Goal: Task Accomplishment & Management: Complete application form

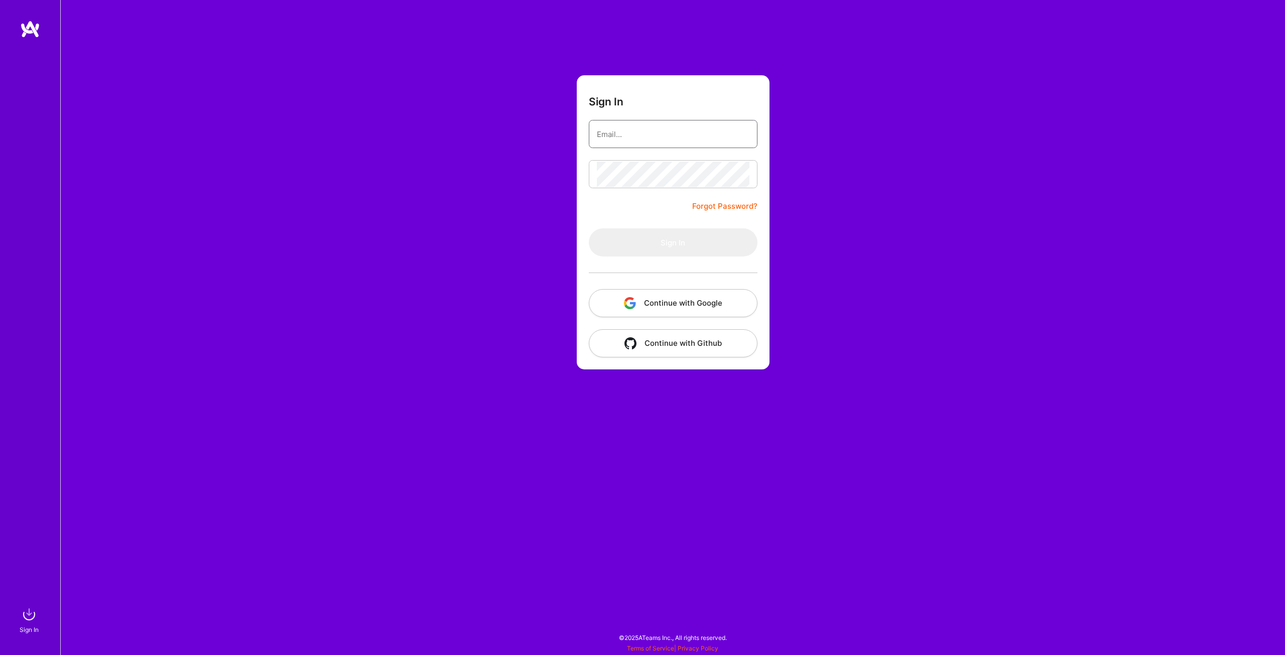
type input "[PERSON_NAME][EMAIL_ADDRESS][DOMAIN_NAME]"
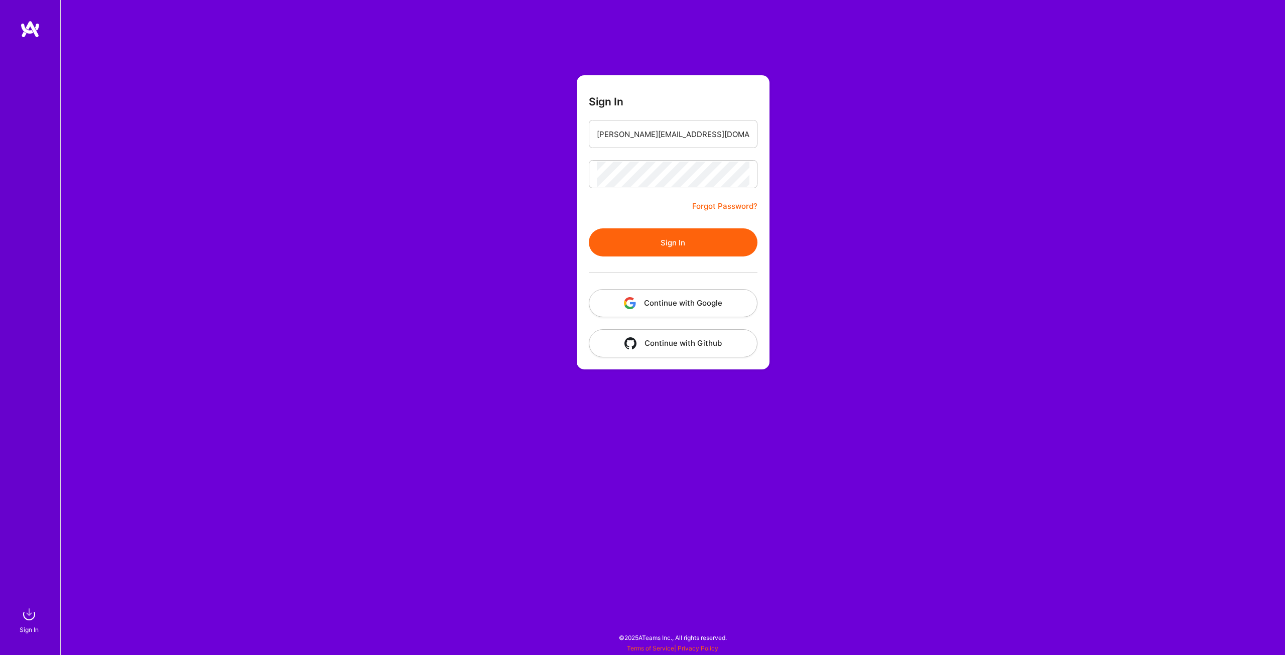
click at [670, 256] on button "Sign In" at bounding box center [673, 242] width 169 height 28
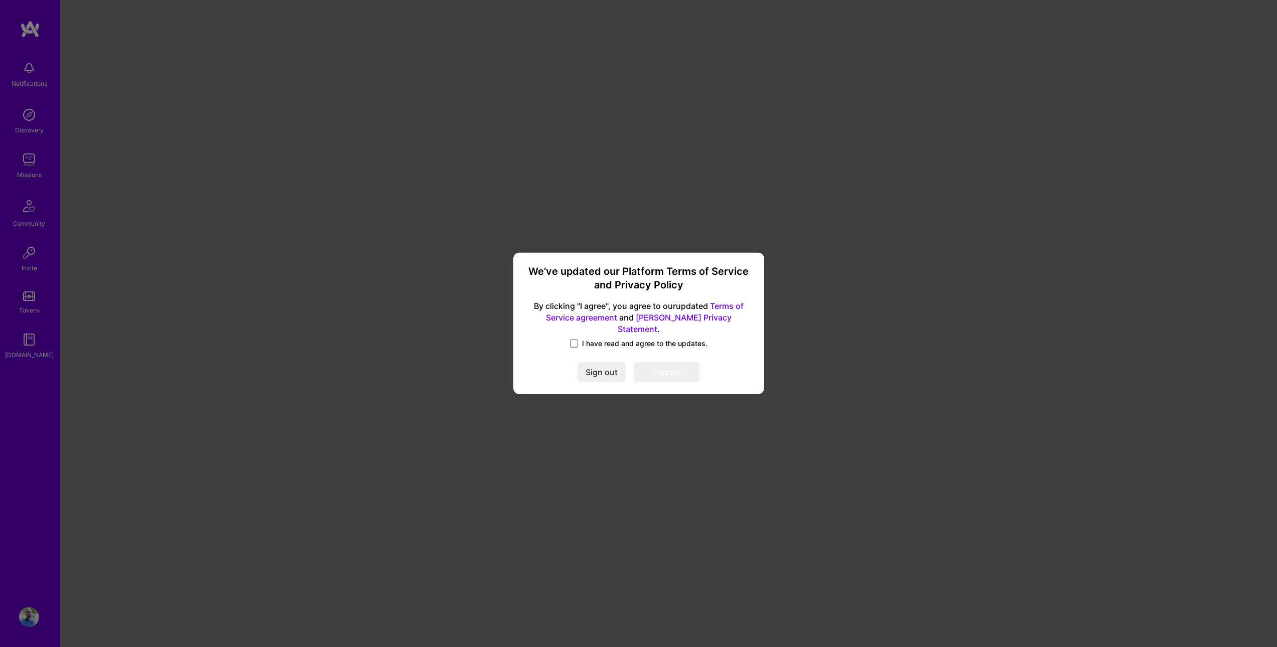
click at [572, 340] on span at bounding box center [574, 344] width 8 height 8
click at [0, 0] on input "I have read and agree to the updates." at bounding box center [0, 0] width 0 height 0
click at [645, 363] on button "I agree" at bounding box center [667, 373] width 66 height 20
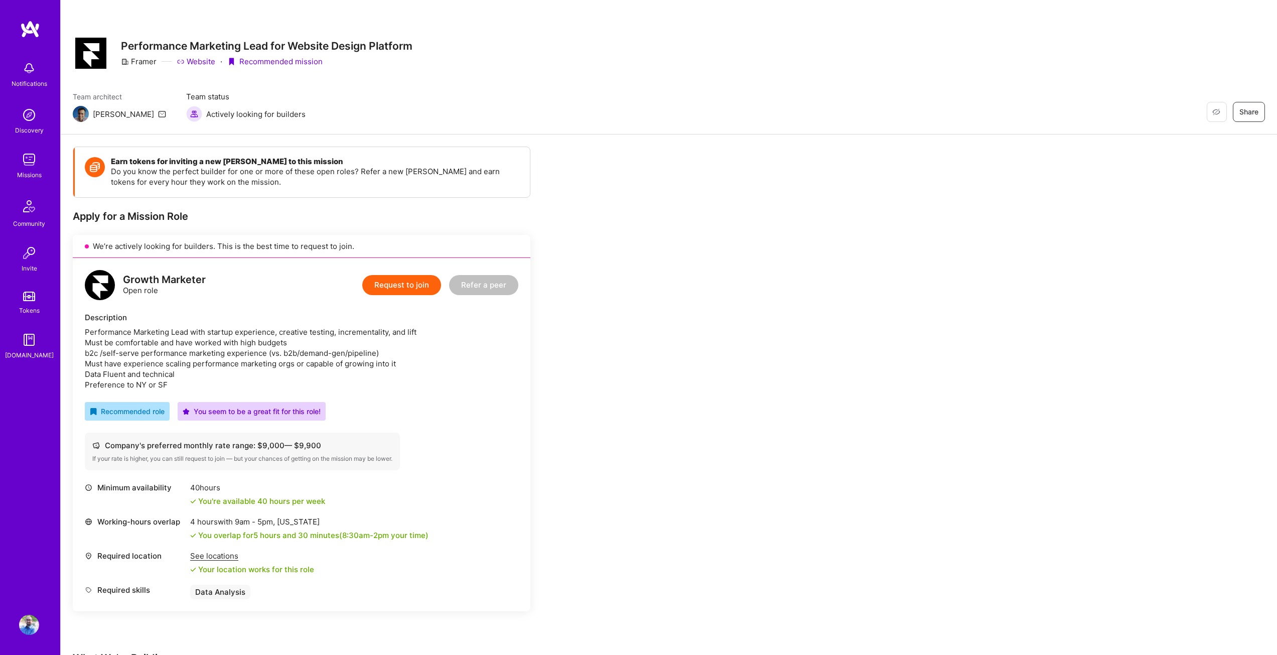
click at [407, 286] on button "Request to join" at bounding box center [401, 285] width 79 height 20
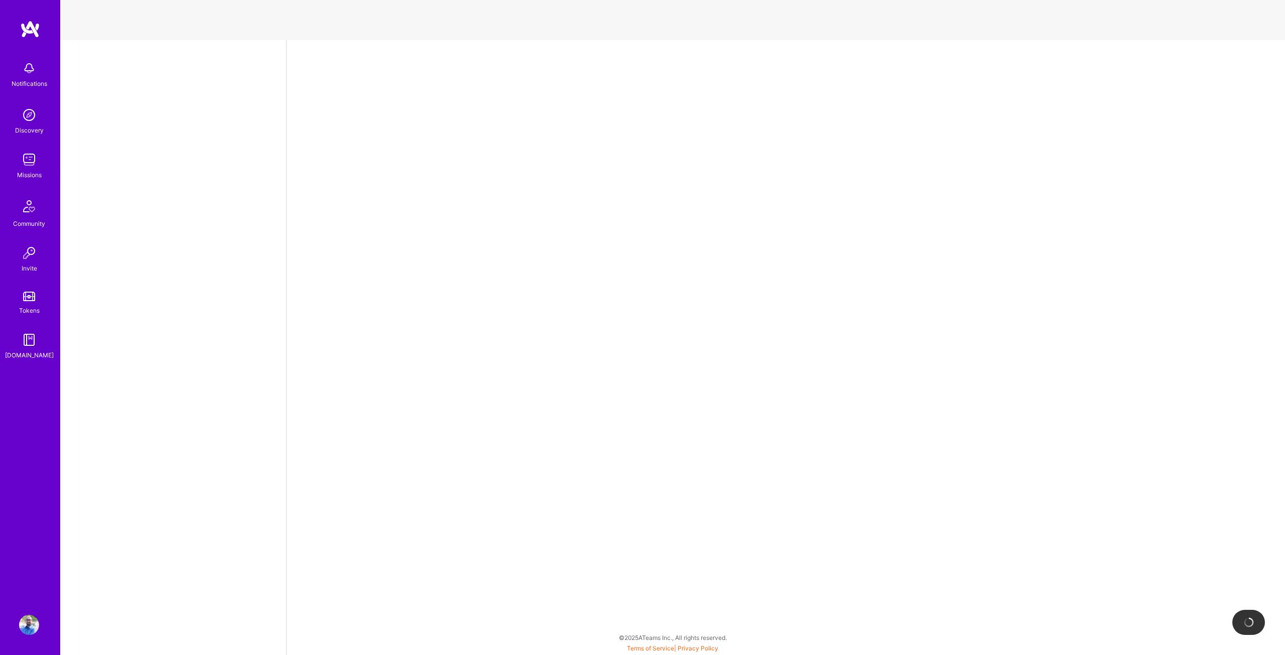
select select "US"
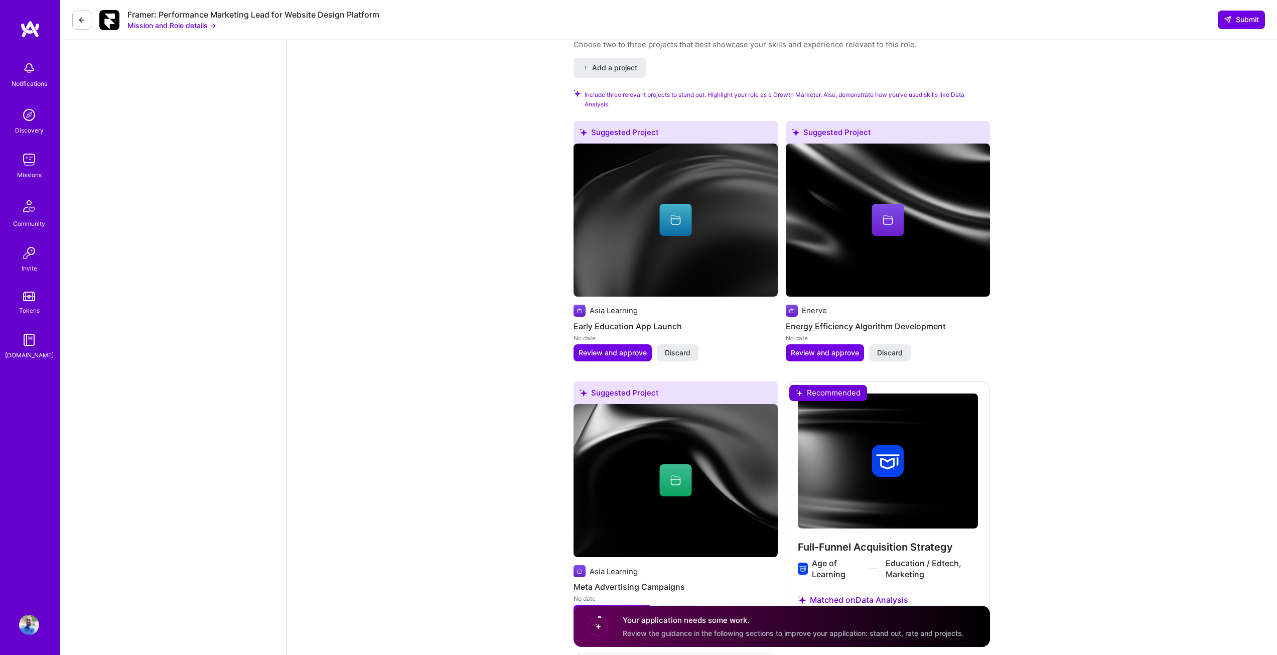
scroll to position [979, 0]
click at [677, 347] on span "Discard" at bounding box center [678, 352] width 26 height 10
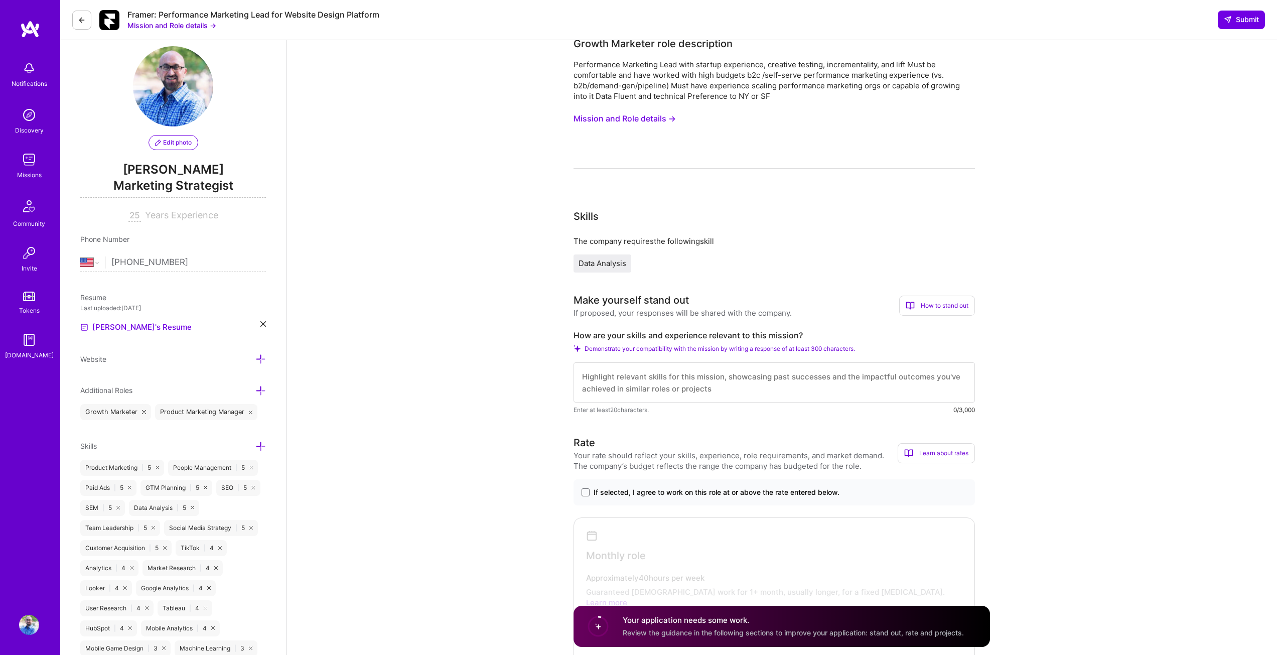
scroll to position [0, 0]
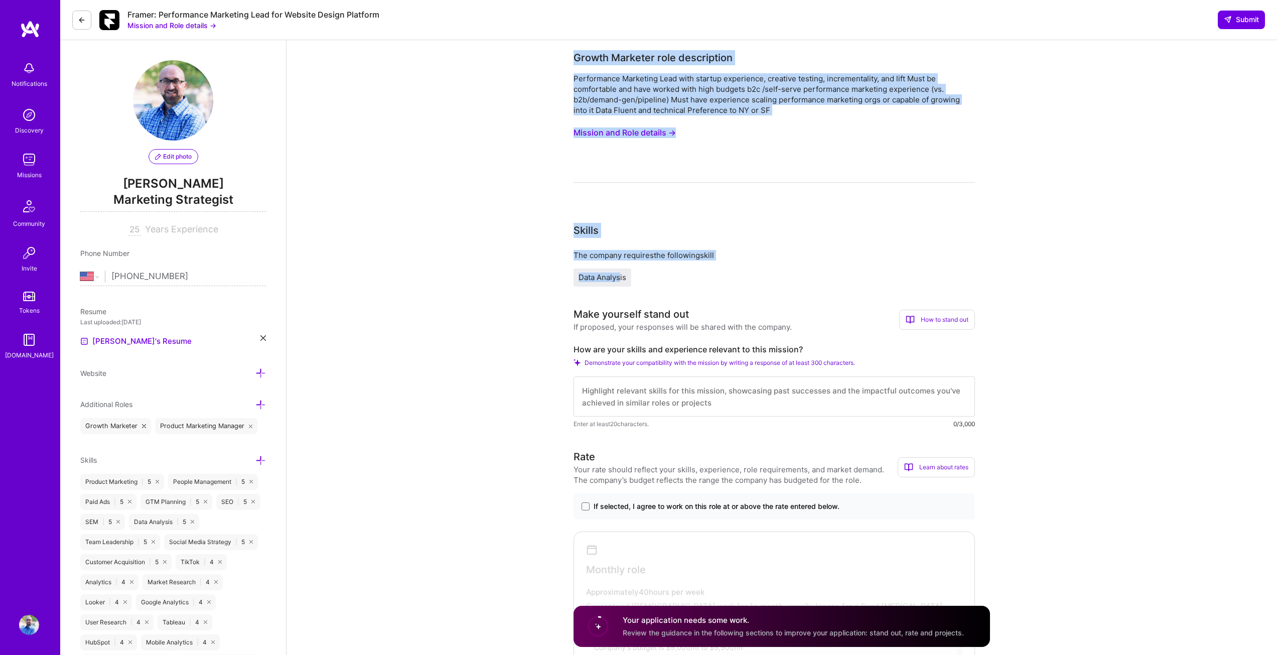
drag, startPoint x: 573, startPoint y: 56, endPoint x: 619, endPoint y: 286, distance: 234.5
click at [612, 127] on button "Mission and Role details →" at bounding box center [625, 132] width 102 height 19
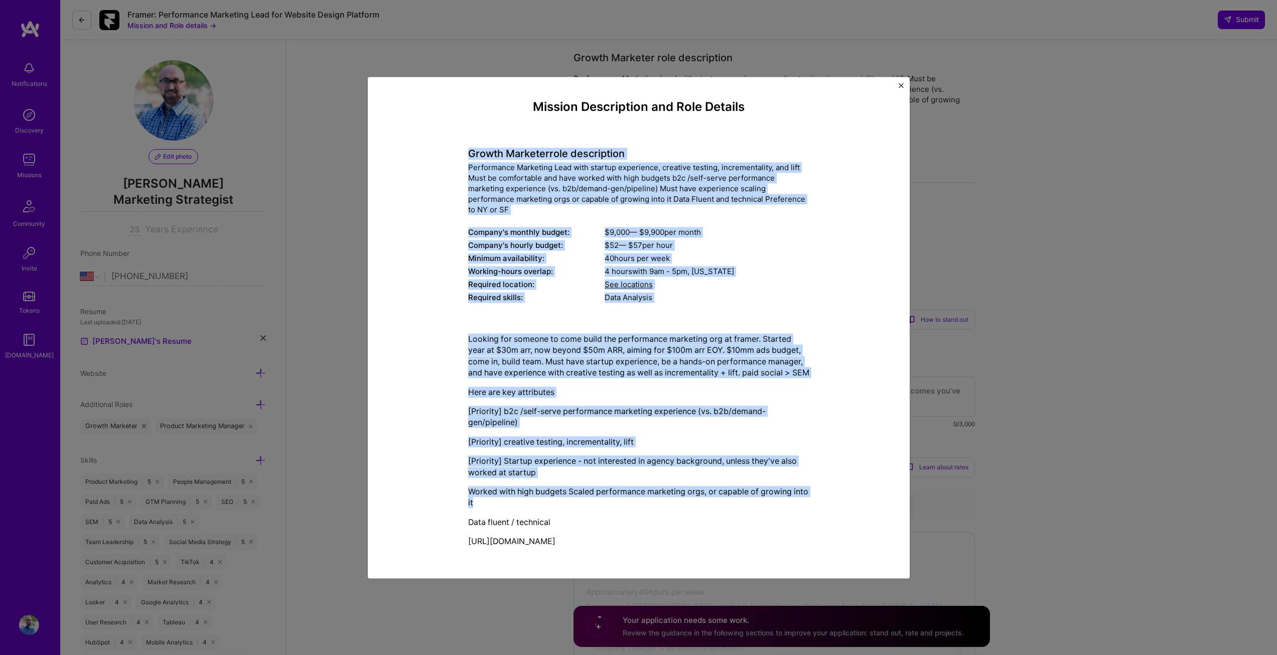
drag, startPoint x: 466, startPoint y: 148, endPoint x: 823, endPoint y: 507, distance: 506.0
click at [823, 507] on div "Mission Description and Role Details Growth Marketer role description Performan…" at bounding box center [639, 327] width 496 height 455
copy div "Loremi Dolorsit amet consectetur Adipiscinge Seddoeius Temp inci utlabor etdolo…"
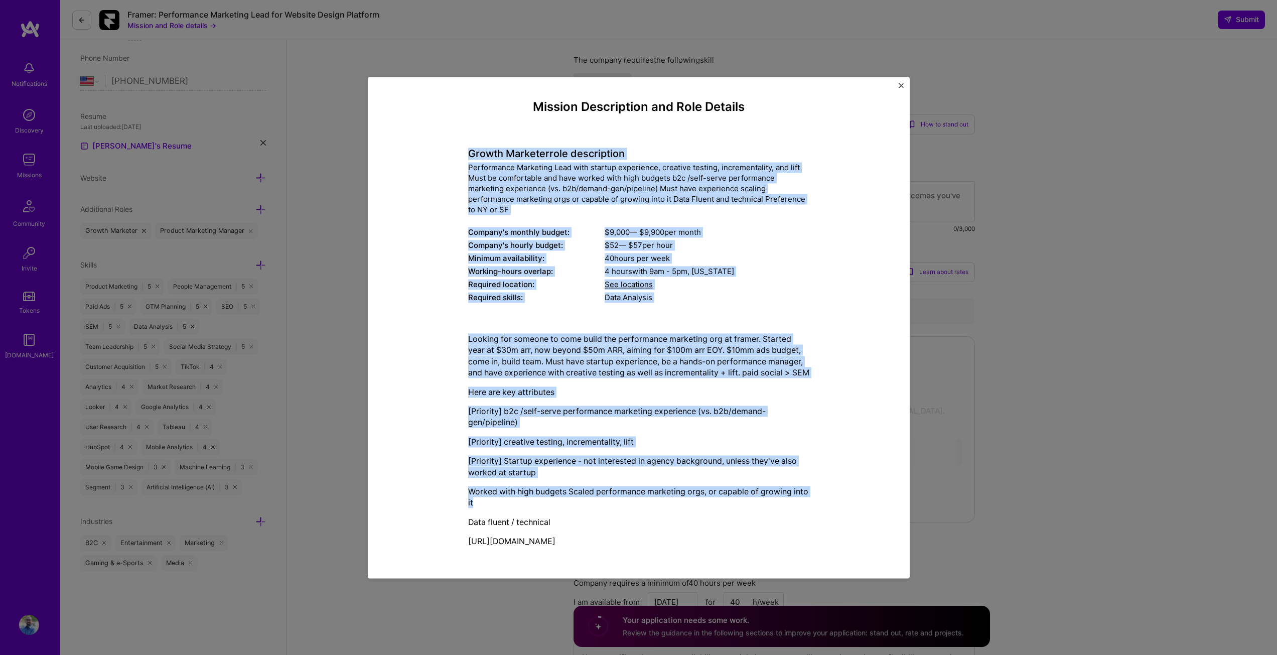
scroll to position [214, 0]
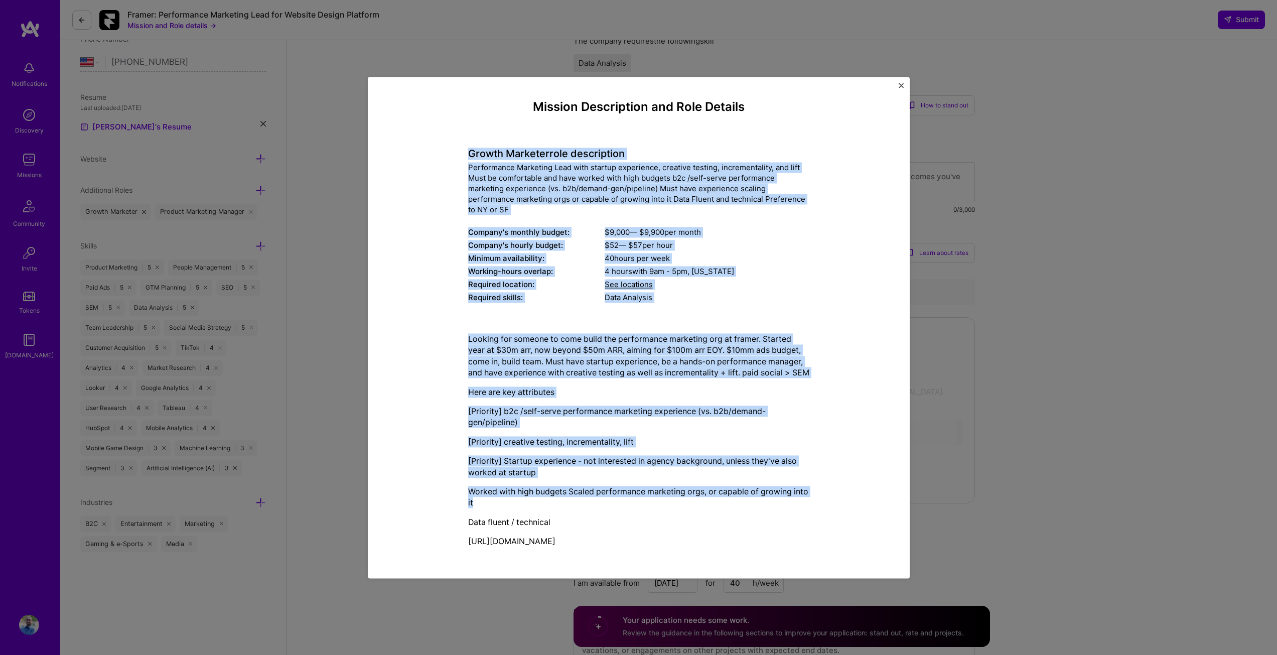
click at [899, 83] on img "Close" at bounding box center [901, 85] width 5 height 5
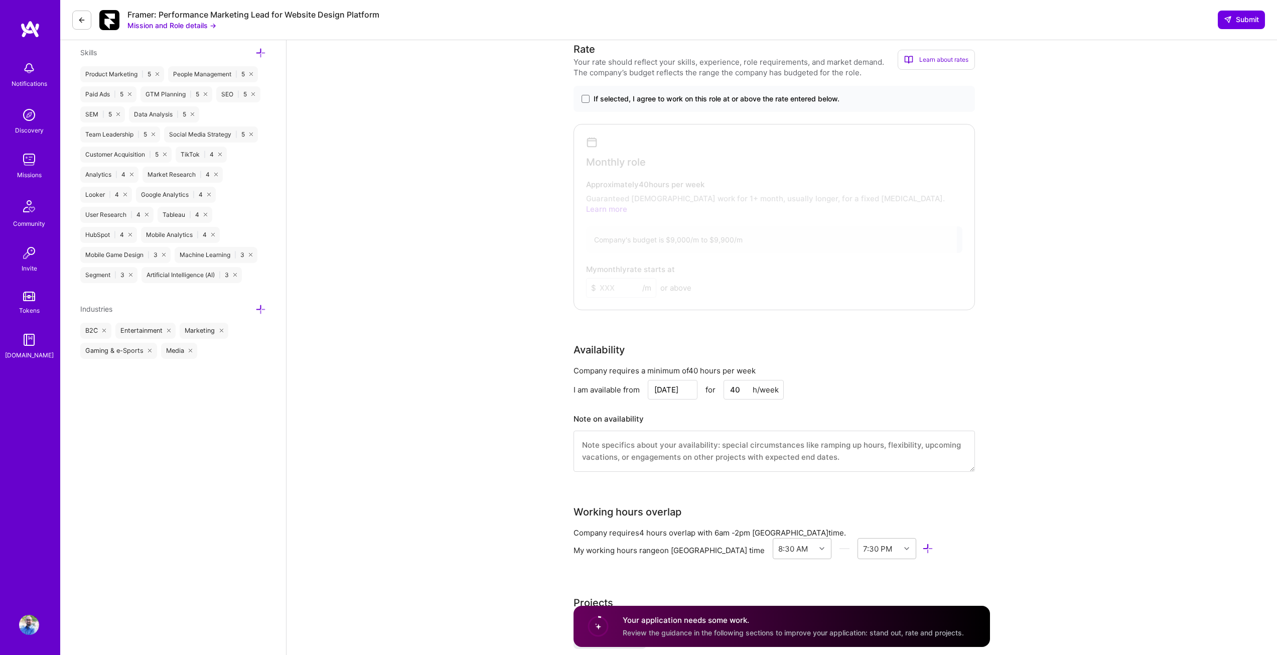
scroll to position [0, 0]
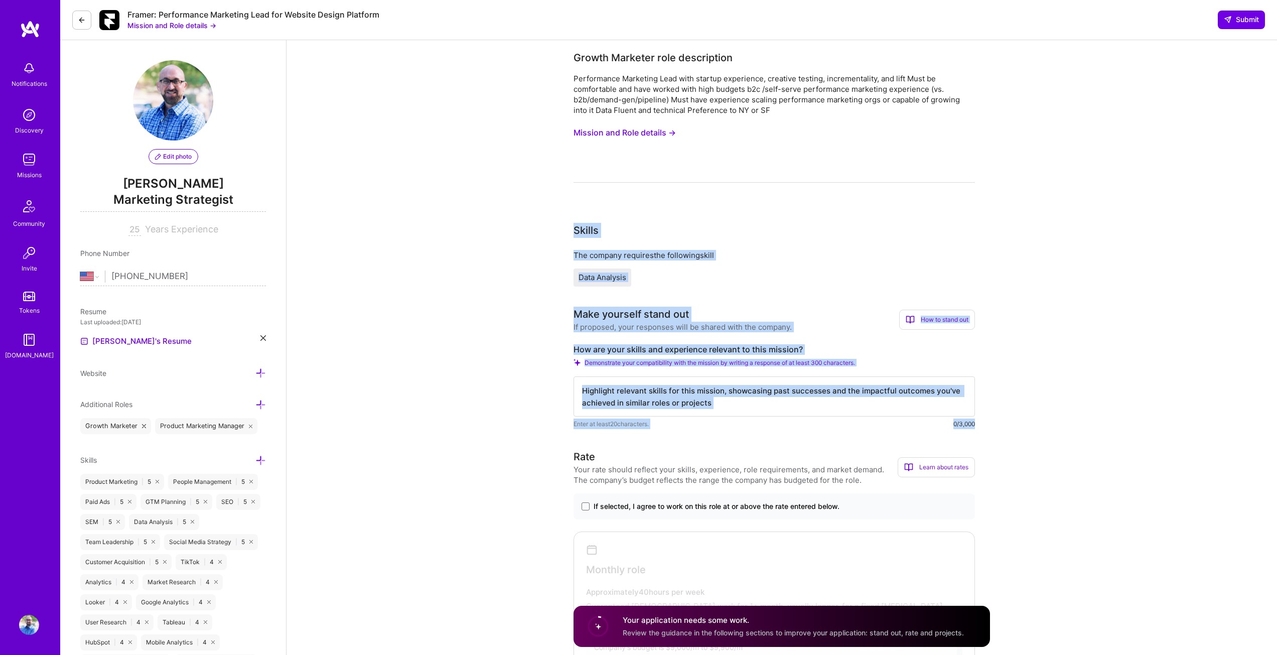
drag, startPoint x: 575, startPoint y: 231, endPoint x: 1004, endPoint y: 421, distance: 469.3
copy div "Skills The company requires the following skill Data Analysis Make yourself sta…"
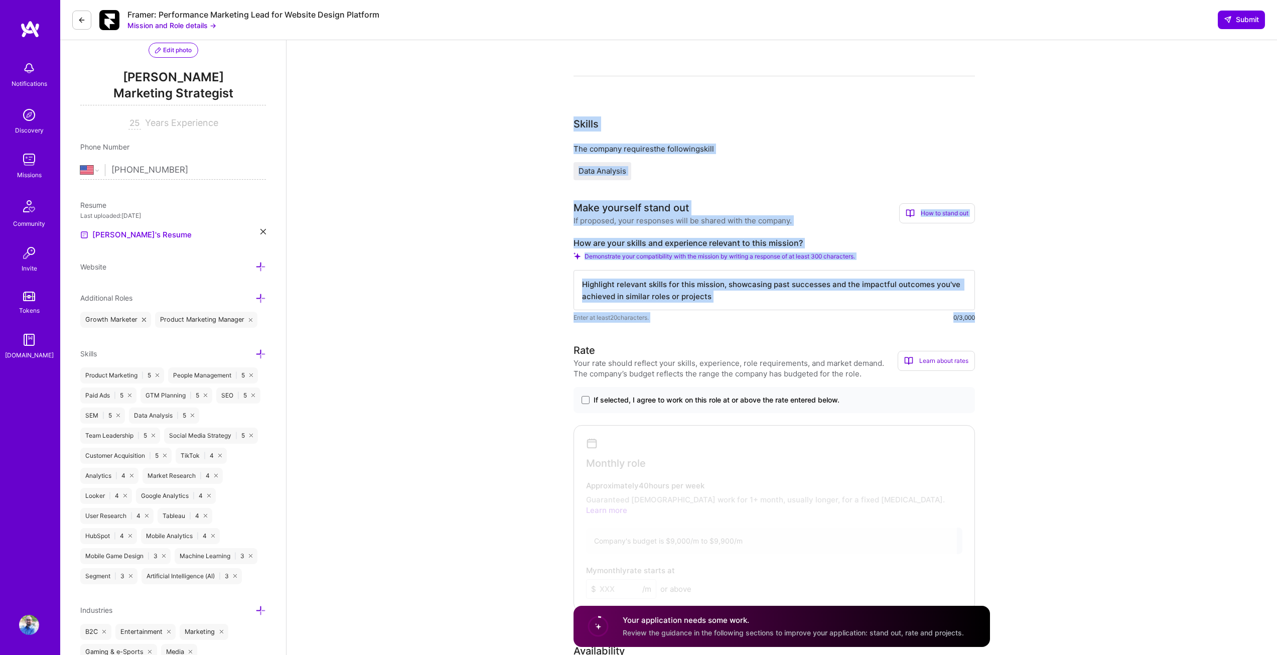
scroll to position [107, 0]
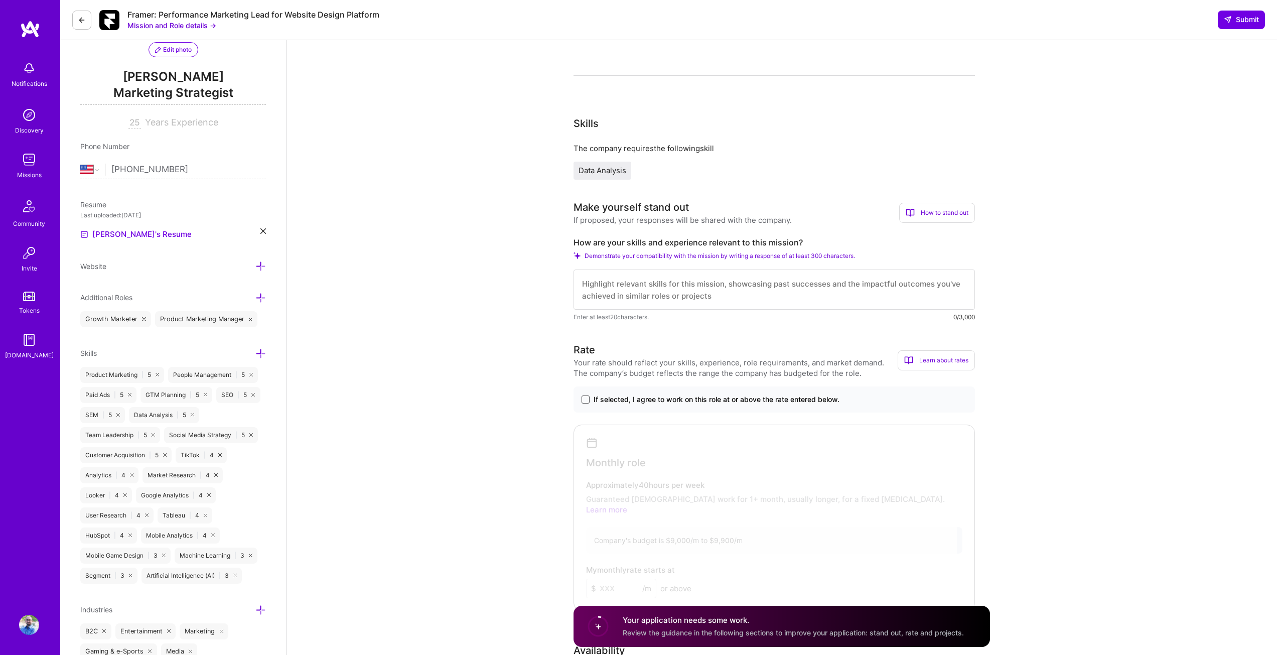
click at [586, 400] on span at bounding box center [586, 399] width 8 height 8
click at [0, 0] on input "If selected, I agree to work on this role at or above the rate entered below." at bounding box center [0, 0] width 0 height 0
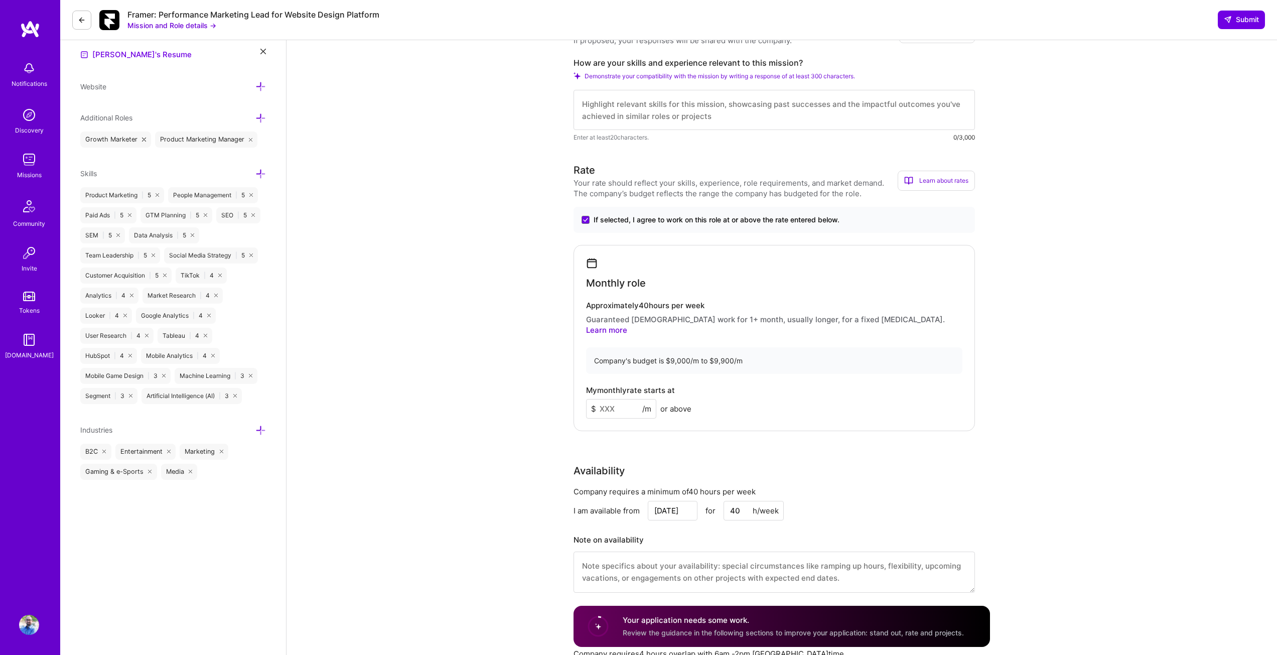
scroll to position [287, 0]
click at [612, 402] on input at bounding box center [621, 408] width 70 height 20
type input "9000"
click at [782, 426] on div "Rate Your rate should reflect your skills, experience, role requirements, and m…" at bounding box center [782, 383] width 416 height 443
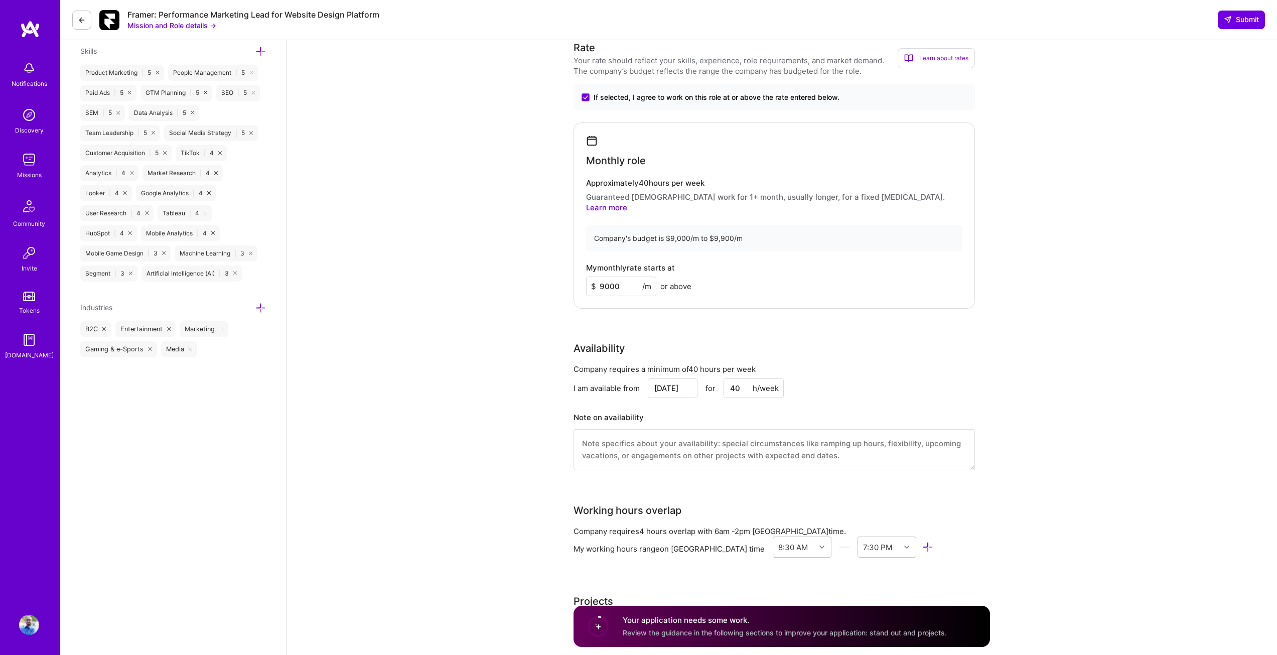
scroll to position [409, 0]
click at [683, 379] on input "[DATE]" at bounding box center [673, 388] width 50 height 20
click at [603, 332] on div "25" at bounding box center [605, 332] width 14 height 14
type input "[DATE]"
click at [611, 433] on textarea at bounding box center [774, 449] width 401 height 41
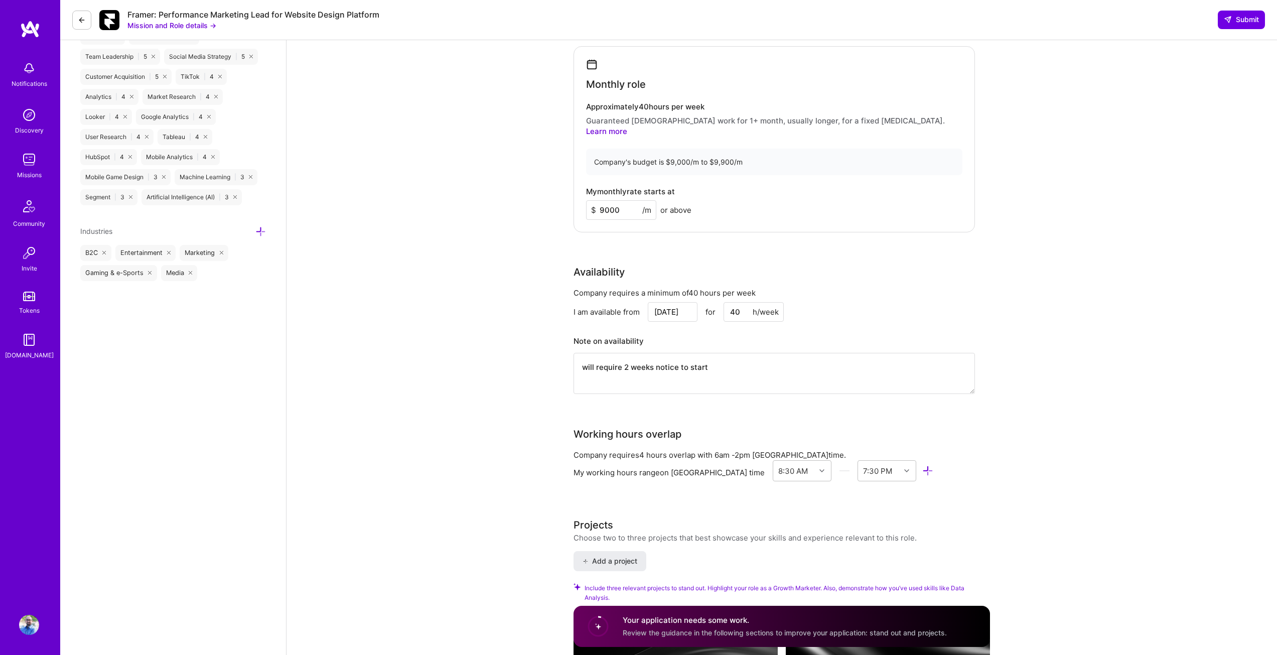
scroll to position [486, 0]
type textarea "will require 2 weeks notice to start"
click at [778, 465] on div "8:30 AM" at bounding box center [793, 470] width 30 height 11
click at [773, 557] on div "9:00 AM" at bounding box center [802, 566] width 59 height 19
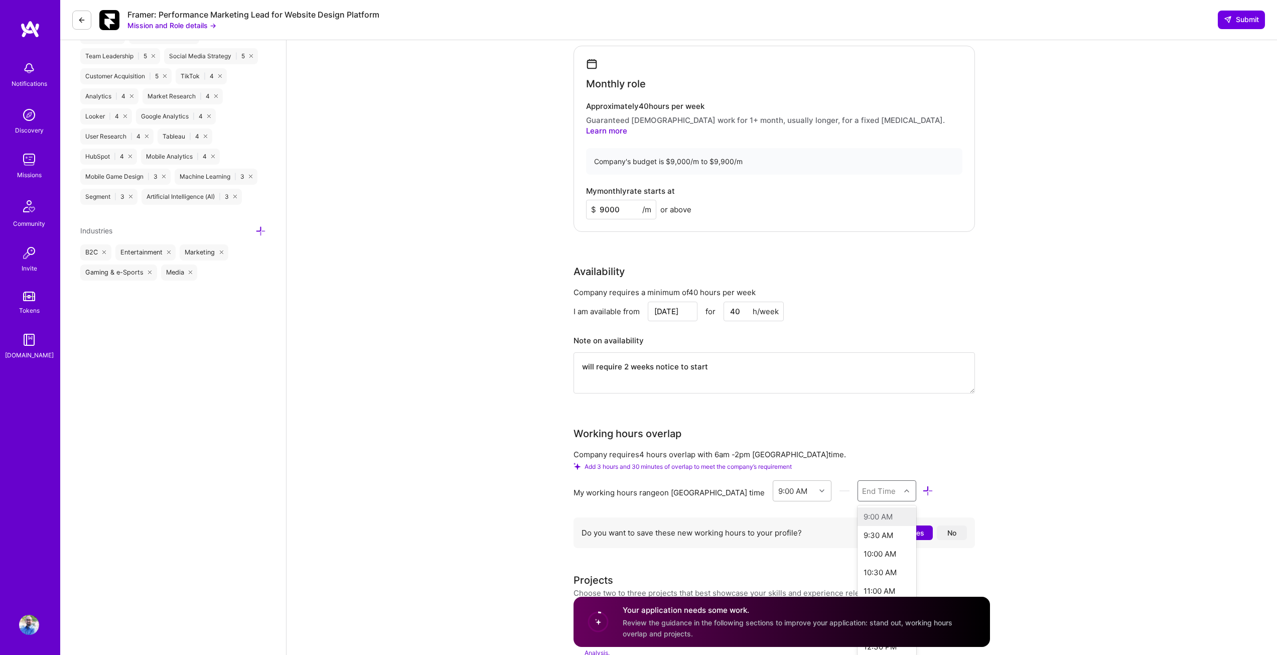
click at [862, 485] on div "End Time" at bounding box center [879, 490] width 34 height 11
click at [858, 548] on div "2:00 PM" at bounding box center [887, 556] width 59 height 19
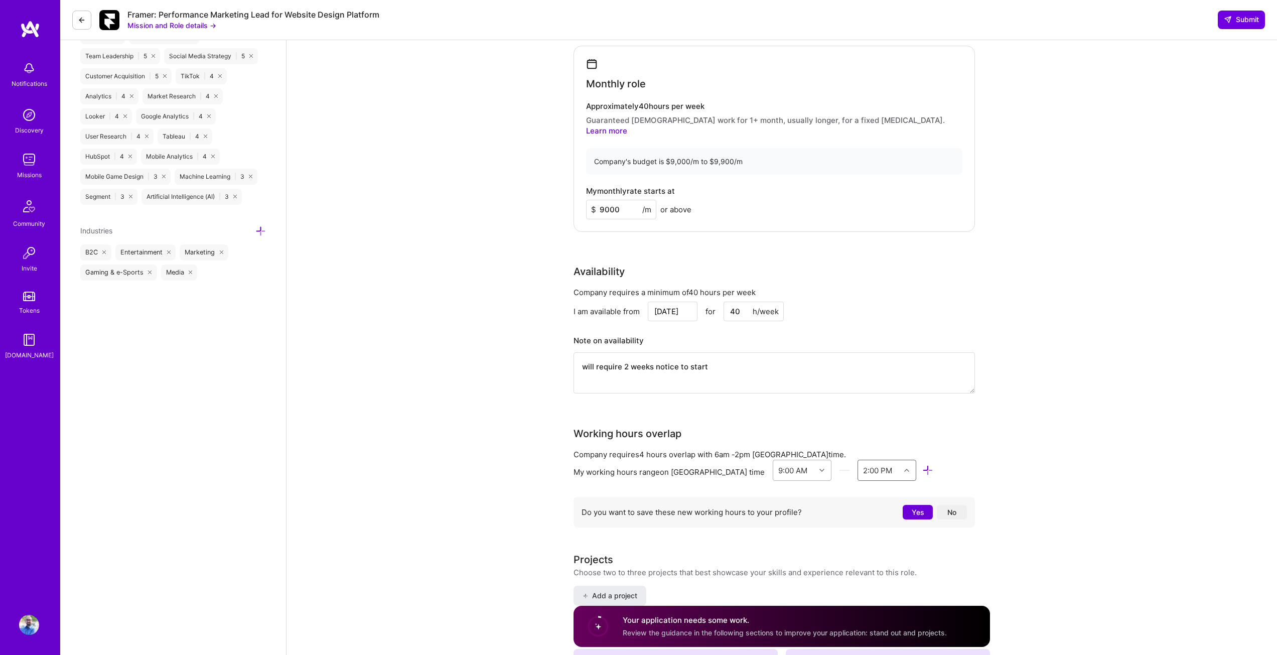
click at [778, 465] on div "9:00 AM" at bounding box center [792, 470] width 29 height 11
click at [773, 593] on div "8:00 AM" at bounding box center [802, 602] width 59 height 19
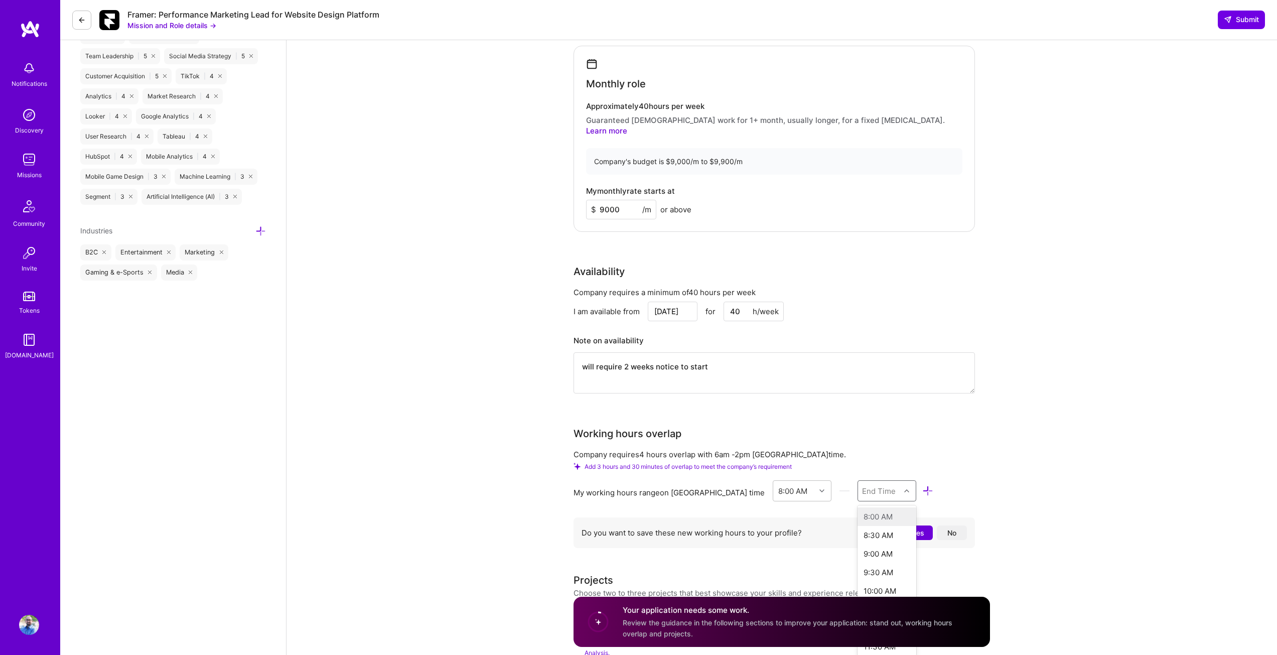
click at [862, 485] on div "End Time" at bounding box center [879, 490] width 34 height 11
click at [858, 514] on div "2:00 PM" at bounding box center [887, 523] width 59 height 19
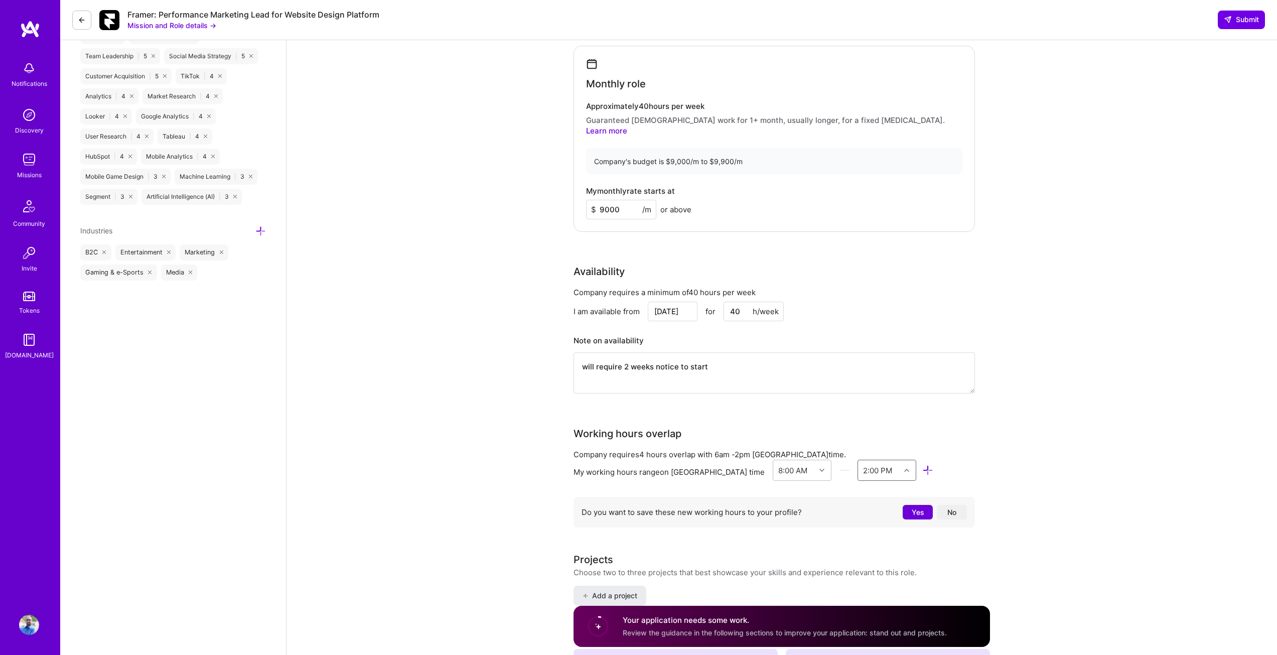
click at [864, 460] on div "2:00 PM" at bounding box center [879, 470] width 42 height 20
click at [858, 593] on div "7:00 PM" at bounding box center [887, 602] width 59 height 19
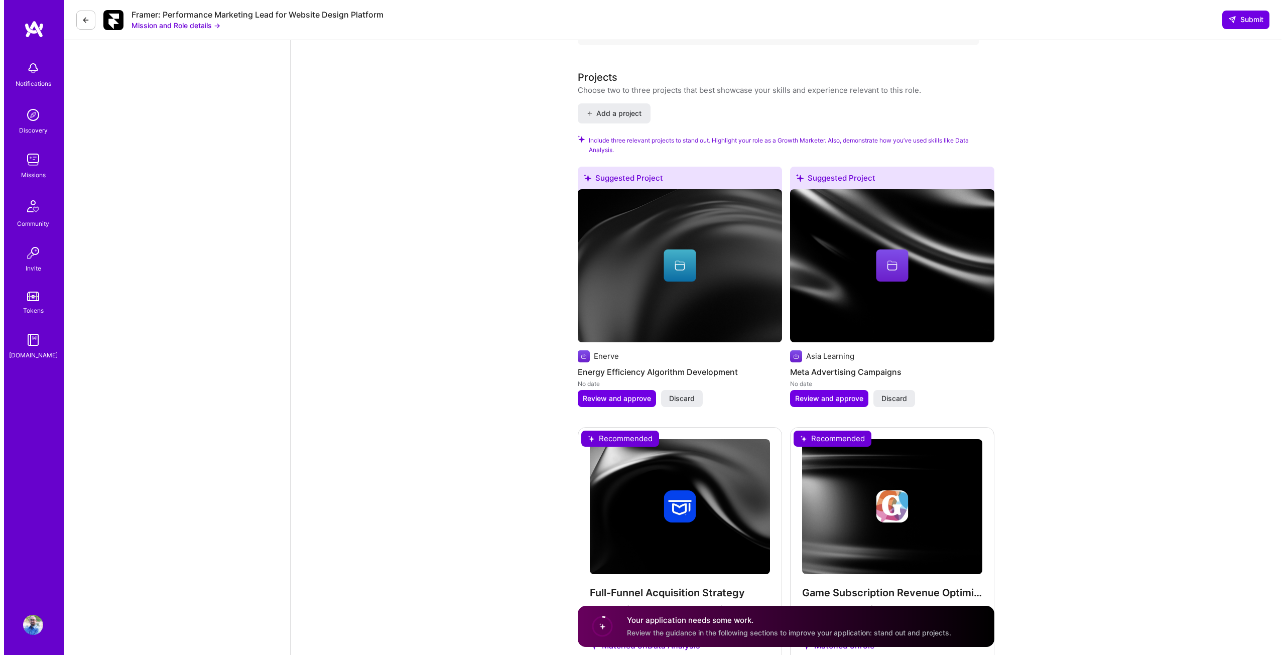
scroll to position [968, 0]
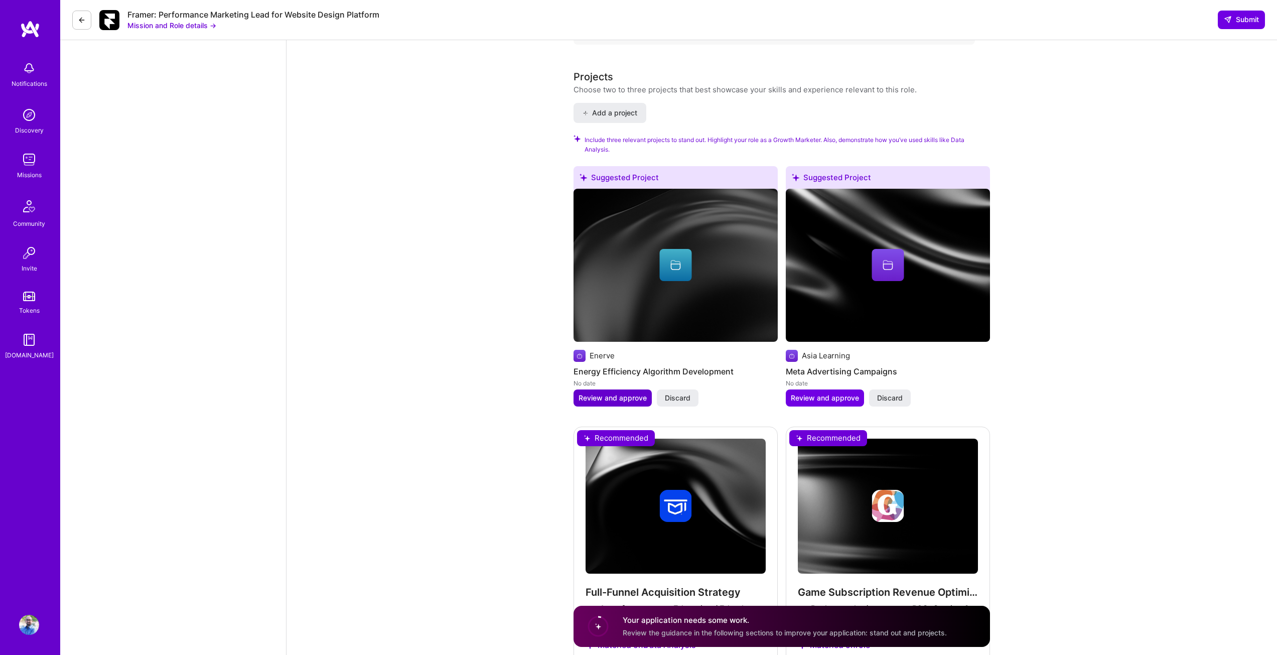
click at [612, 393] on span "Review and approve" at bounding box center [613, 398] width 68 height 10
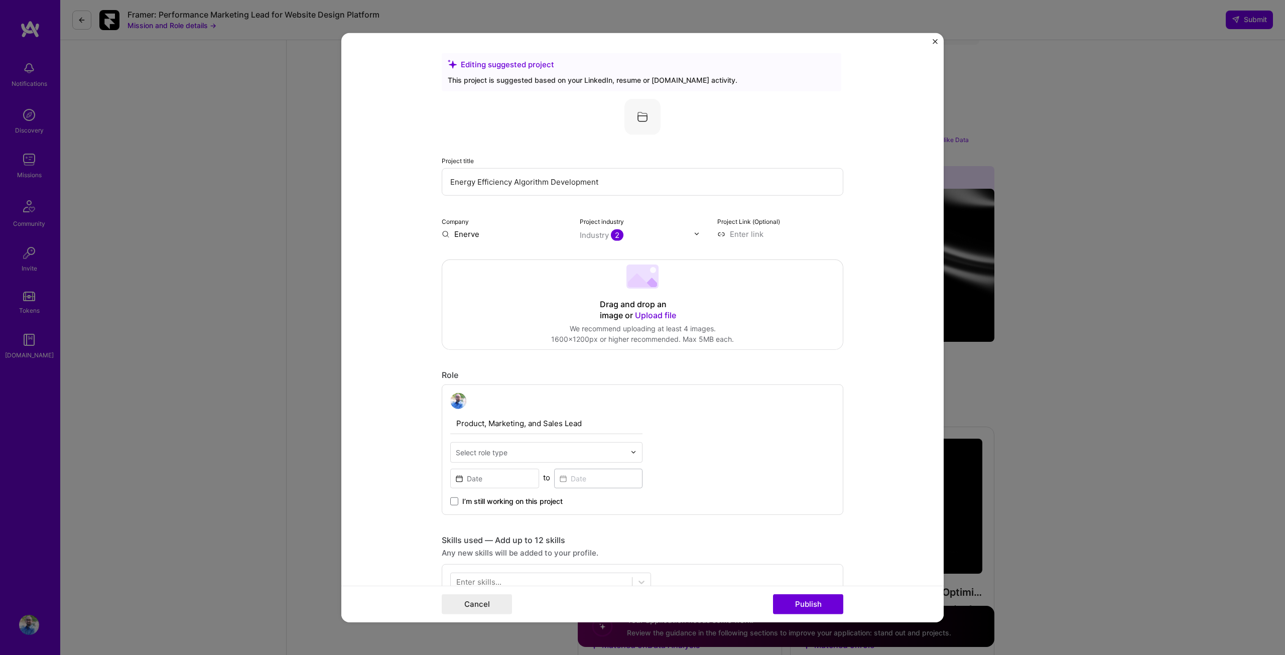
click at [459, 235] on input "Enerve" at bounding box center [505, 233] width 126 height 11
drag, startPoint x: 489, startPoint y: 239, endPoint x: 451, endPoint y: 235, distance: 38.3
click at [451, 235] on div "Editing suggested project This project is suggested based on your LinkedIn, res…" at bounding box center [642, 627] width 401 height 1148
click at [463, 287] on div "Drag and drop an image or Upload file Upload file We recommend uploading at lea…" at bounding box center [642, 303] width 400 height 89
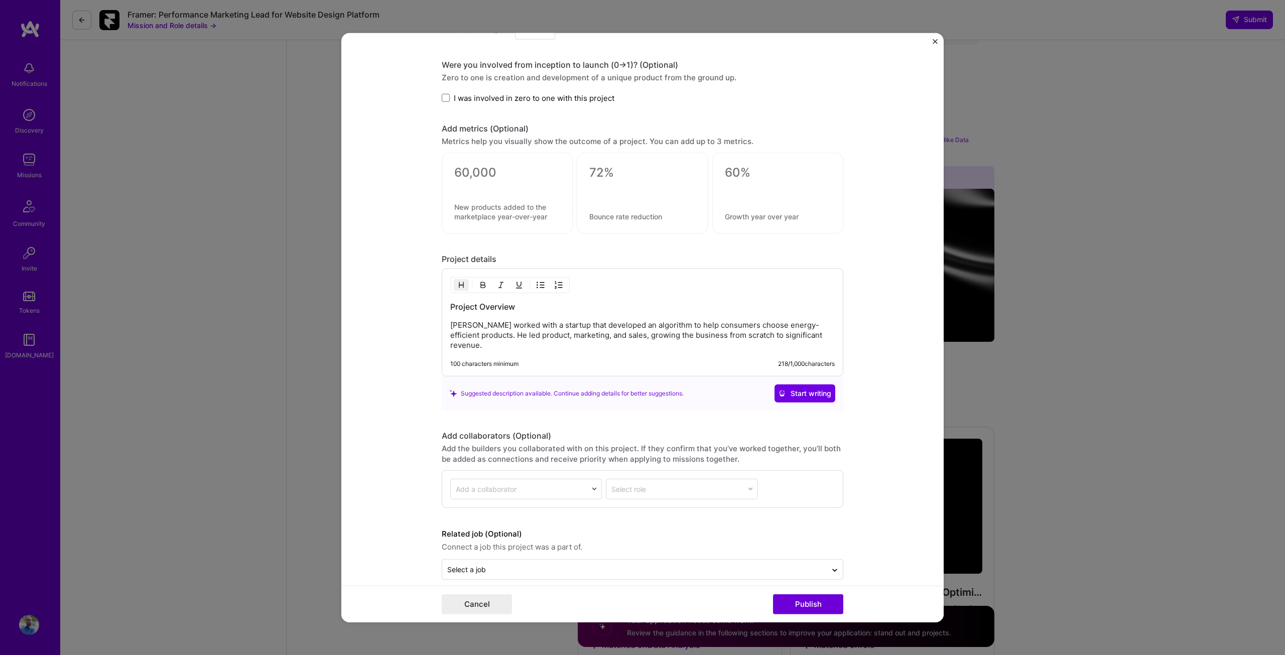
scroll to position [624, 0]
drag, startPoint x: 446, startPoint y: 322, endPoint x: 511, endPoint y: 338, distance: 67.3
click at [511, 338] on div "Project Overview [PERSON_NAME] worked with a startup that developed an algorith…" at bounding box center [642, 320] width 401 height 108
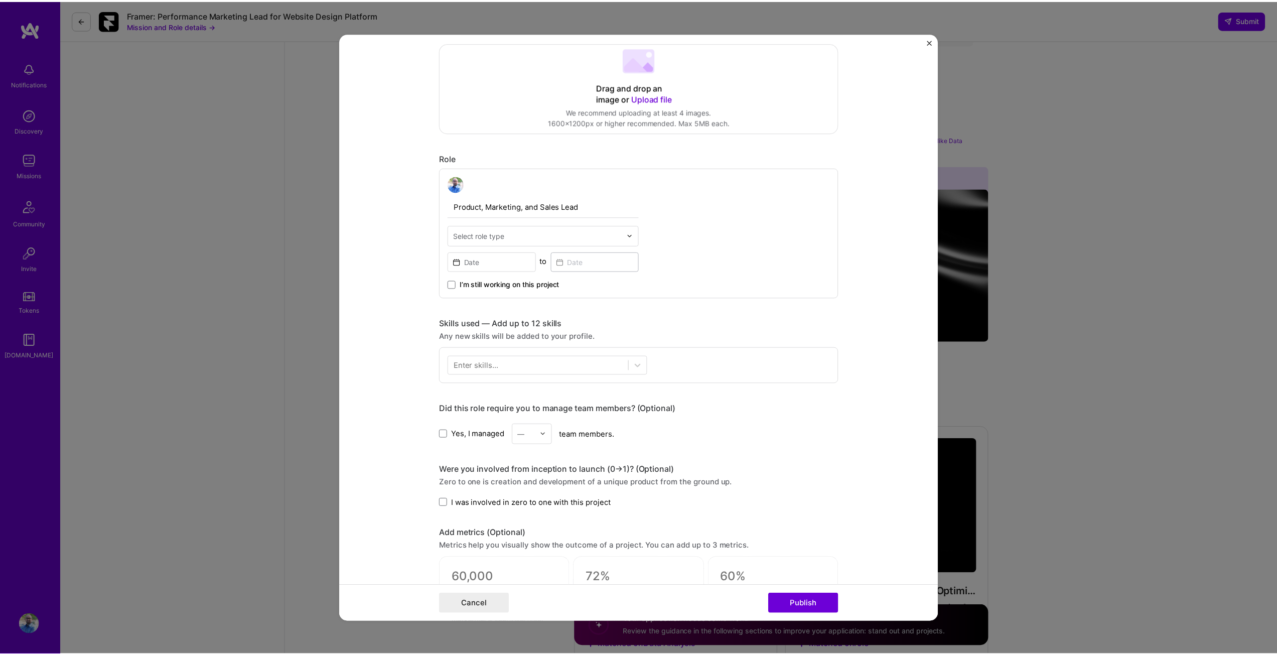
scroll to position [216, 0]
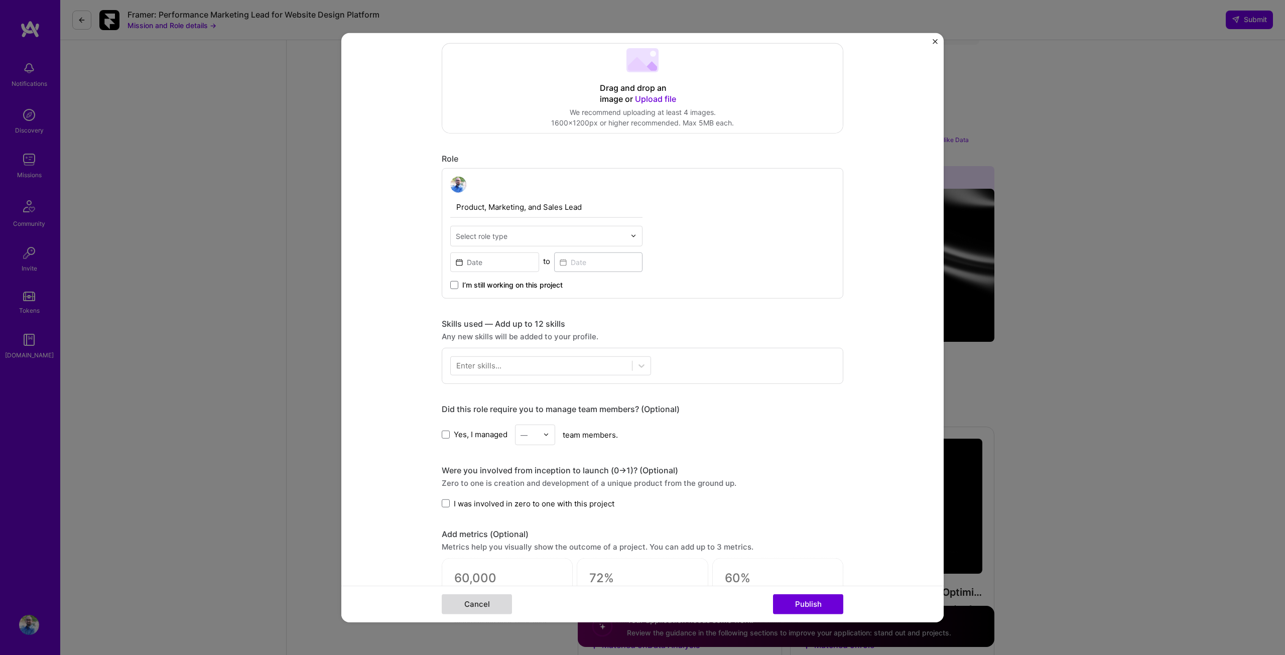
click at [474, 604] on button "Cancel" at bounding box center [477, 604] width 70 height 20
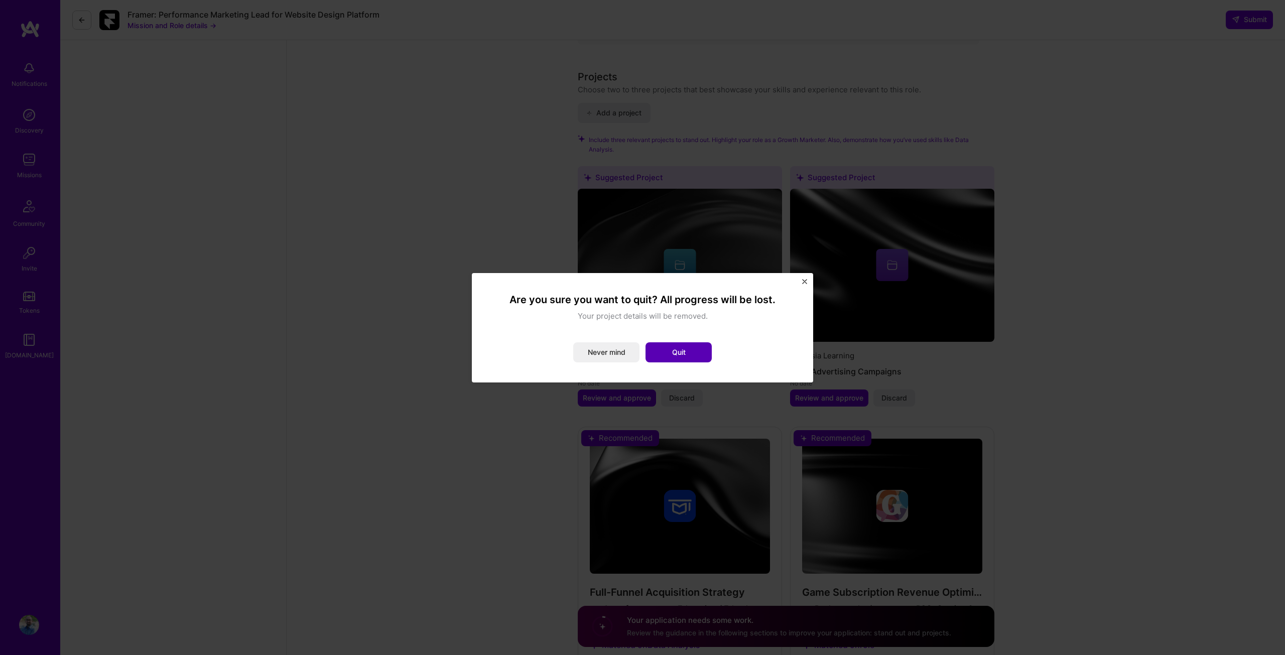
click at [667, 353] on button "Quit" at bounding box center [678, 352] width 66 height 20
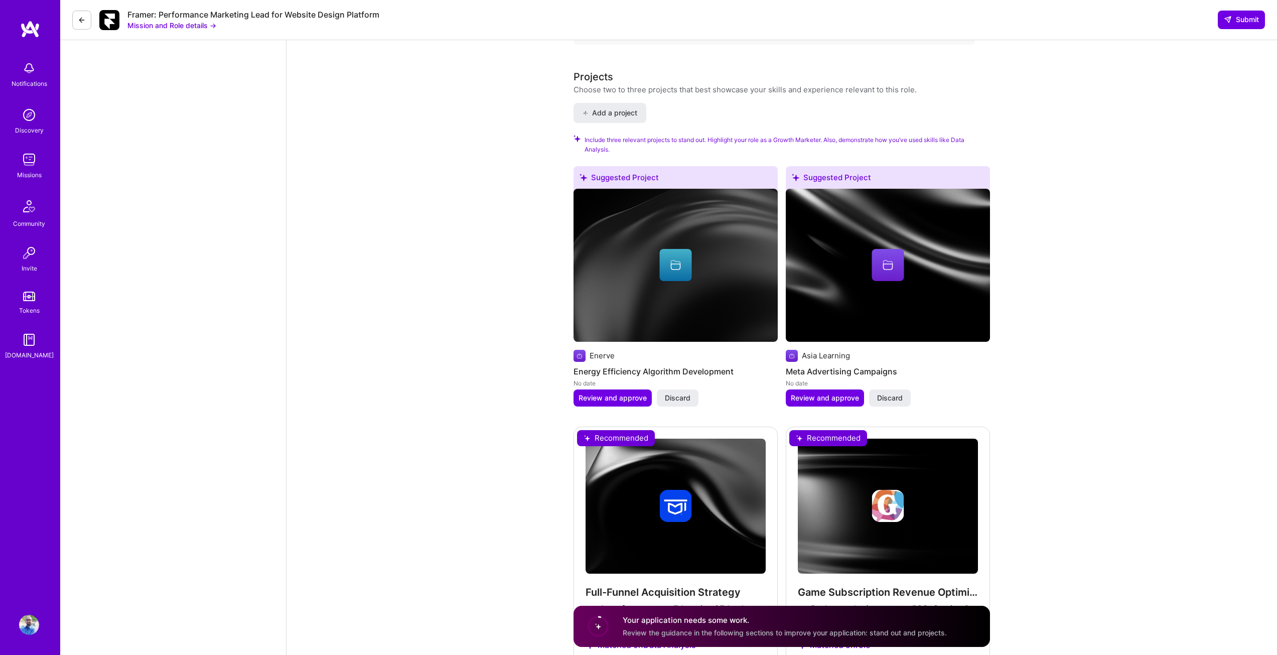
click at [754, 332] on div "Enerve Energy Efficiency Algorithm Development No date Review and approve Disca…" at bounding box center [676, 289] width 204 height 200
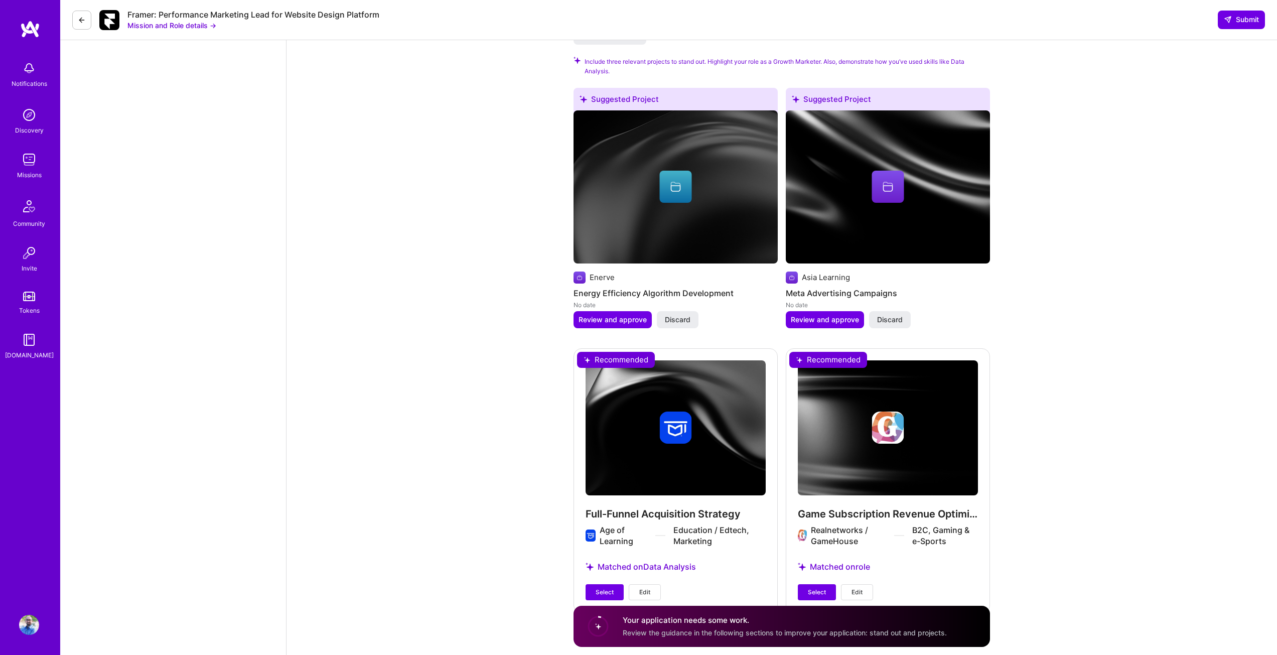
scroll to position [1065, 0]
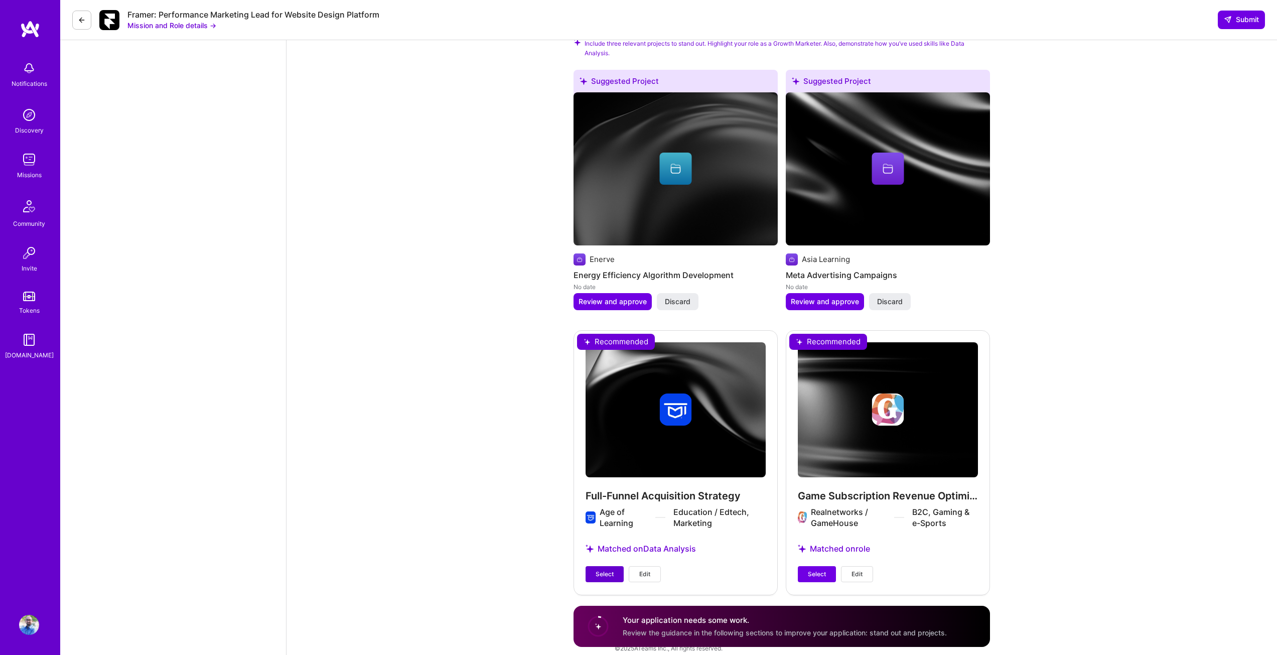
click at [605, 570] on span "Select" at bounding box center [605, 574] width 18 height 9
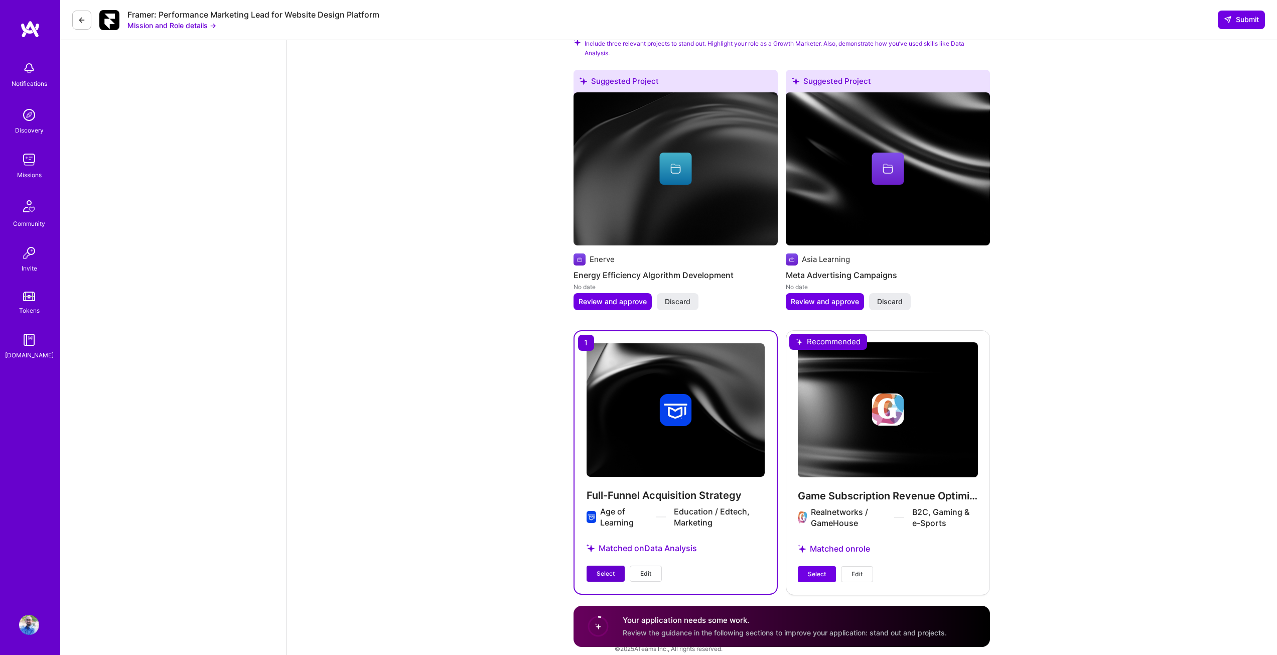
scroll to position [1056, 0]
click at [823, 569] on span "Select" at bounding box center [817, 573] width 18 height 9
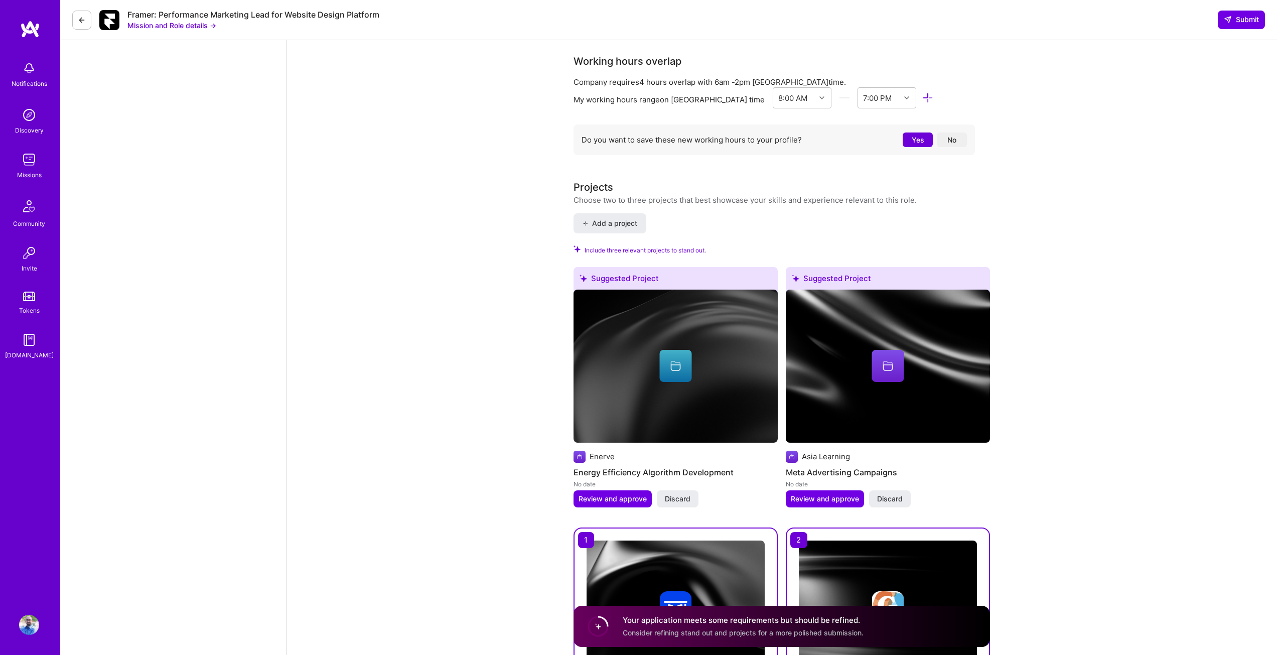
scroll to position [858, 0]
click at [615, 219] on span "Add a project" at bounding box center [610, 224] width 55 height 10
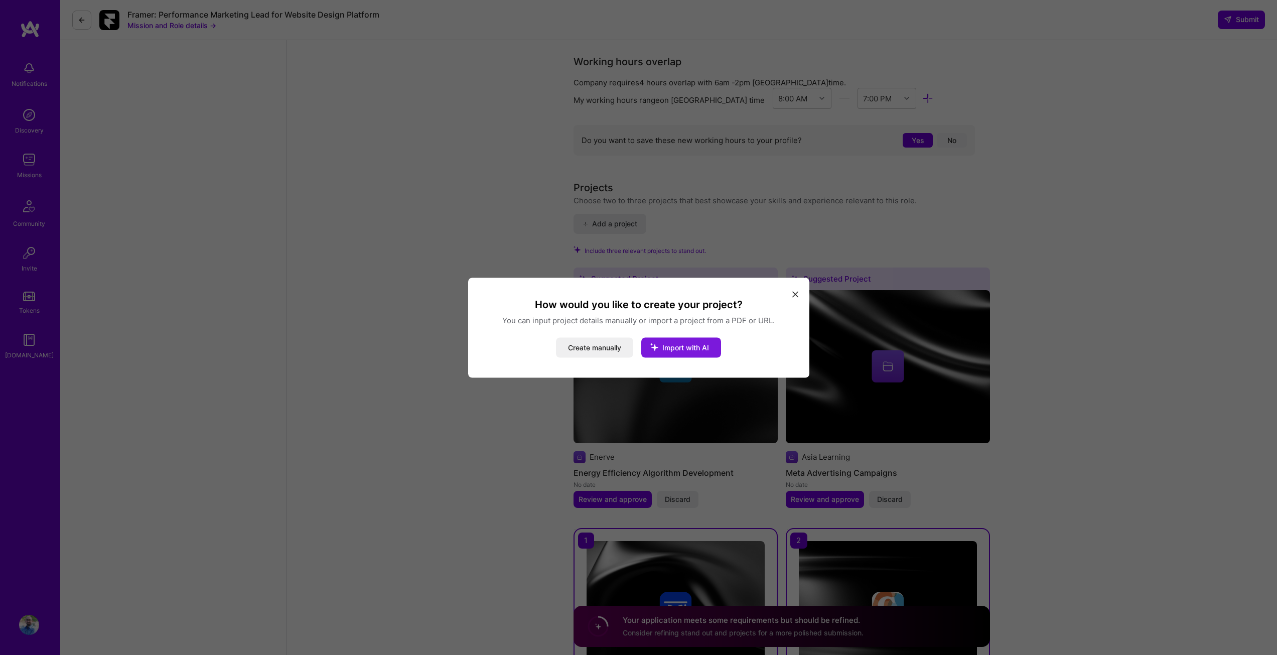
click at [674, 347] on span "Import with AI" at bounding box center [685, 347] width 47 height 9
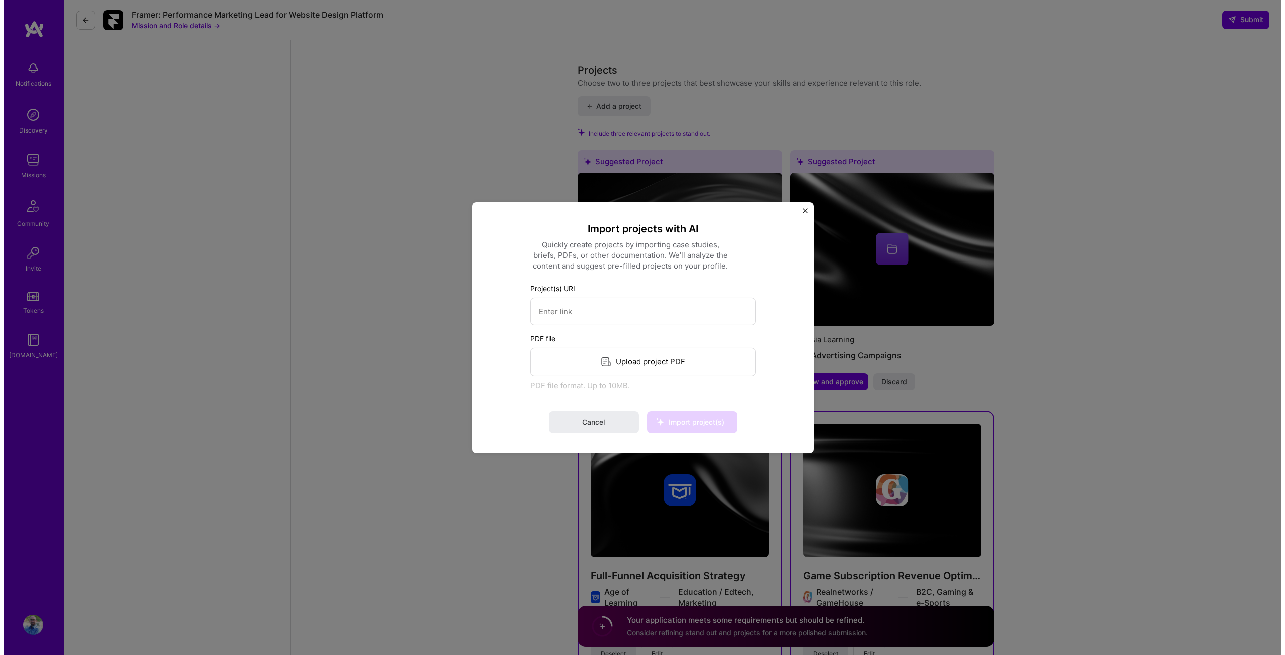
scroll to position [976, 0]
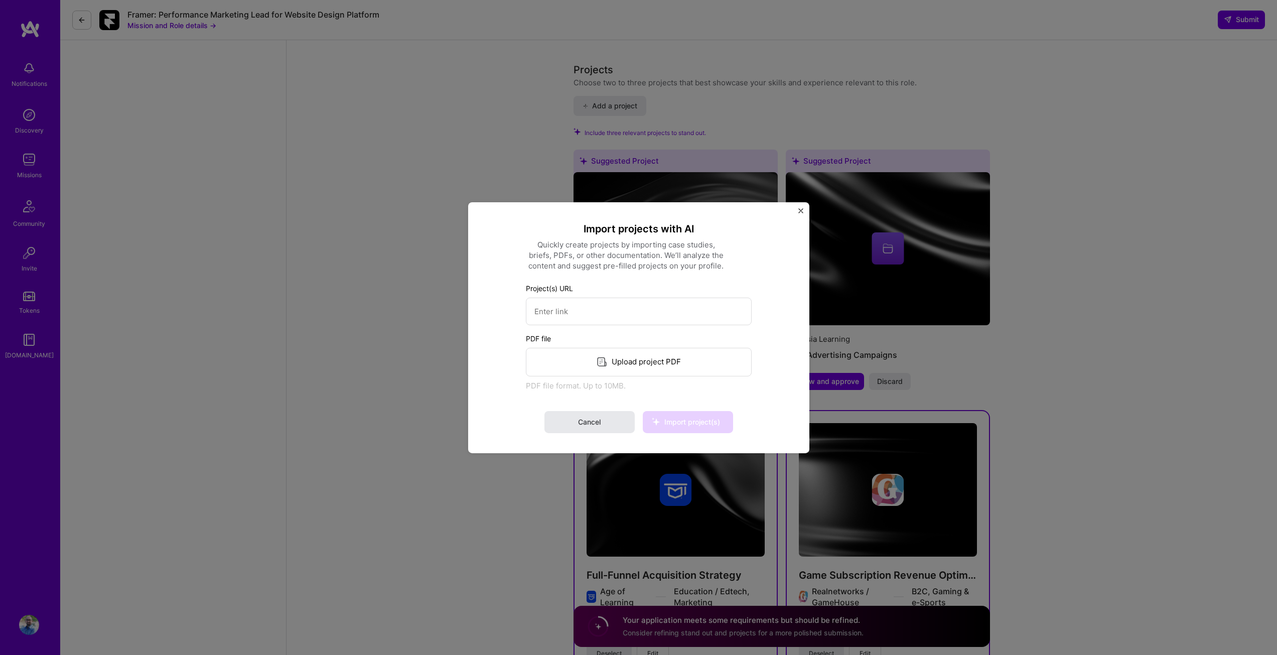
click at [584, 425] on span "Cancel" at bounding box center [589, 422] width 23 height 10
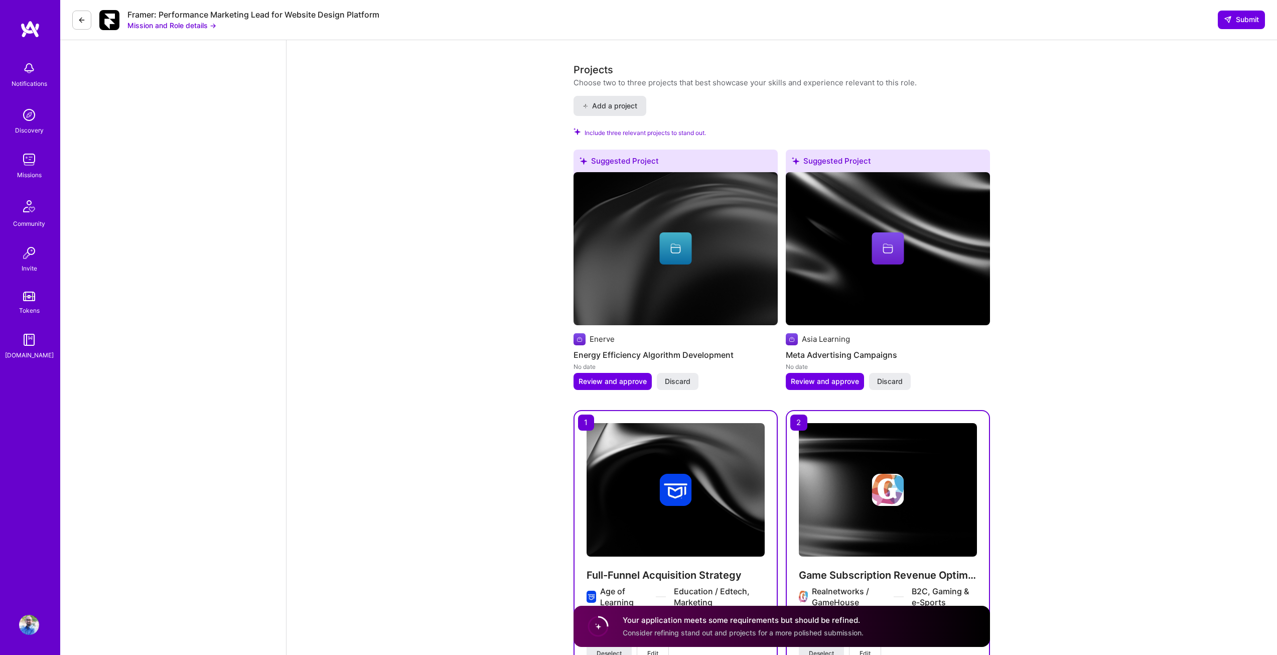
click at [621, 101] on span "Add a project" at bounding box center [610, 106] width 55 height 10
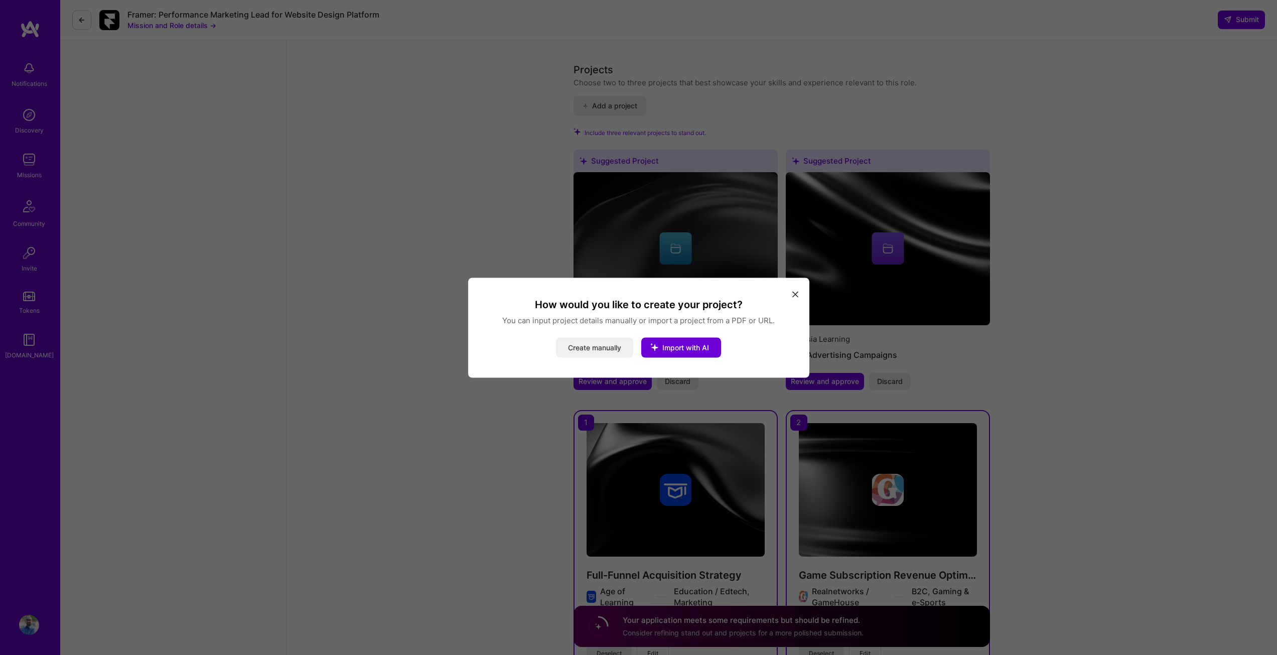
click at [610, 343] on button "Create manually" at bounding box center [594, 347] width 77 height 20
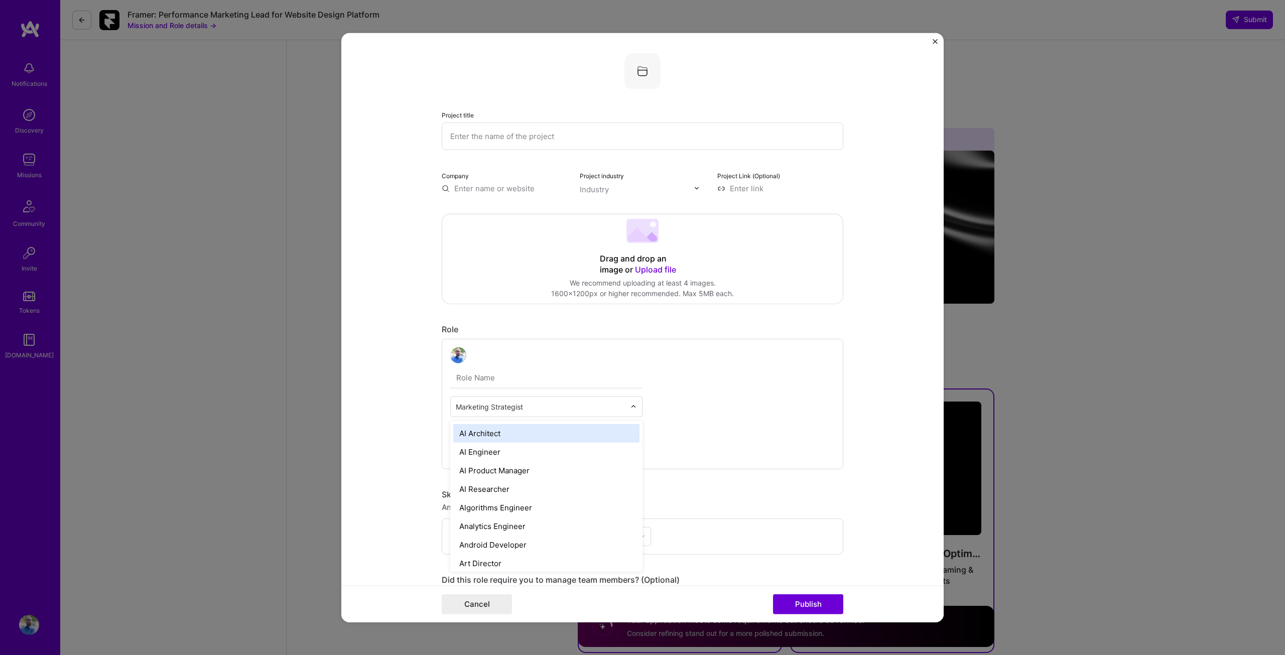
click at [540, 407] on input "text" at bounding box center [541, 406] width 170 height 11
click at [521, 500] on div "Growth Marketer" at bounding box center [546, 501] width 186 height 19
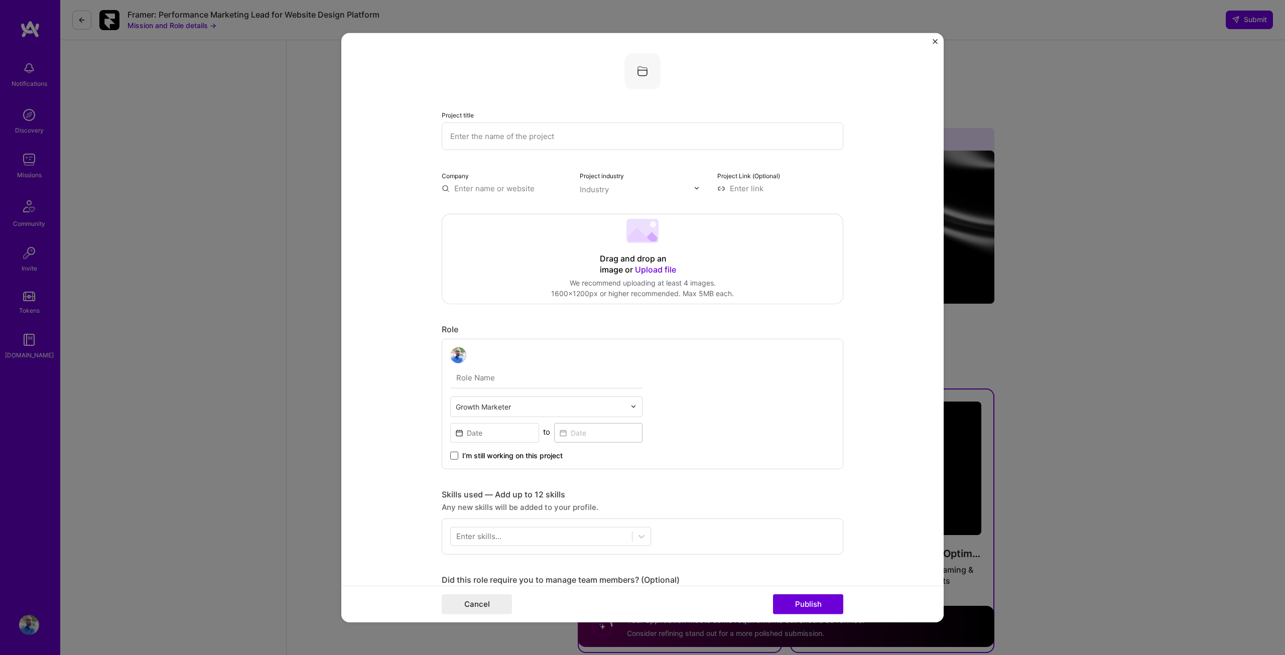
click at [452, 456] on span at bounding box center [454, 455] width 8 height 8
click at [0, 0] on input "I’m still working on this project" at bounding box center [0, 0] width 0 height 0
click at [522, 434] on input at bounding box center [494, 433] width 89 height 20
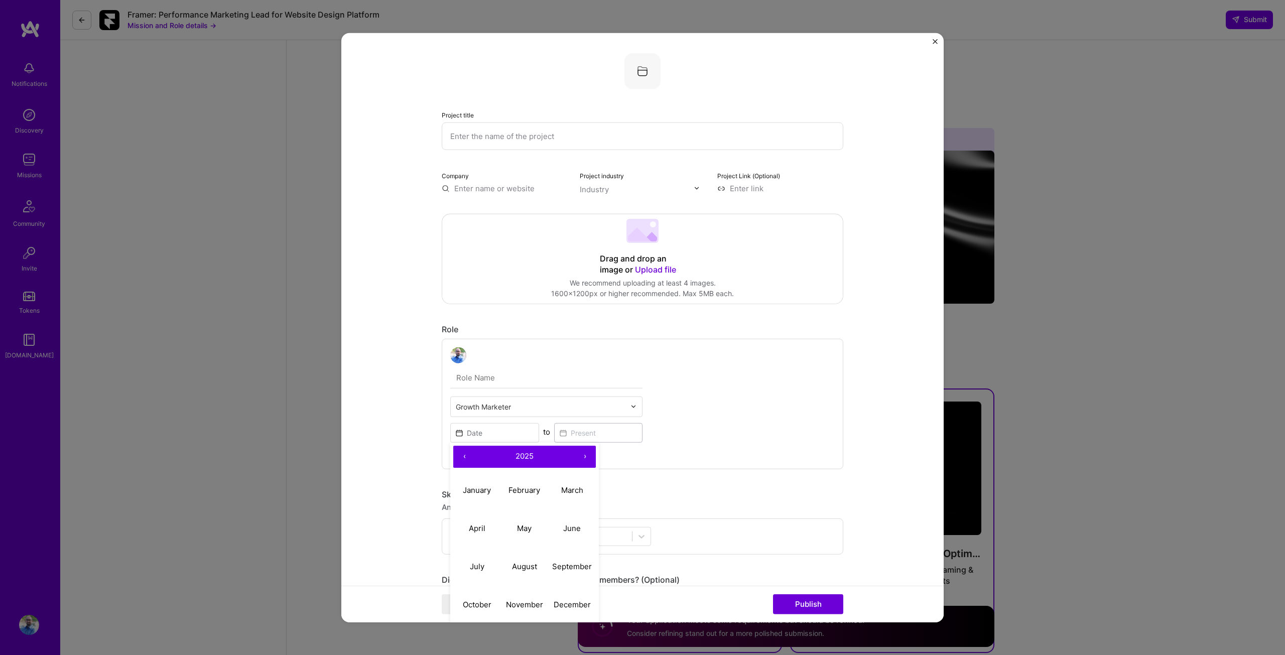
click at [460, 455] on button "‹" at bounding box center [464, 456] width 22 height 22
click at [465, 488] on abbr "January" at bounding box center [477, 490] width 28 height 10
type input "[DATE]"
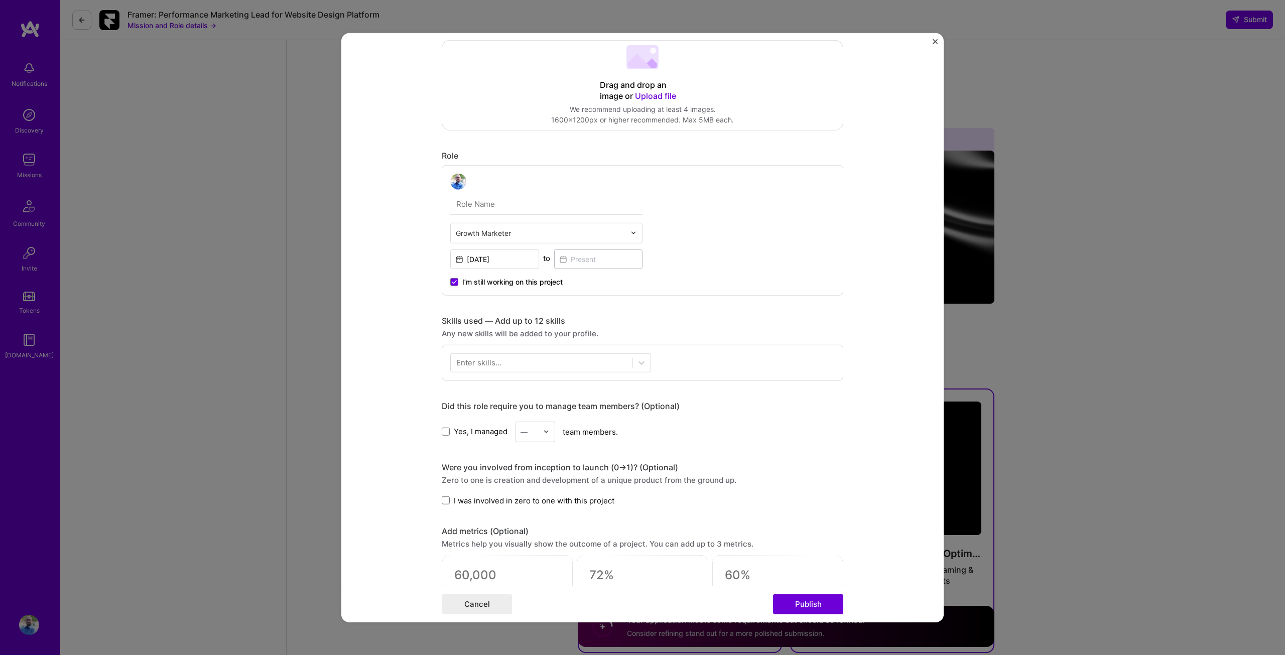
scroll to position [174, 0]
click at [469, 361] on div "Enter skills..." at bounding box center [478, 362] width 45 height 11
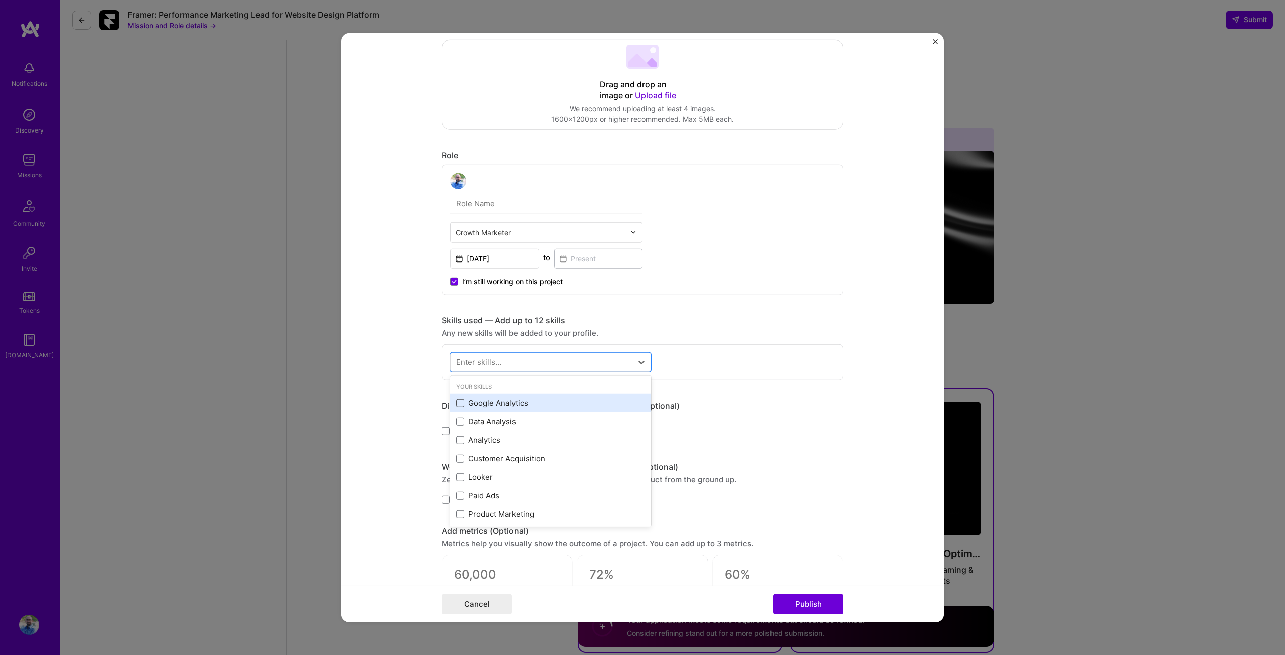
click at [456, 401] on span at bounding box center [460, 403] width 8 height 8
click at [0, 0] on input "checkbox" at bounding box center [0, 0] width 0 height 0
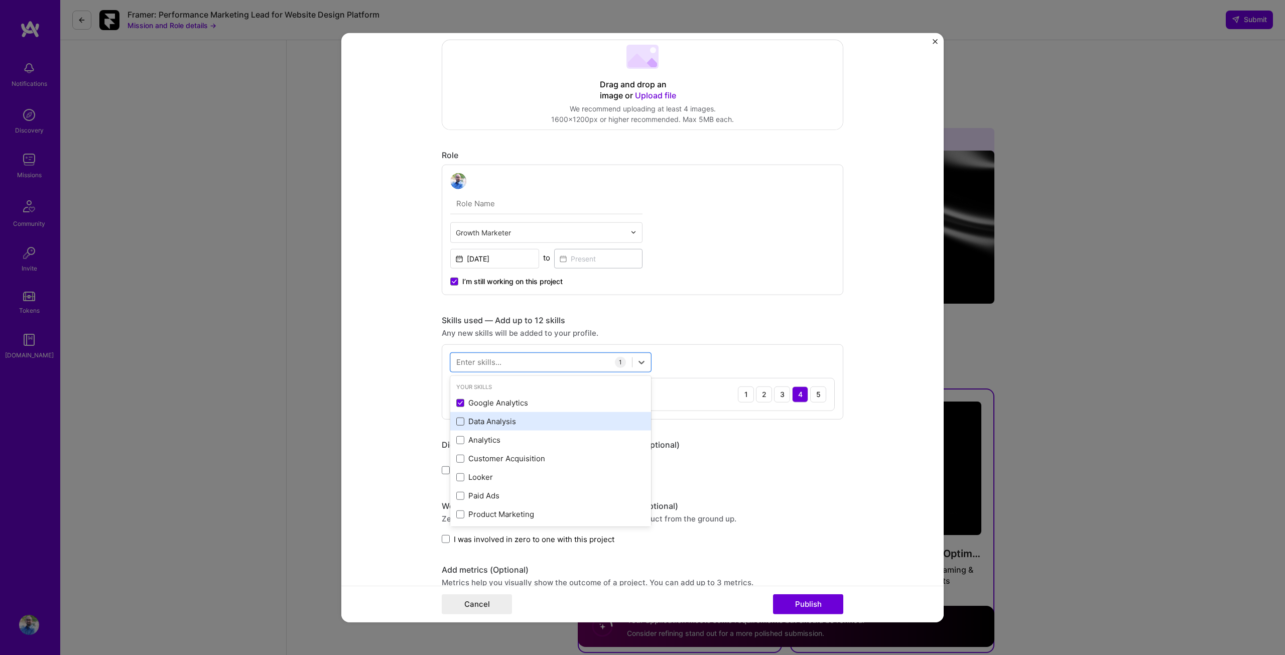
click at [456, 419] on span at bounding box center [460, 422] width 8 height 8
click at [0, 0] on input "checkbox" at bounding box center [0, 0] width 0 height 0
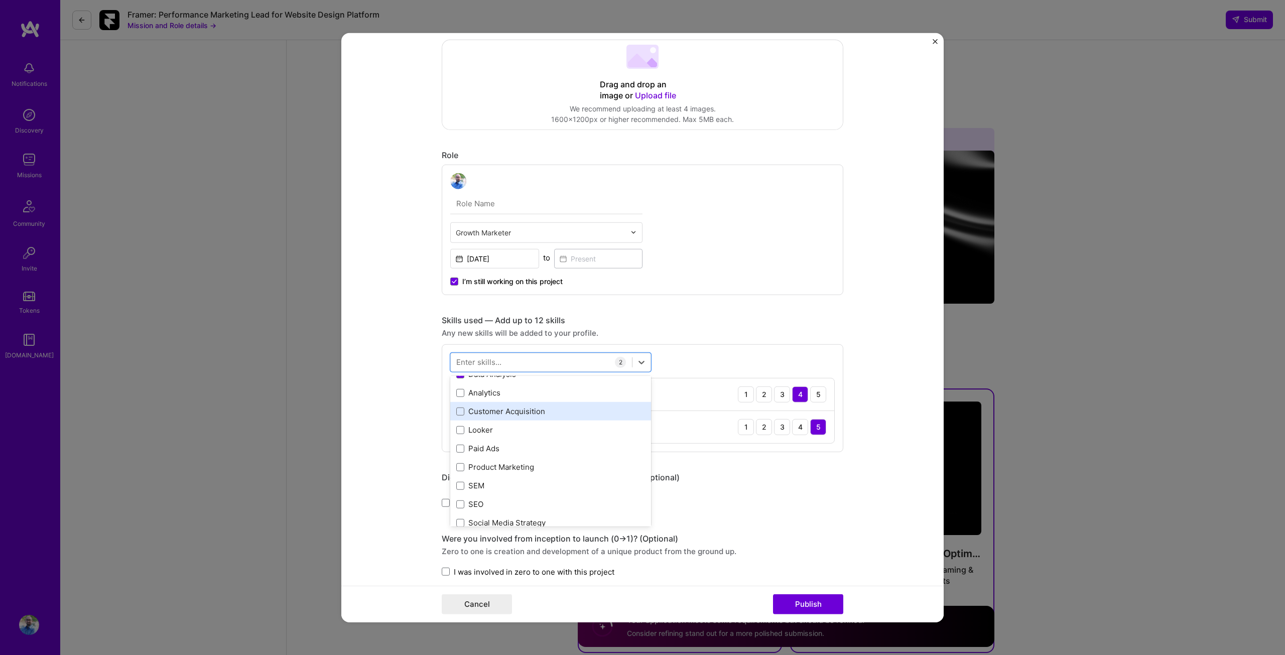
scroll to position [48, 0]
click at [463, 444] on div "Paid Ads" at bounding box center [550, 448] width 189 height 11
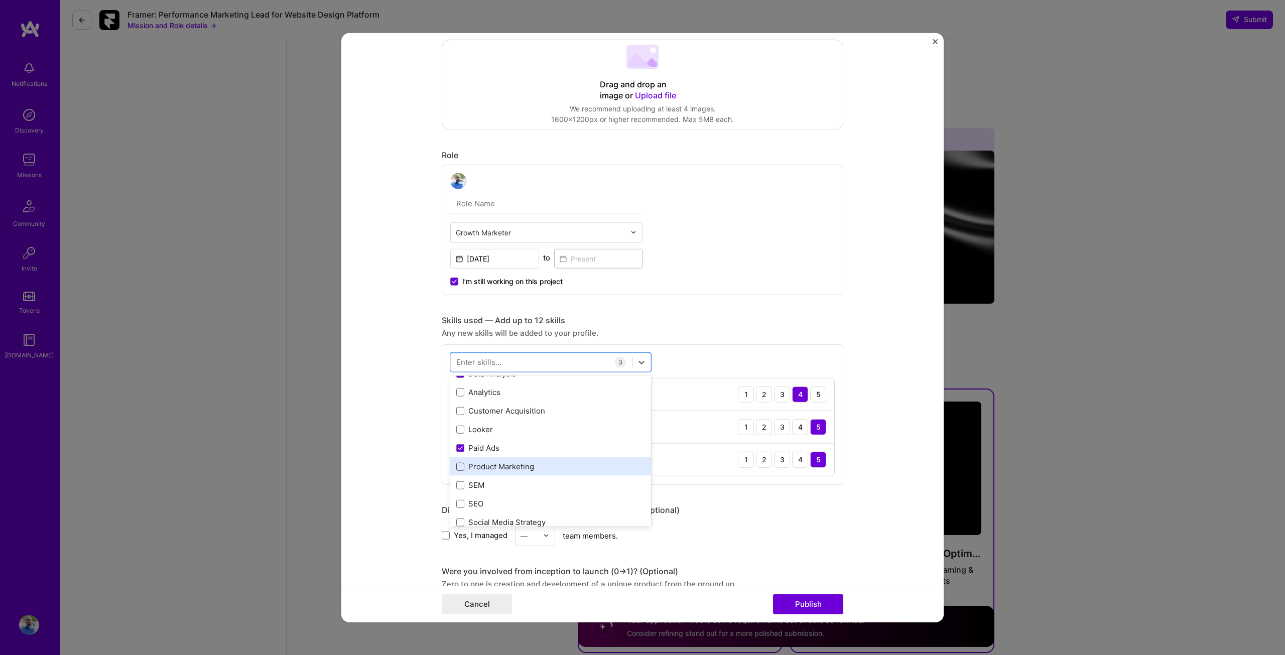
click at [456, 467] on span at bounding box center [460, 467] width 8 height 8
click at [0, 0] on input "checkbox" at bounding box center [0, 0] width 0 height 0
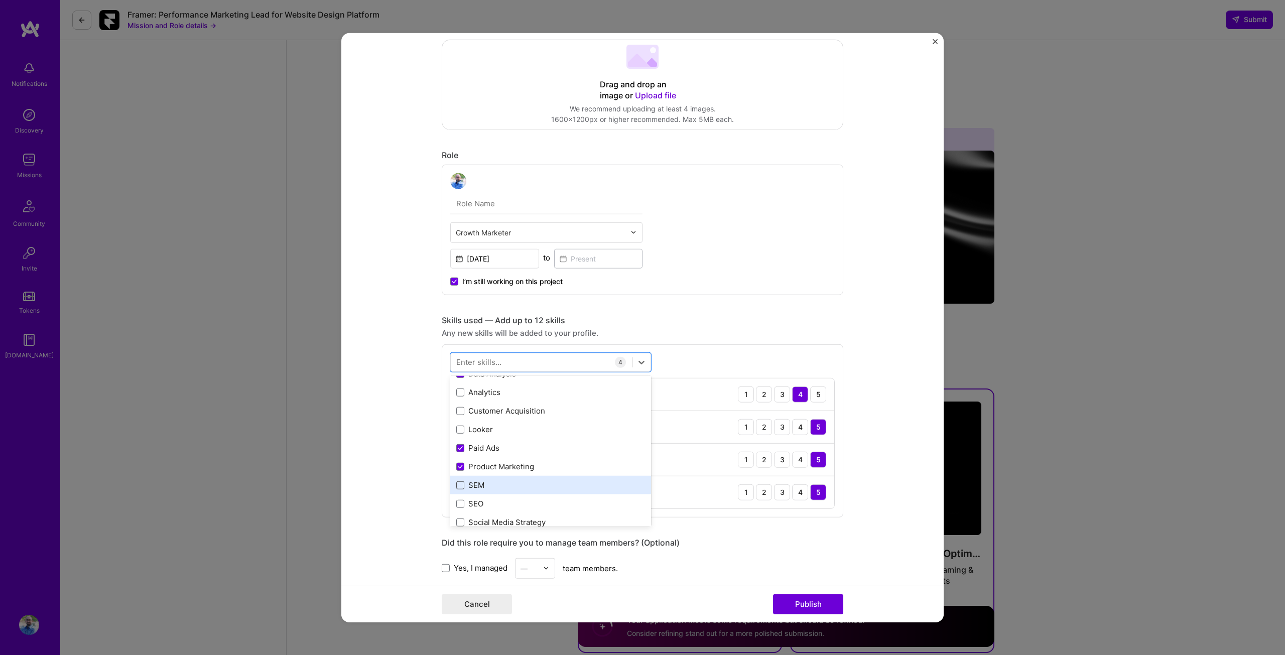
click at [456, 485] on span at bounding box center [460, 485] width 8 height 8
click at [0, 0] on input "checkbox" at bounding box center [0, 0] width 0 height 0
click at [458, 485] on icon at bounding box center [460, 485] width 5 height 4
click at [0, 0] on input "checkbox" at bounding box center [0, 0] width 0 height 0
click at [456, 484] on span at bounding box center [460, 485] width 8 height 8
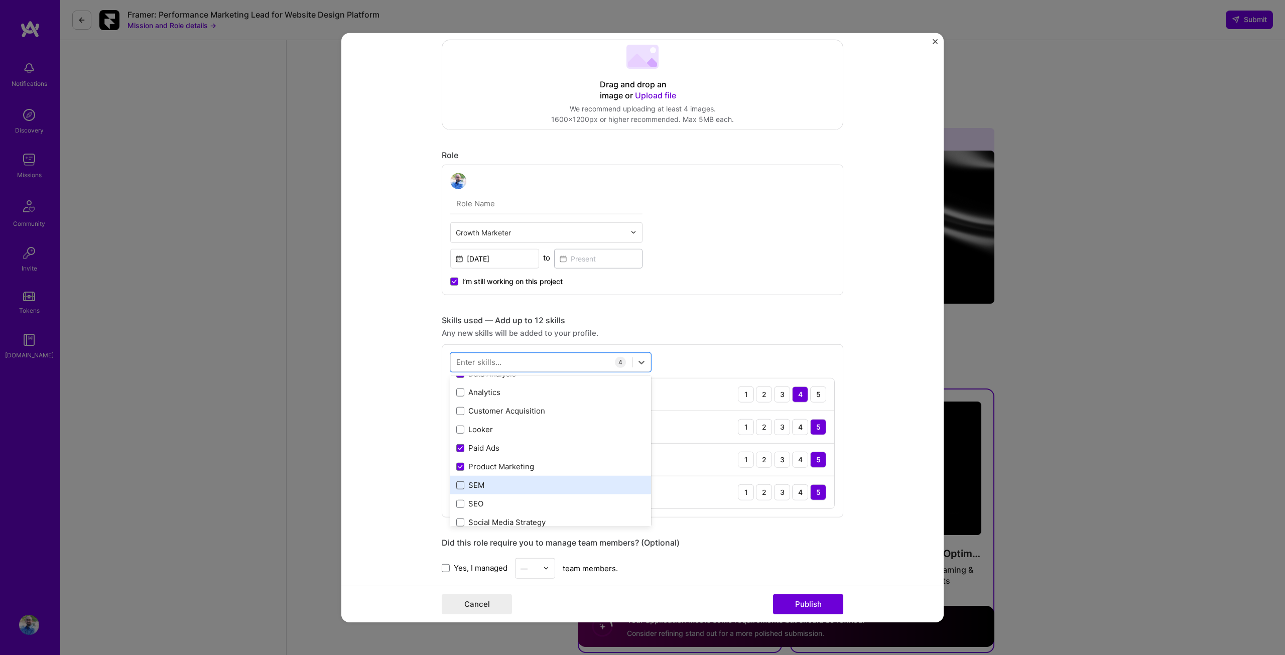
click at [0, 0] on input "checkbox" at bounding box center [0, 0] width 0 height 0
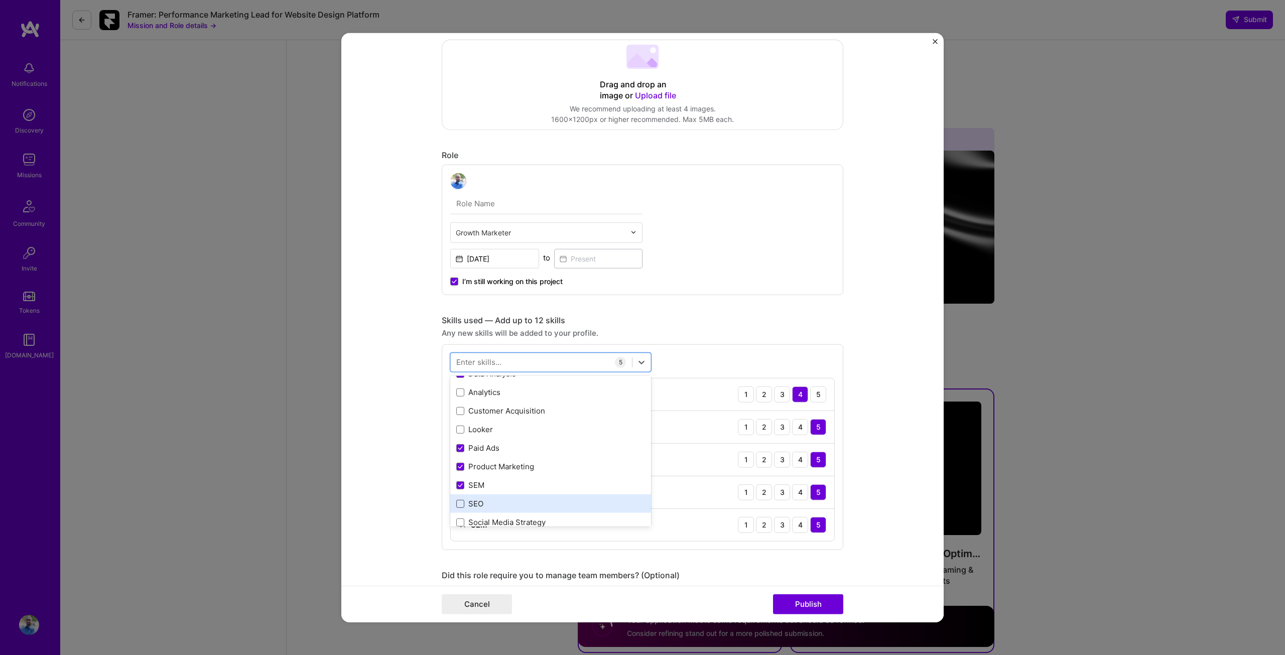
click at [456, 505] on span at bounding box center [460, 504] width 8 height 8
click at [0, 0] on input "checkbox" at bounding box center [0, 0] width 0 height 0
click at [456, 517] on div "Social Media Strategy" at bounding box center [550, 522] width 189 height 11
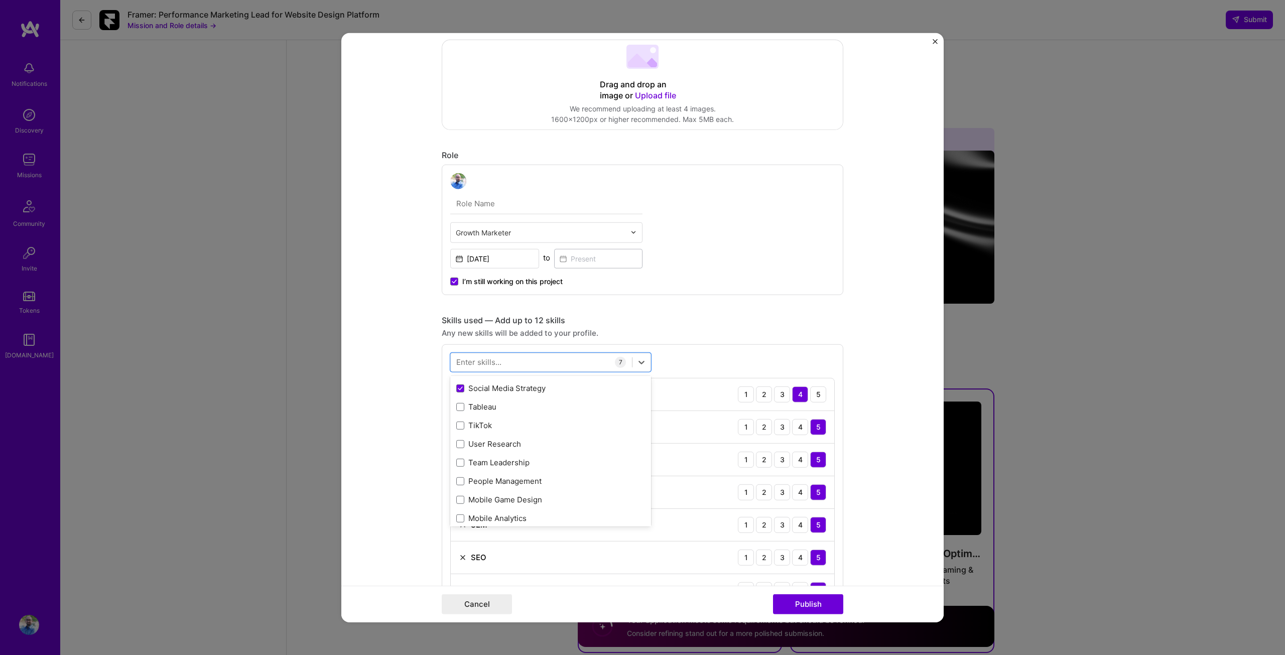
scroll to position [184, 0]
click at [457, 423] on span at bounding box center [460, 423] width 8 height 8
click at [0, 0] on input "checkbox" at bounding box center [0, 0] width 0 height 0
click at [456, 441] on span at bounding box center [460, 442] width 8 height 8
click at [0, 0] on input "checkbox" at bounding box center [0, 0] width 0 height 0
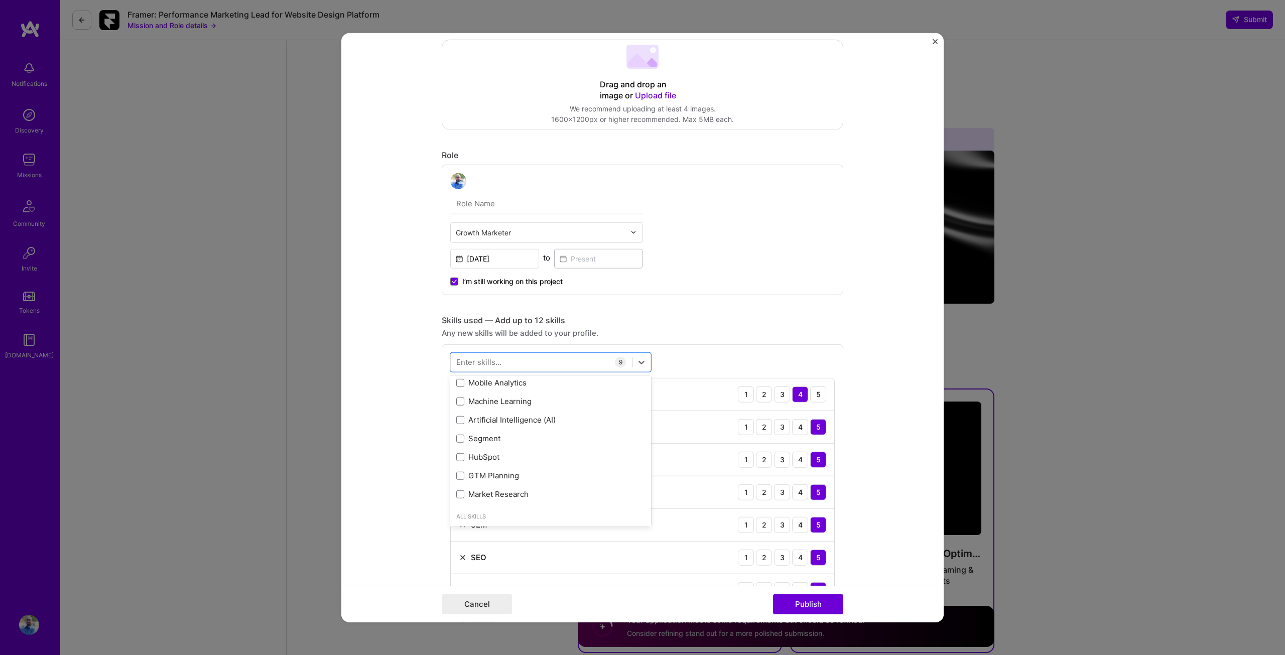
scroll to position [318, 0]
click at [459, 421] on span at bounding box center [460, 419] width 8 height 8
click at [0, 0] on input "checkbox" at bounding box center [0, 0] width 0 height 0
click at [456, 398] on span at bounding box center [460, 401] width 8 height 8
click at [0, 0] on input "checkbox" at bounding box center [0, 0] width 0 height 0
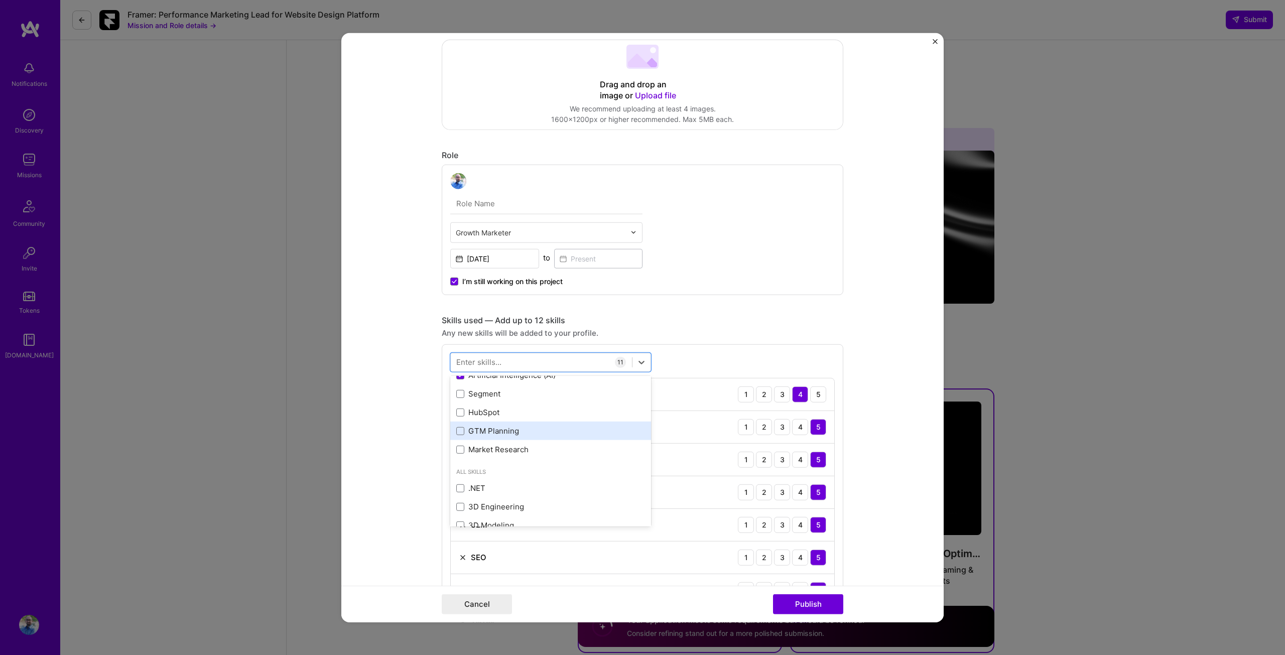
scroll to position [364, 0]
click at [456, 427] on span at bounding box center [460, 429] width 8 height 8
click at [0, 0] on input "checkbox" at bounding box center [0, 0] width 0 height 0
click at [456, 444] on span at bounding box center [460, 447] width 8 height 8
click at [0, 0] on input "checkbox" at bounding box center [0, 0] width 0 height 0
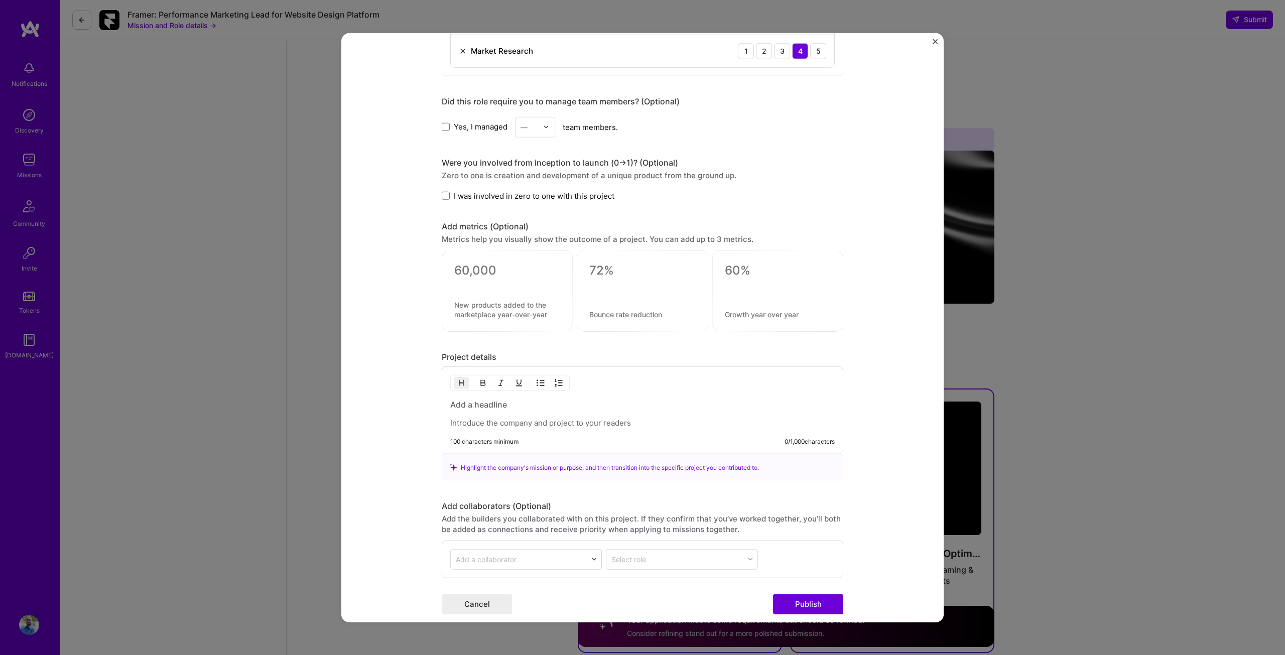
scroll to position [910, 0]
click at [457, 425] on p at bounding box center [642, 422] width 384 height 10
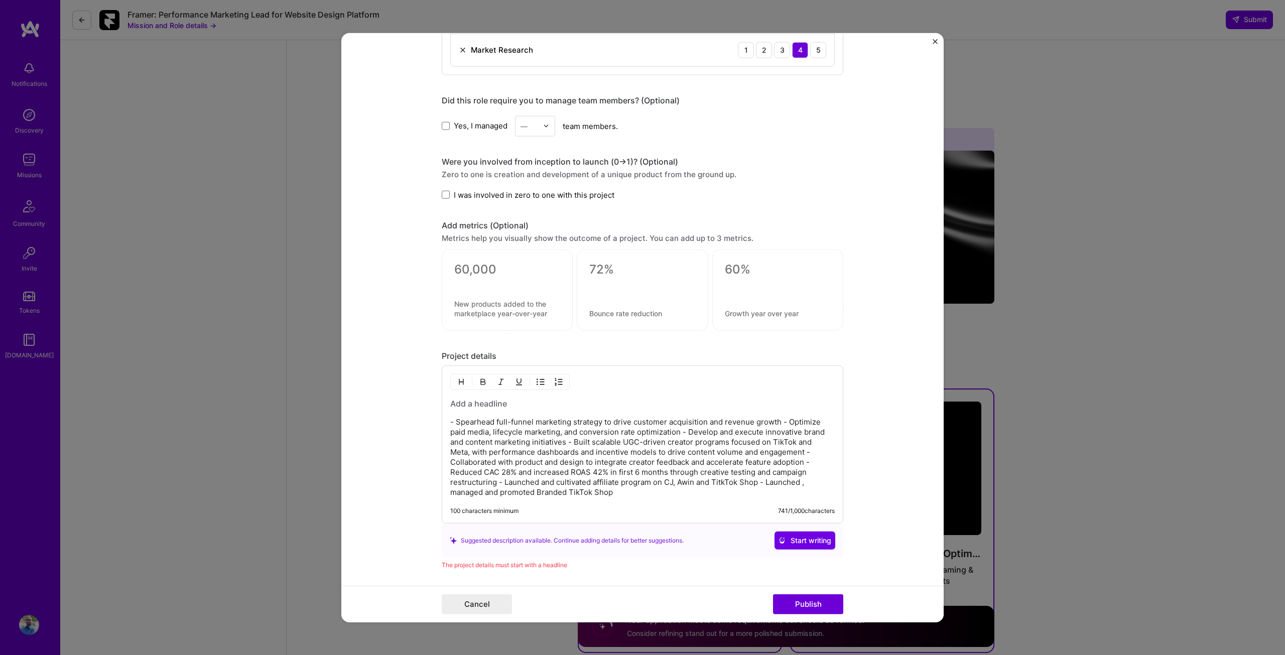
click at [455, 402] on h3 at bounding box center [642, 403] width 384 height 11
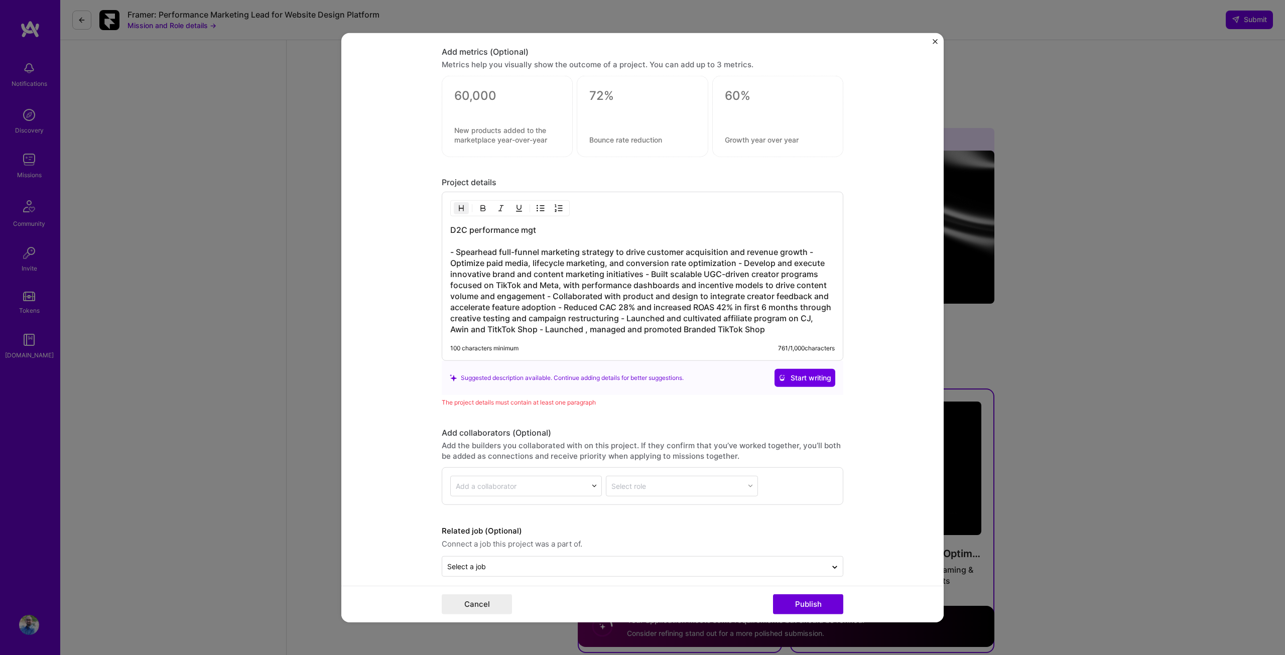
scroll to position [1092, 0]
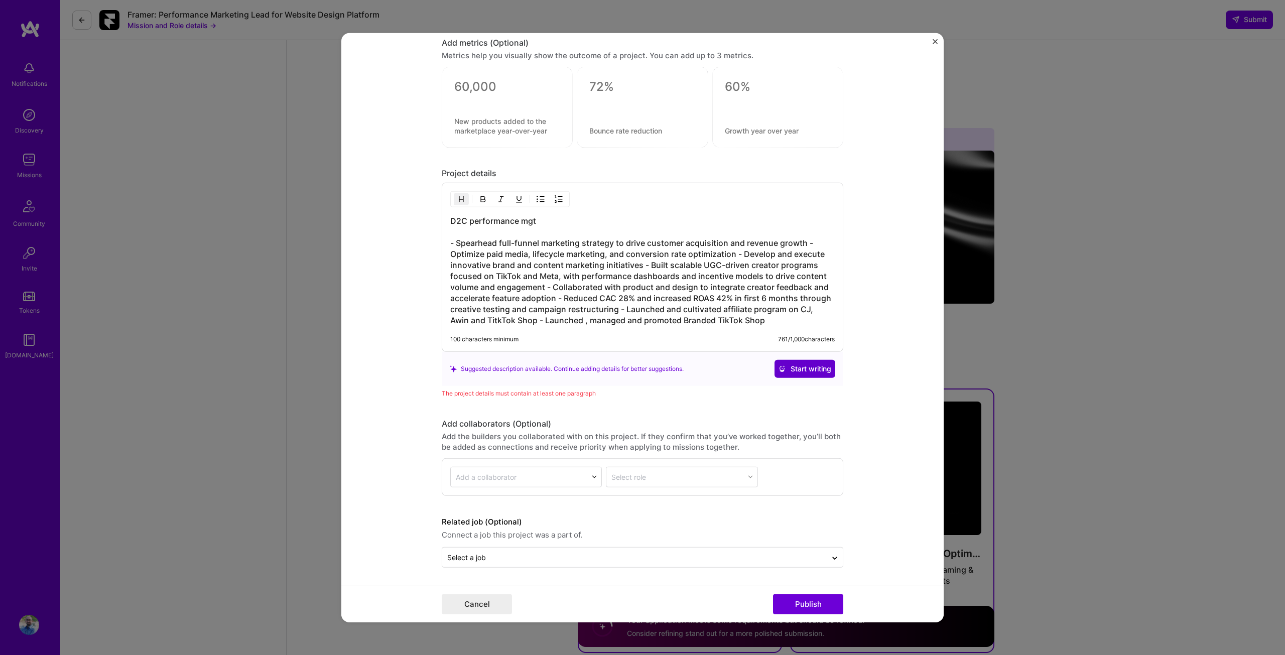
click at [784, 362] on button "Start writing" at bounding box center [804, 369] width 61 height 18
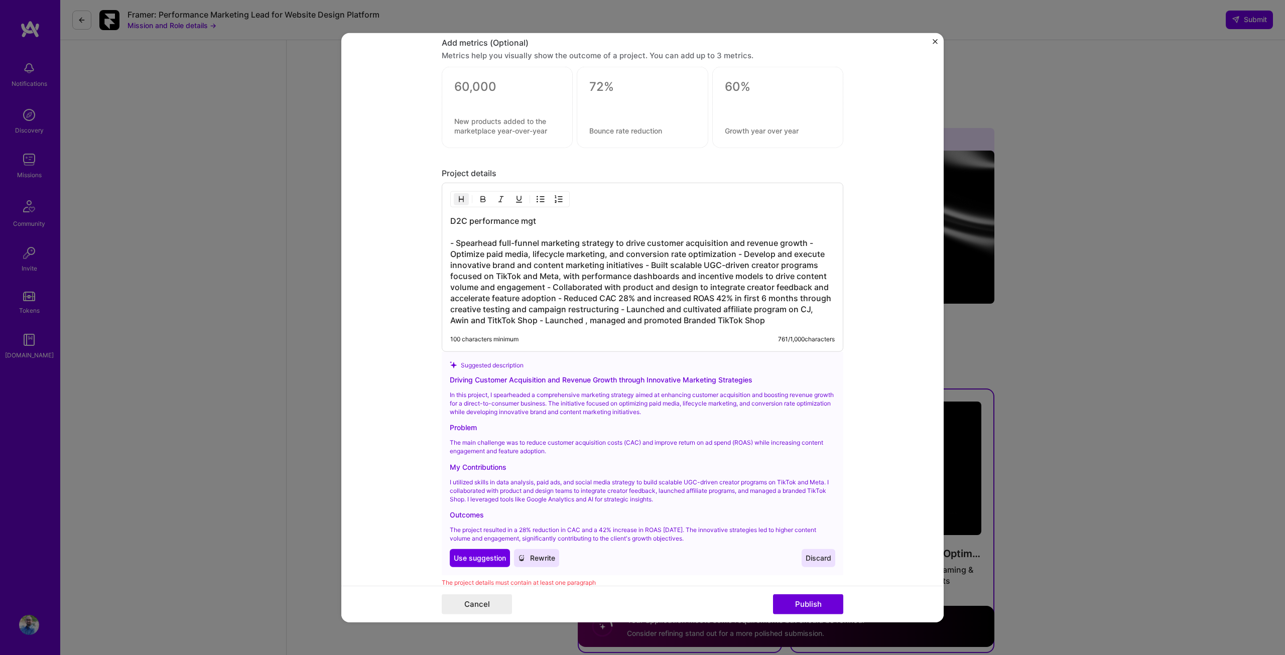
drag, startPoint x: 447, startPoint y: 387, endPoint x: 748, endPoint y: 536, distance: 335.3
click at [748, 536] on div "Driving Customer Acquisition and Revenue Growth through Innovative Marketing St…" at bounding box center [642, 470] width 385 height 193
click at [479, 557] on span "Use suggestion" at bounding box center [480, 558] width 52 height 10
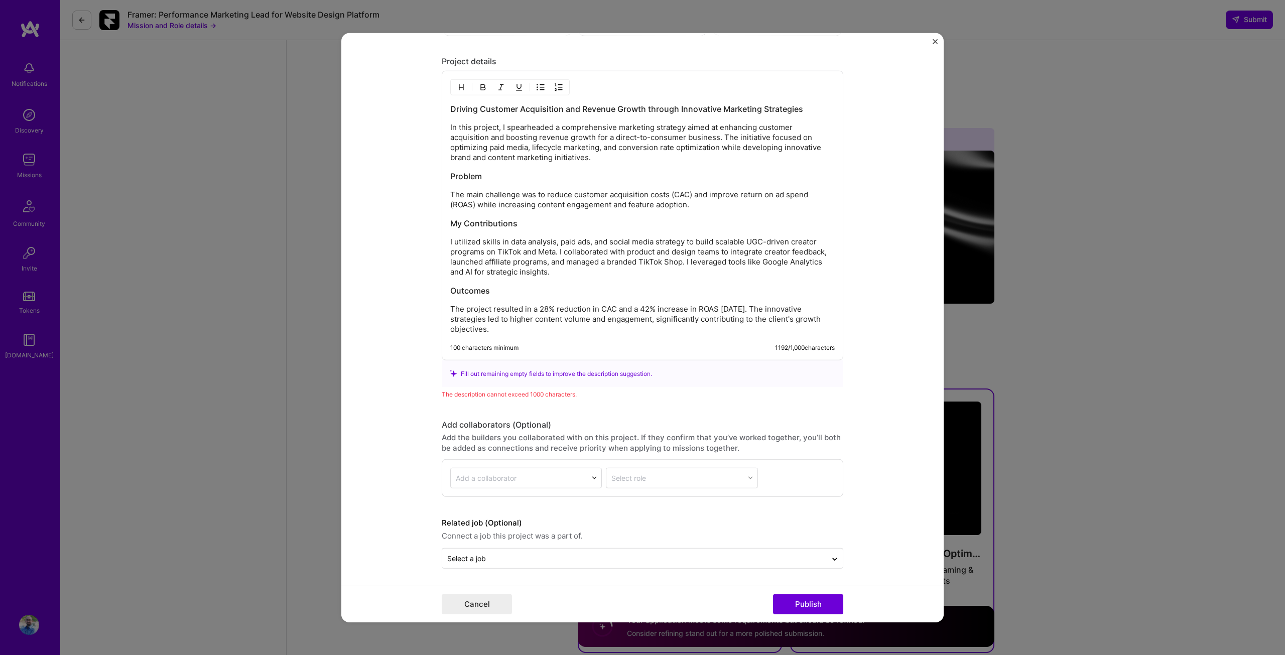
scroll to position [1205, 0]
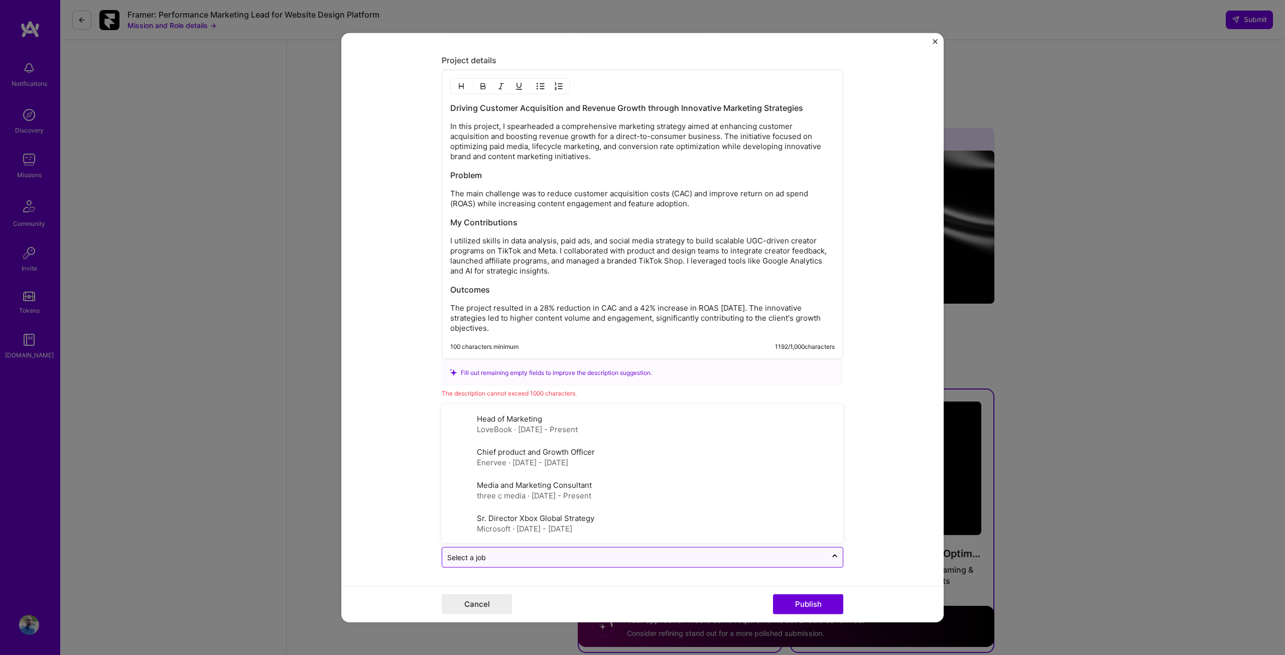
click at [654, 555] on input "text" at bounding box center [634, 557] width 374 height 11
click at [526, 422] on label "Head of Marketing" at bounding box center [509, 419] width 65 height 10
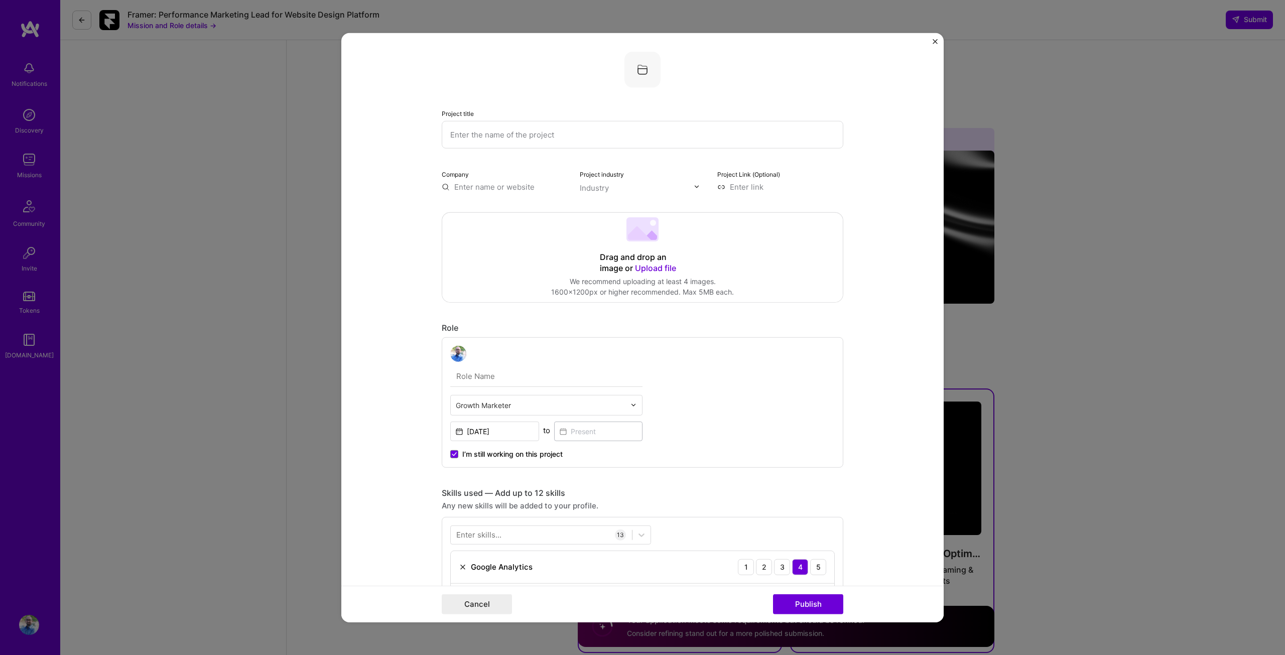
scroll to position [0, 0]
click at [462, 131] on input "text" at bounding box center [642, 136] width 401 height 28
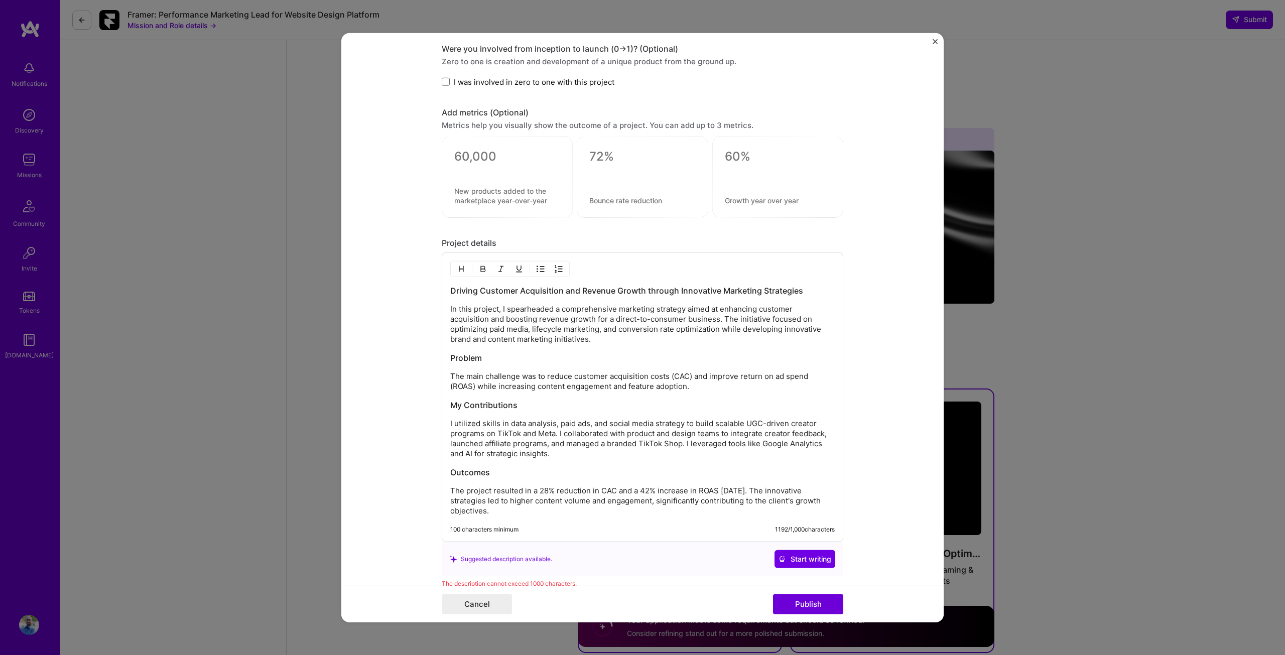
scroll to position [1016, 0]
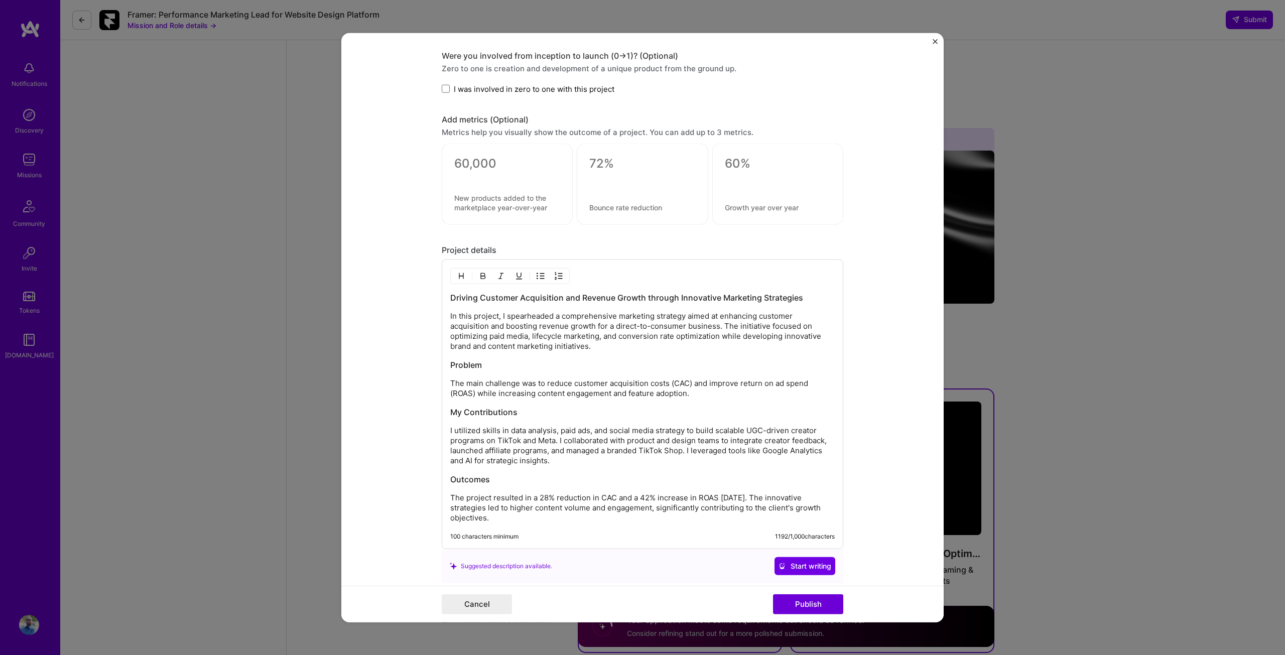
drag, startPoint x: 448, startPoint y: 296, endPoint x: 534, endPoint y: 308, distance: 87.2
click at [534, 308] on div "Driving Customer Acquisition and Revenue Growth through Innovative Marketing St…" at bounding box center [642, 407] width 384 height 231
click at [610, 297] on h3 "Driving Customer Acquisition and Revenue Growth through Innovative Marketing St…" at bounding box center [642, 297] width 384 height 11
drag, startPoint x: 638, startPoint y: 299, endPoint x: 443, endPoint y: 281, distance: 196.5
click at [443, 281] on div "Driving Customer Acquisition and Revenue Growth through Innovative Marketing St…" at bounding box center [642, 404] width 401 height 290
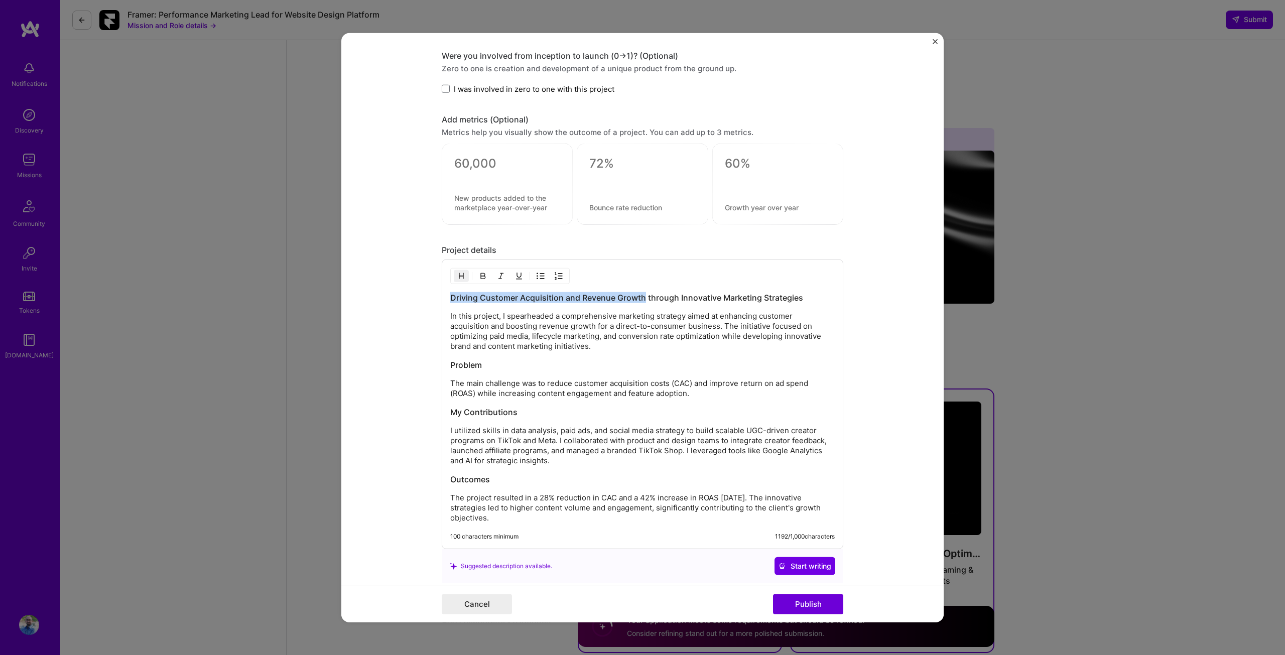
copy h3 "Driving Customer Acquisition and Revenue Growth"
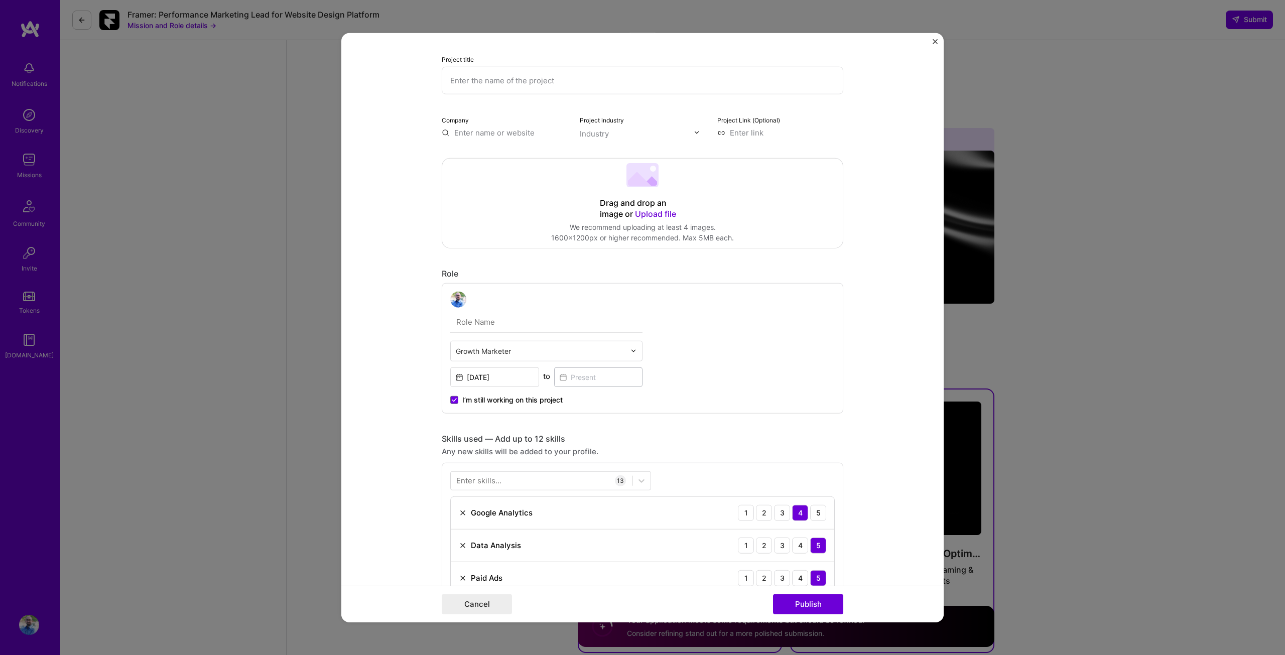
scroll to position [0, 0]
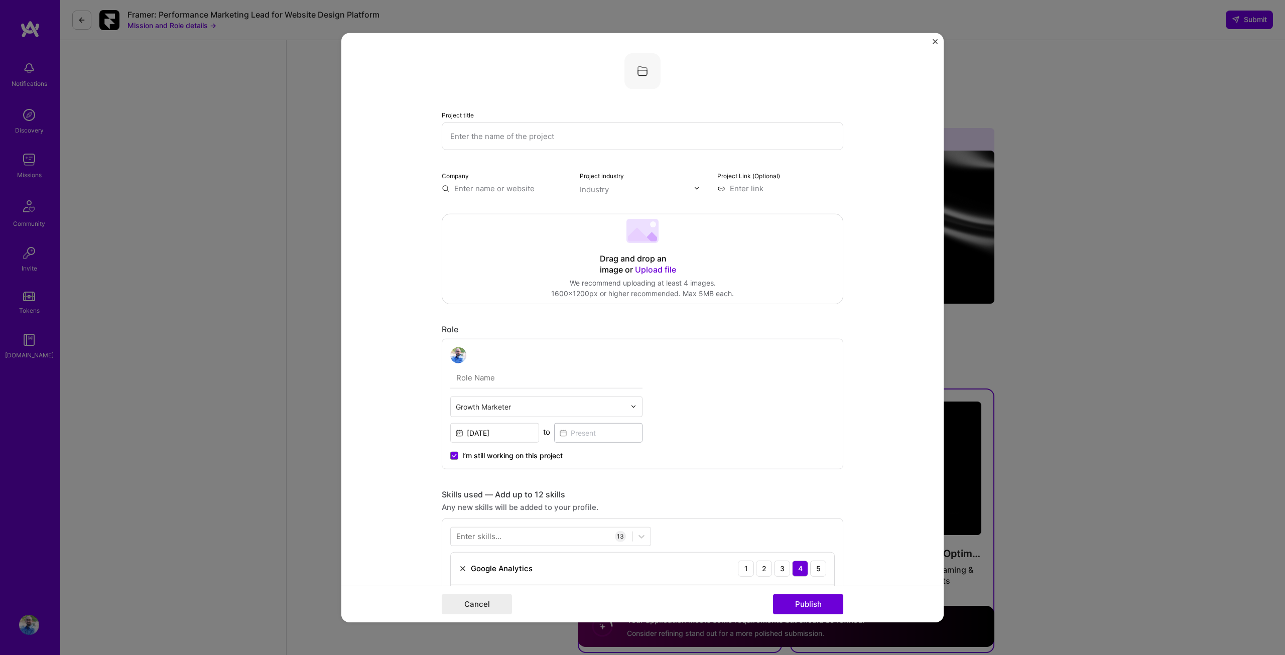
click at [465, 133] on input "text" at bounding box center [642, 136] width 401 height 28
paste input "Driving Customer Acquisition and Revenue Growth"
type input "Driving Customer Acquisition and Revenue Growth"
click at [463, 186] on input "text" at bounding box center [505, 188] width 126 height 11
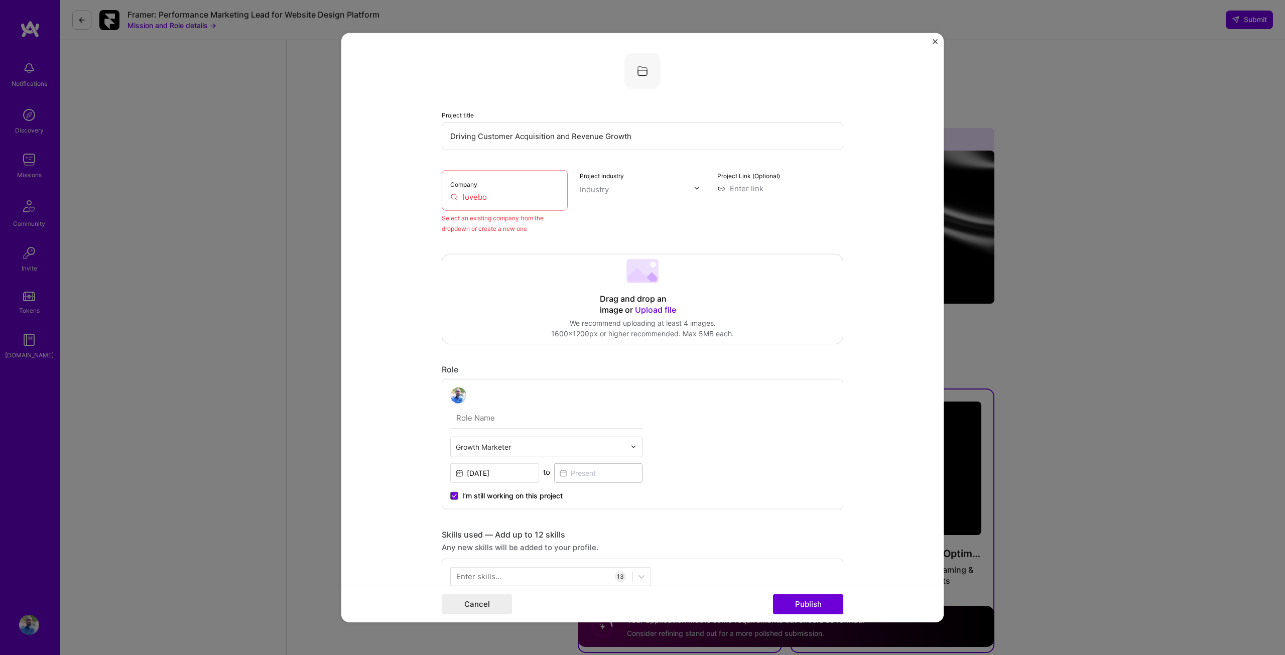
click at [493, 201] on input "lovebo" at bounding box center [504, 196] width 109 height 11
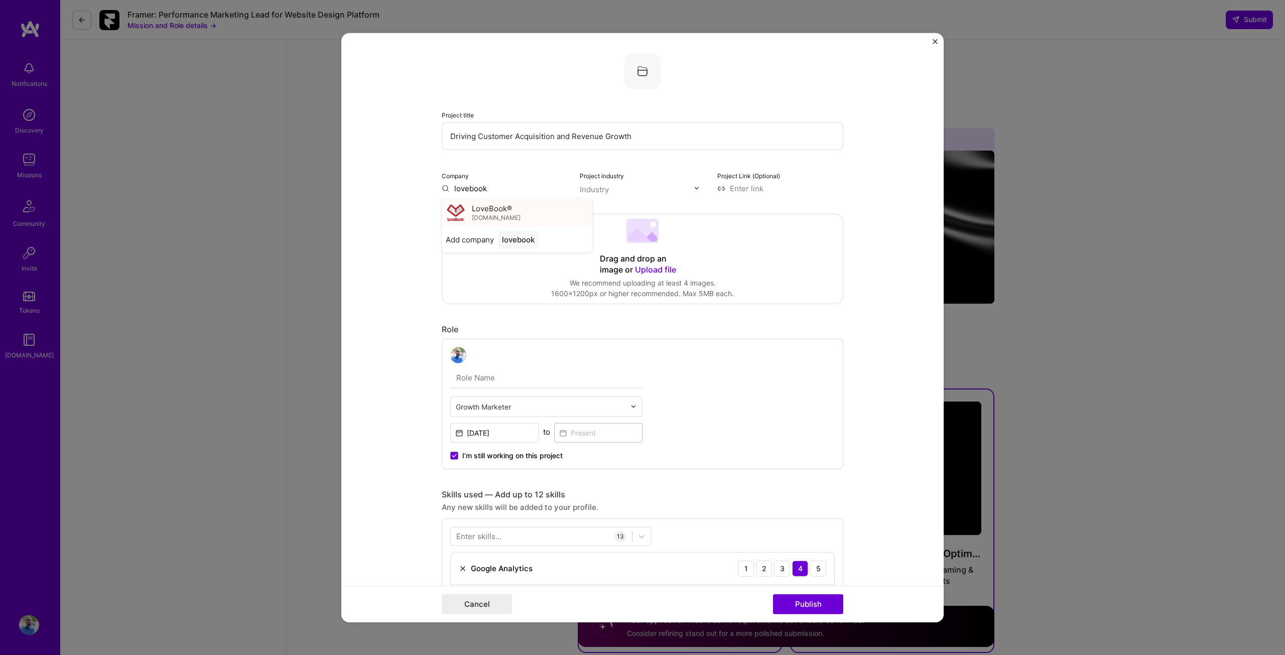
click at [478, 208] on span "LoveBook®" at bounding box center [492, 208] width 40 height 11
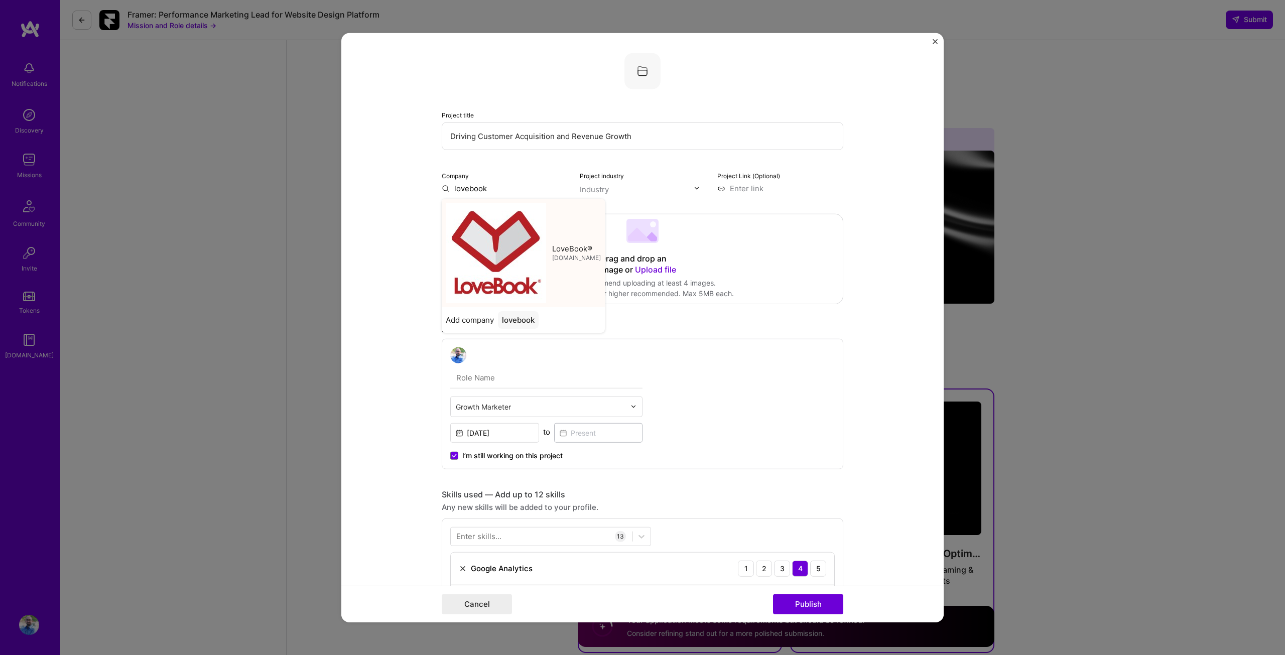
type input "LoveBook®"
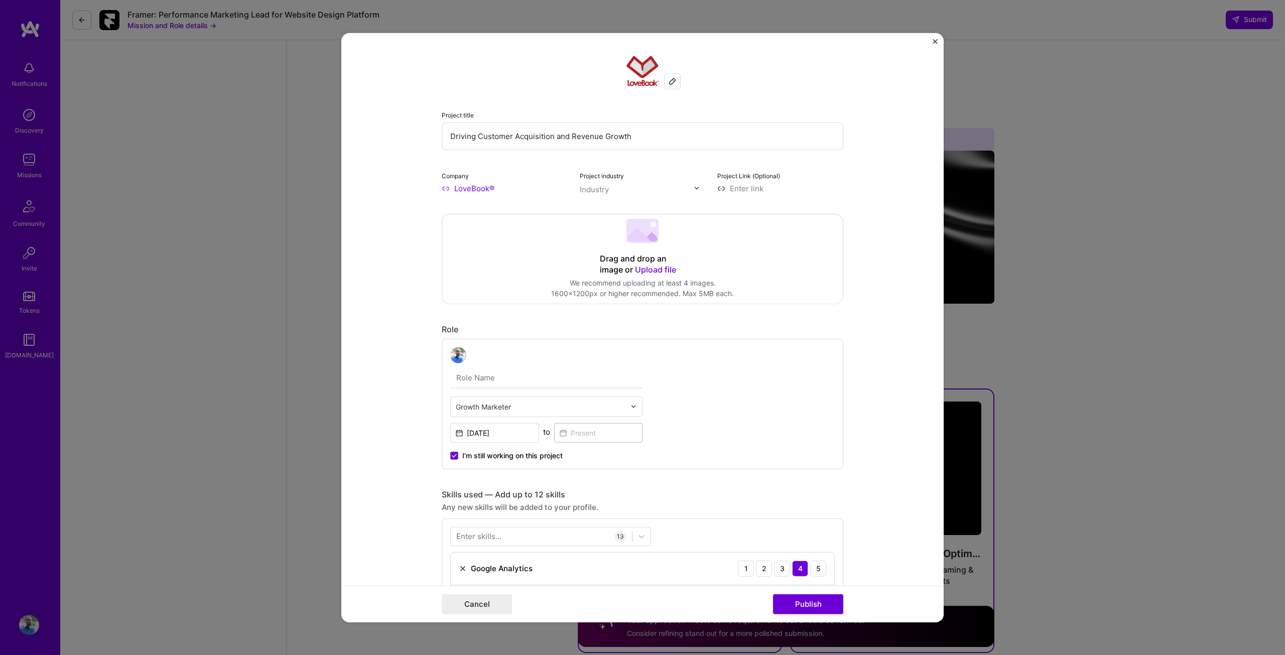
click at [604, 186] on div "Industry" at bounding box center [594, 189] width 29 height 11
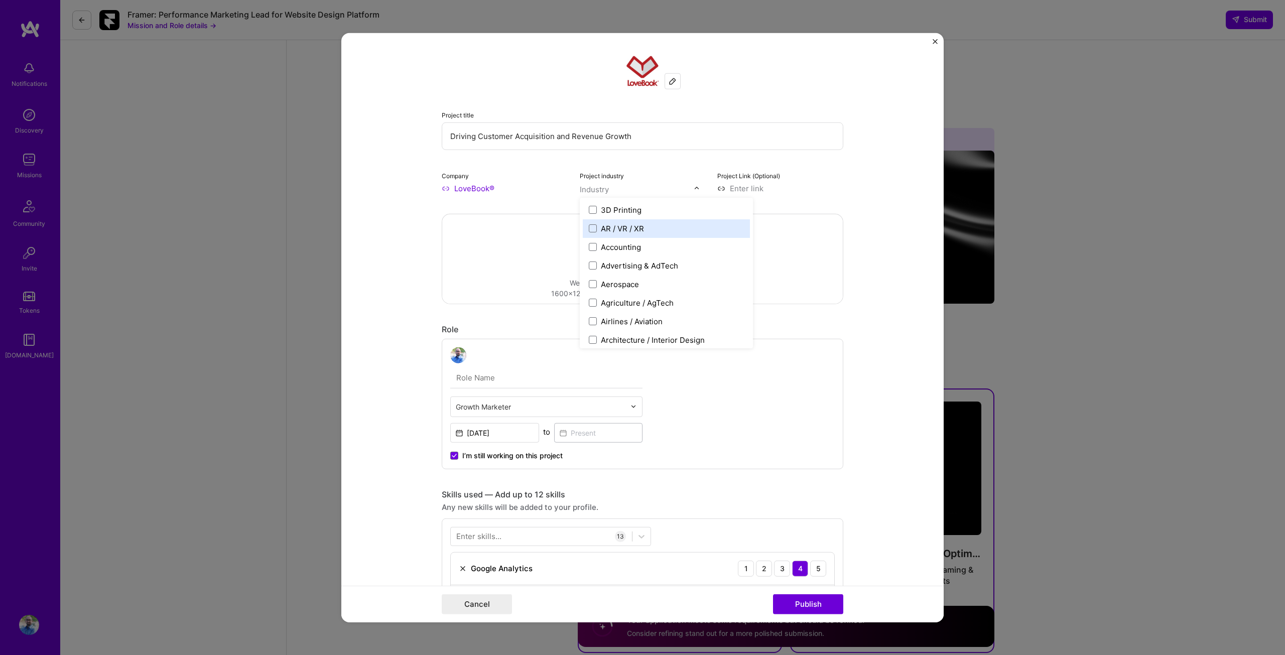
click at [640, 231] on div "AR / VR / XR" at bounding box center [622, 228] width 43 height 11
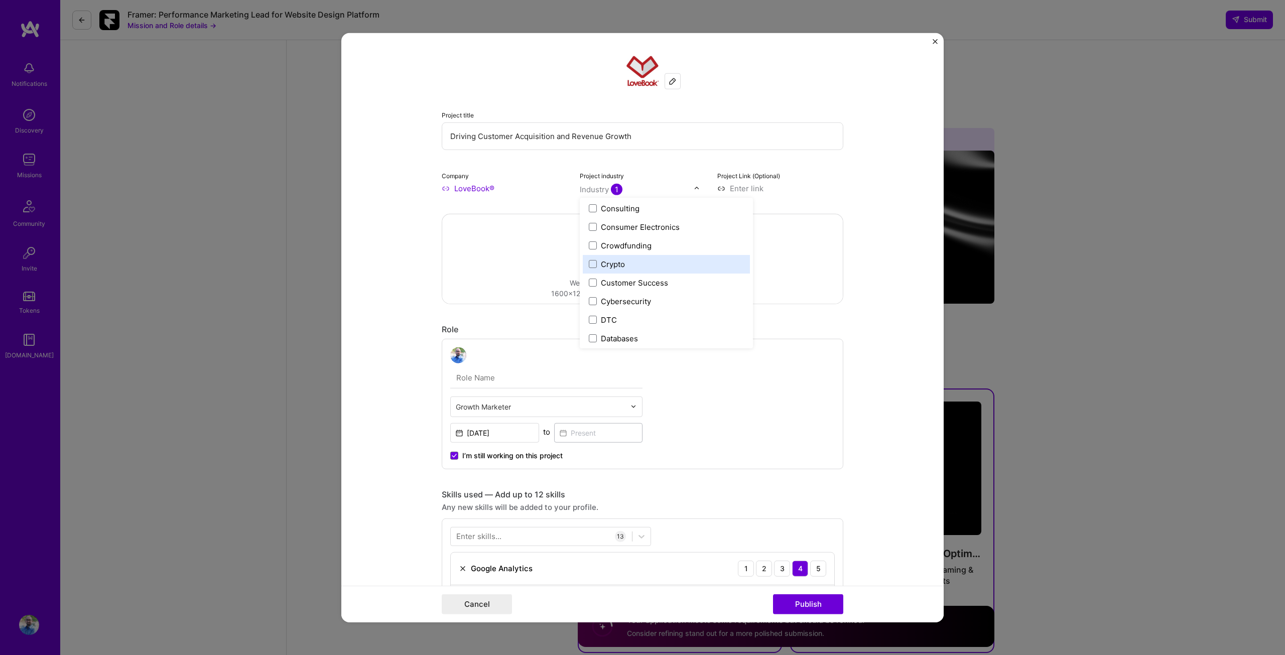
scroll to position [671, 0]
click at [616, 316] on label "DTC" at bounding box center [666, 318] width 155 height 11
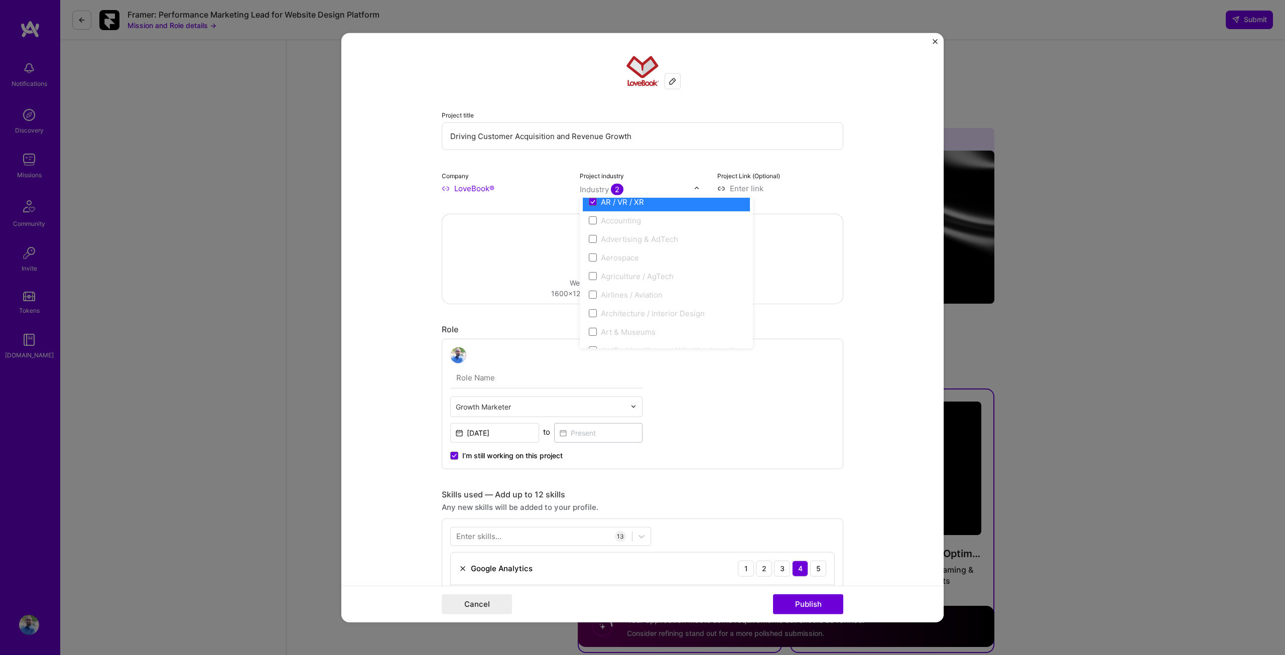
scroll to position [0, 0]
click at [590, 230] on span at bounding box center [593, 228] width 8 height 8
click at [868, 389] on form "Project title Driving Customer Acquisition and Revenue Growth Company LoveBook®…" at bounding box center [642, 328] width 602 height 590
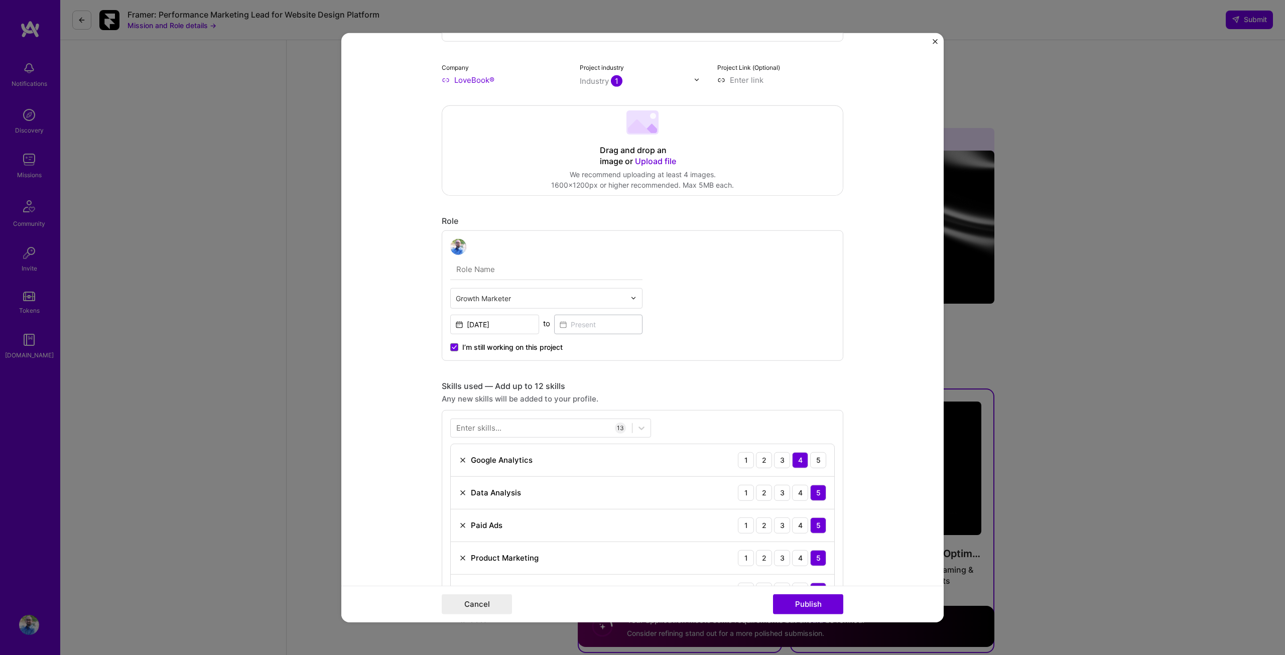
scroll to position [109, 0]
drag, startPoint x: 871, startPoint y: 406, endPoint x: 809, endPoint y: 604, distance: 207.6
click at [809, 604] on button "Publish" at bounding box center [808, 604] width 70 height 20
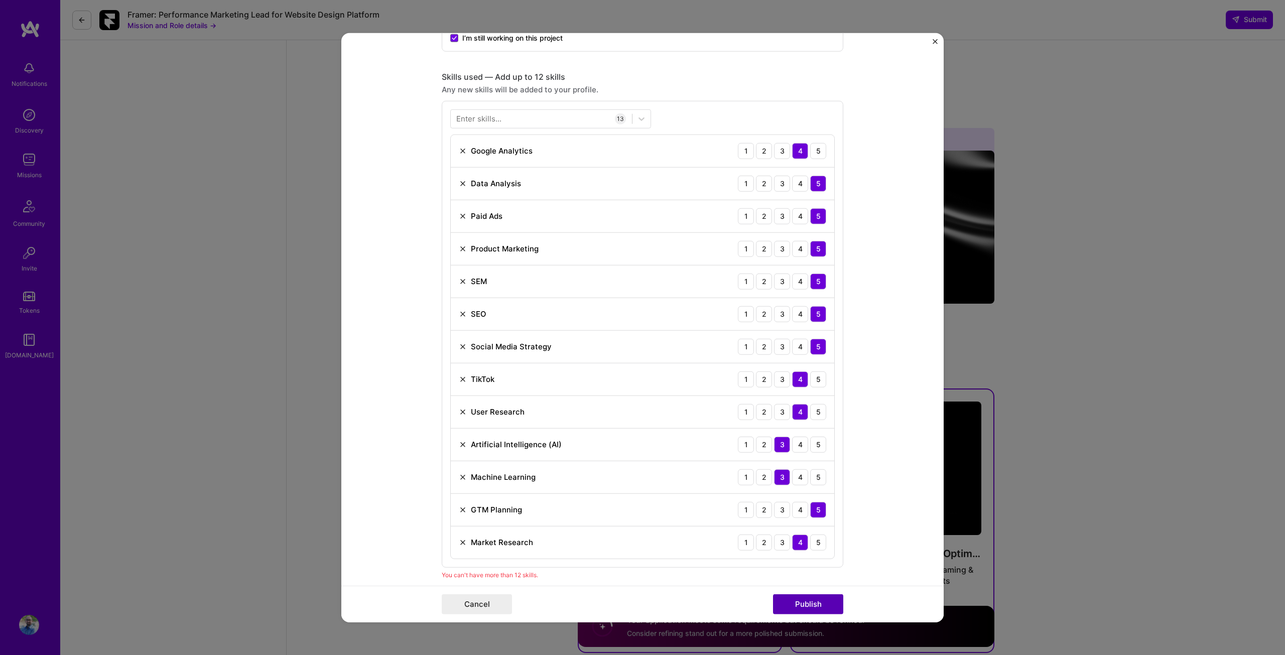
scroll to position [456, 0]
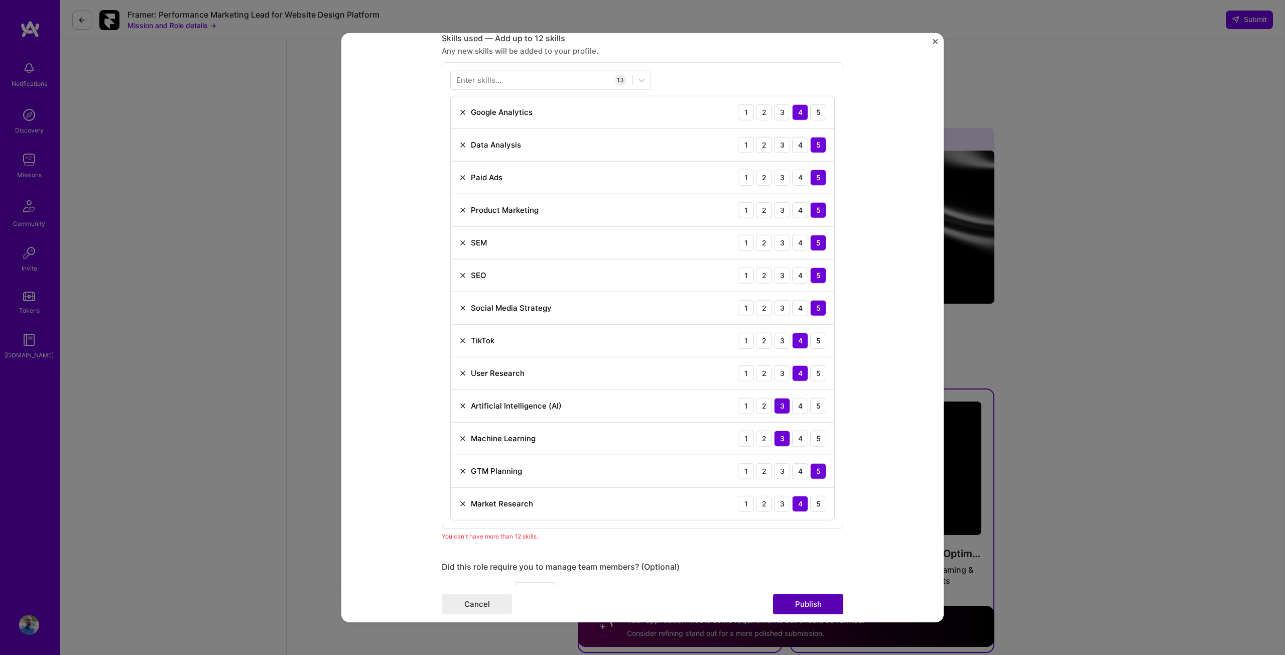
click at [809, 604] on button "Publish" at bounding box center [808, 604] width 70 height 20
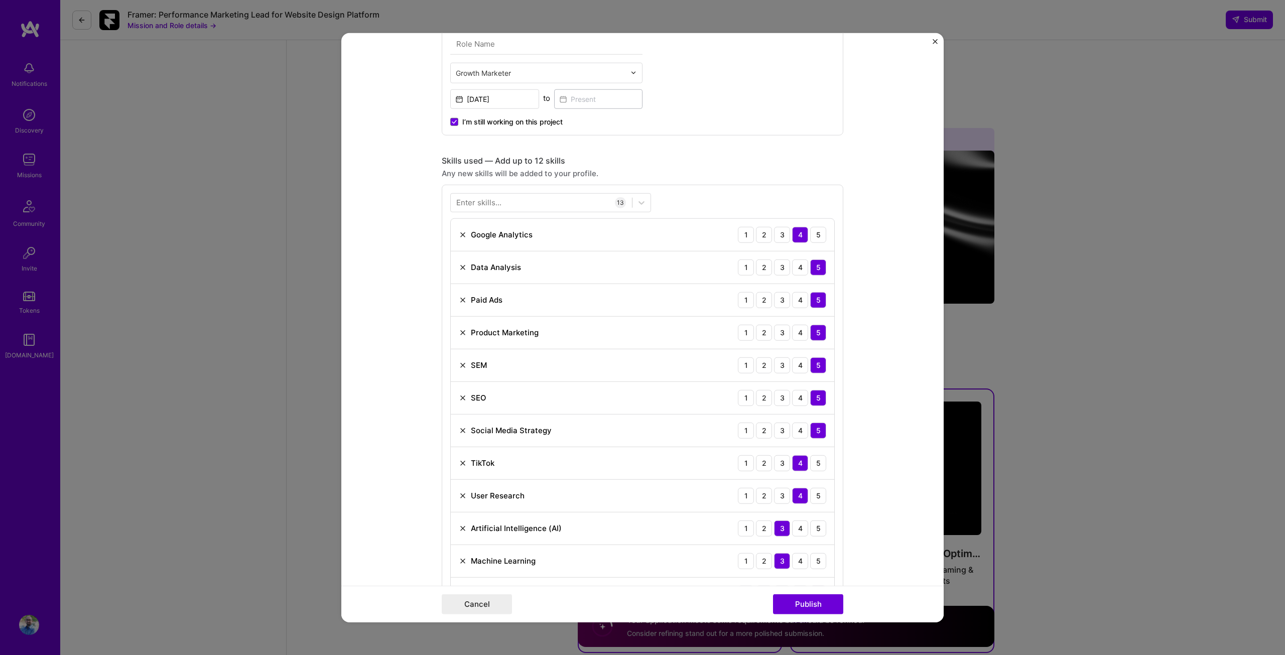
scroll to position [336, 0]
click at [462, 231] on img at bounding box center [463, 232] width 8 height 8
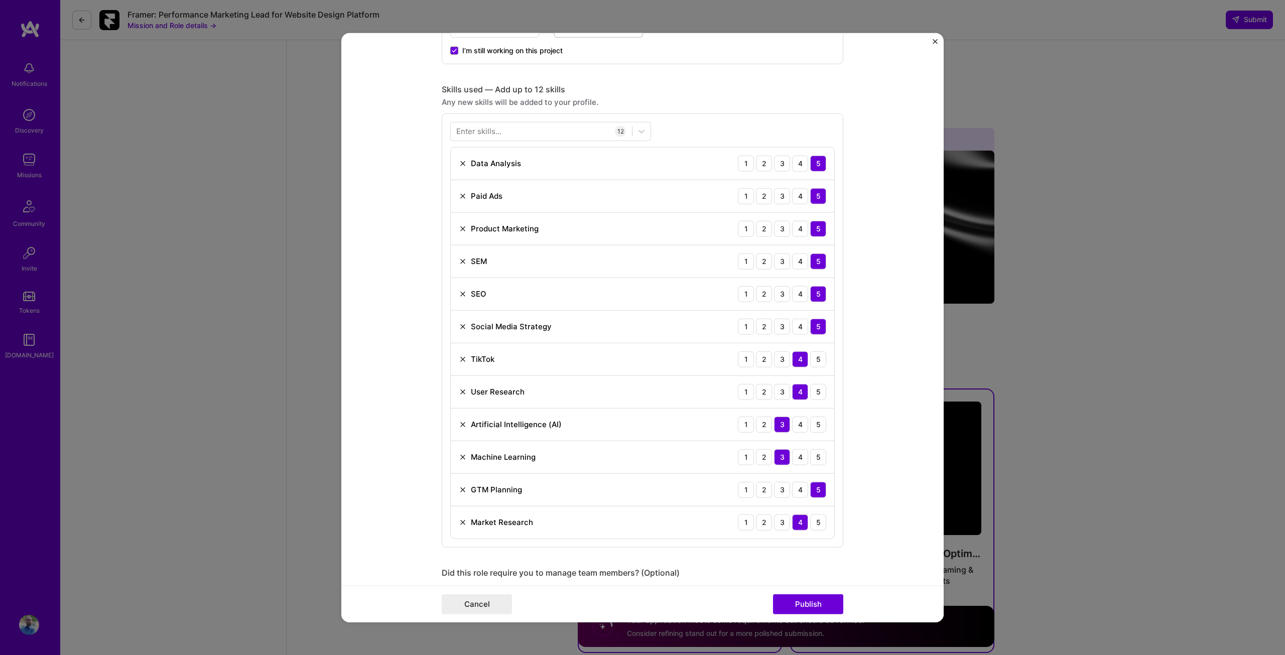
scroll to position [412, 0]
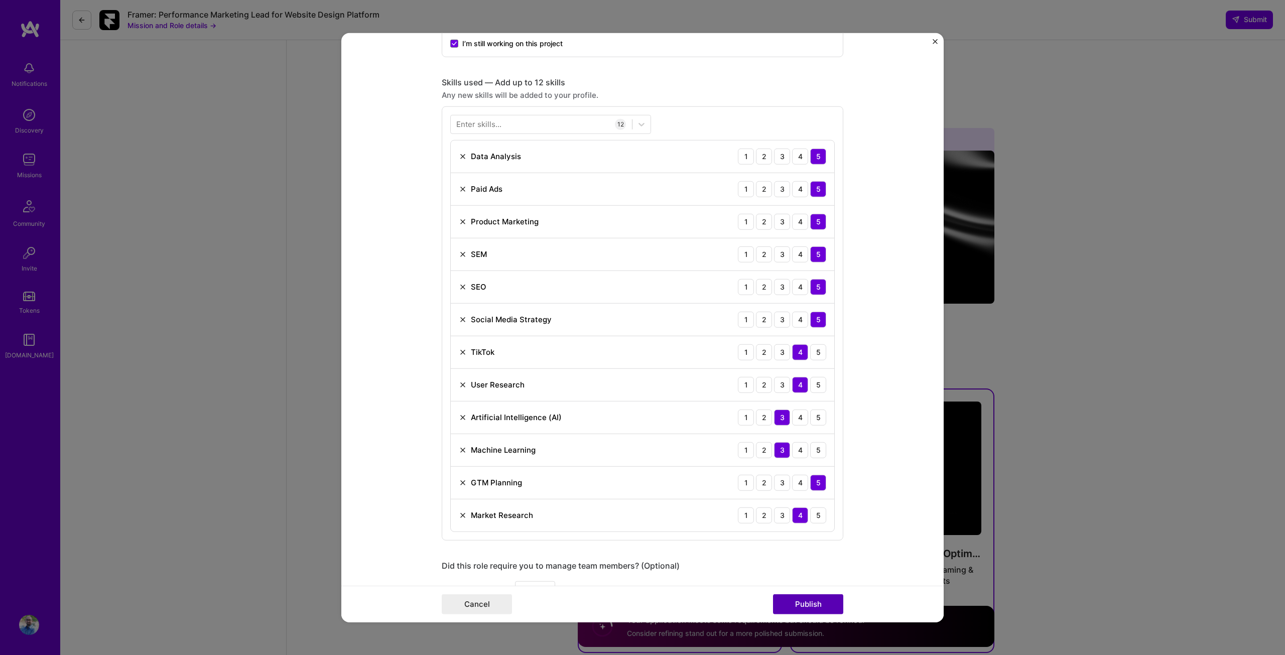
click at [785, 601] on button "Publish" at bounding box center [808, 604] width 70 height 20
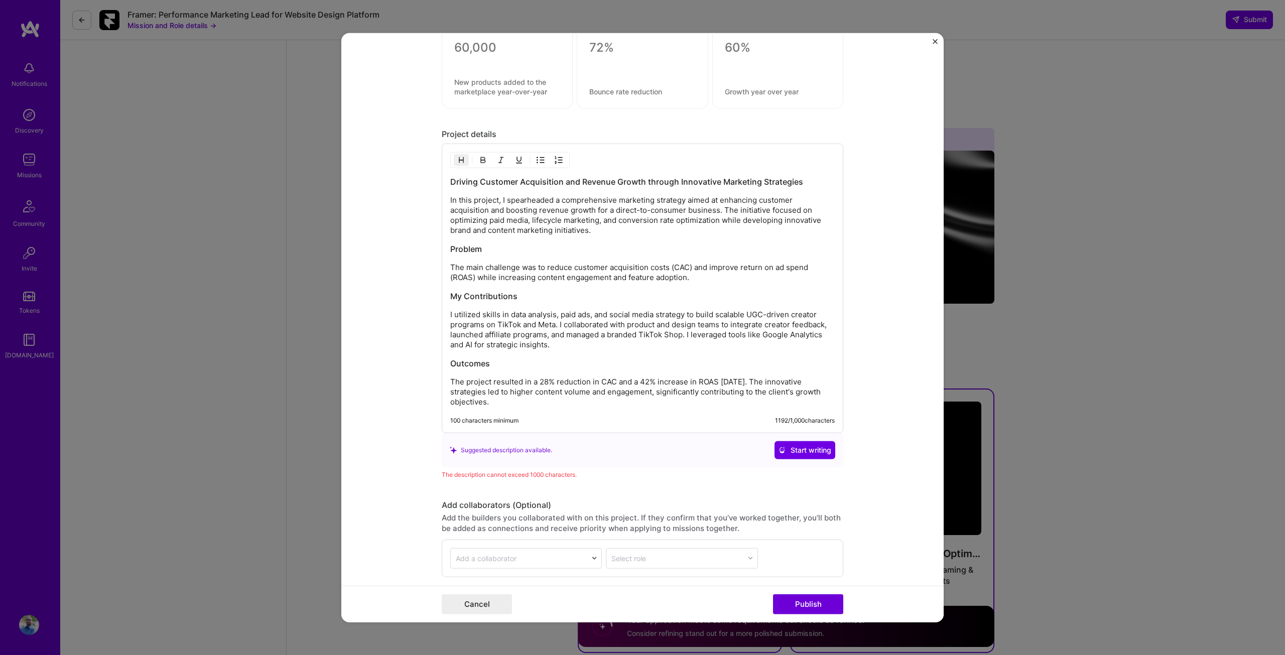
scroll to position [1099, 0]
drag, startPoint x: 499, startPoint y: 200, endPoint x: 426, endPoint y: 199, distance: 73.8
click at [426, 199] on form "Project title Driving Customer Acquisition and Revenue Growth Company LoveBook®…" at bounding box center [642, 328] width 602 height 590
drag, startPoint x: 535, startPoint y: 277, endPoint x: 561, endPoint y: 280, distance: 25.7
click at [561, 280] on p "The main challenge was to reduce customer acquisition costs (CAC) and improve r…" at bounding box center [642, 272] width 384 height 20
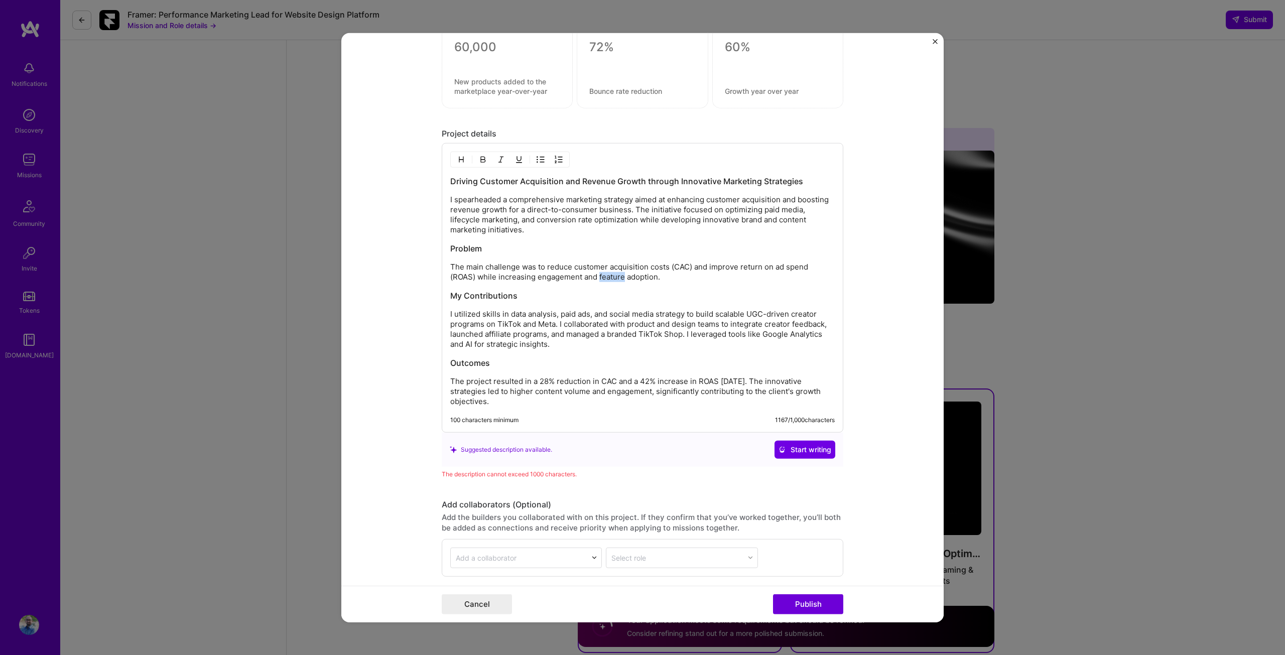
drag, startPoint x: 597, startPoint y: 279, endPoint x: 620, endPoint y: 281, distance: 23.7
click at [620, 281] on p "The main challenge was to reduce customer acquisition costs (CAC) and improve r…" at bounding box center [642, 272] width 384 height 20
click at [667, 298] on h3 "My Contributions" at bounding box center [642, 295] width 384 height 11
drag, startPoint x: 529, startPoint y: 382, endPoint x: 440, endPoint y: 382, distance: 89.3
click at [442, 382] on div "Driving Customer Acquisition and Revenue Growth through Innovative Marketing St…" at bounding box center [642, 288] width 401 height 290
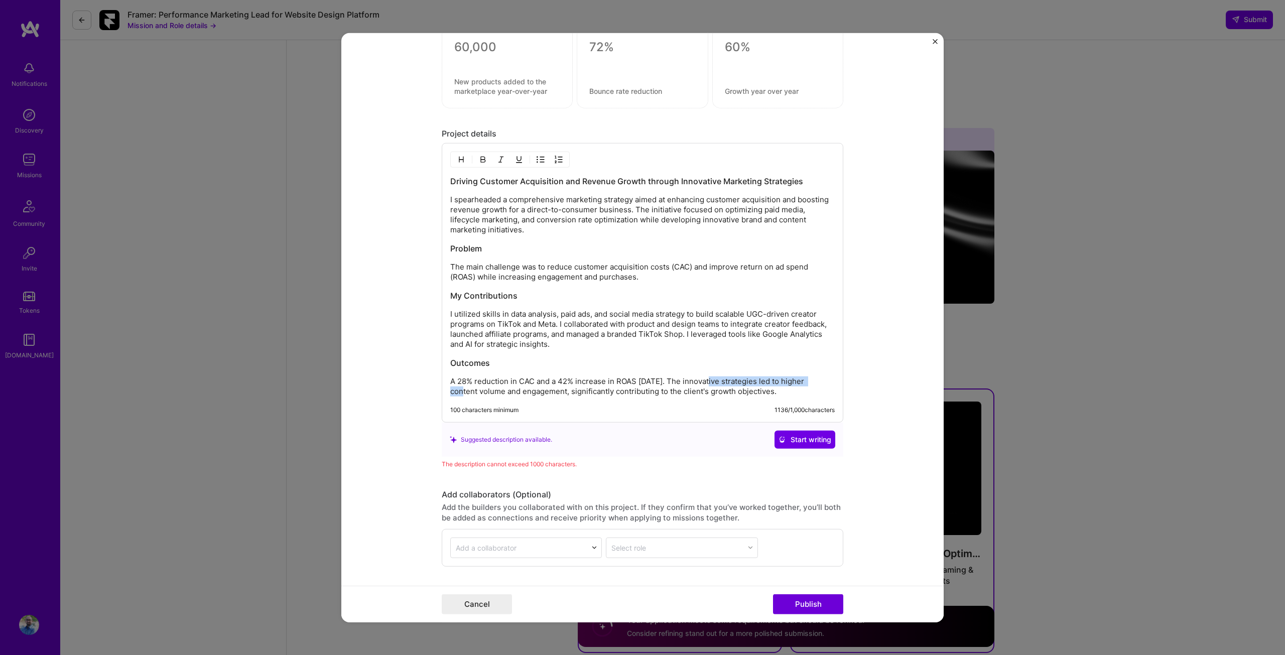
drag, startPoint x: 703, startPoint y: 381, endPoint x: 813, endPoint y: 383, distance: 110.4
click at [813, 383] on p "A 28% reduction in CAC and a 42% increase in ROAS [DATE]. The innovative strate…" at bounding box center [642, 386] width 384 height 20
drag, startPoint x: 730, startPoint y: 382, endPoint x: 798, endPoint y: 383, distance: 68.3
click at [798, 383] on p "A 28% reduction in CAC and a 42% increase in ROAS [DATE]. Higher content volume…" at bounding box center [642, 386] width 384 height 20
click at [796, 599] on button "Publish" at bounding box center [808, 604] width 70 height 20
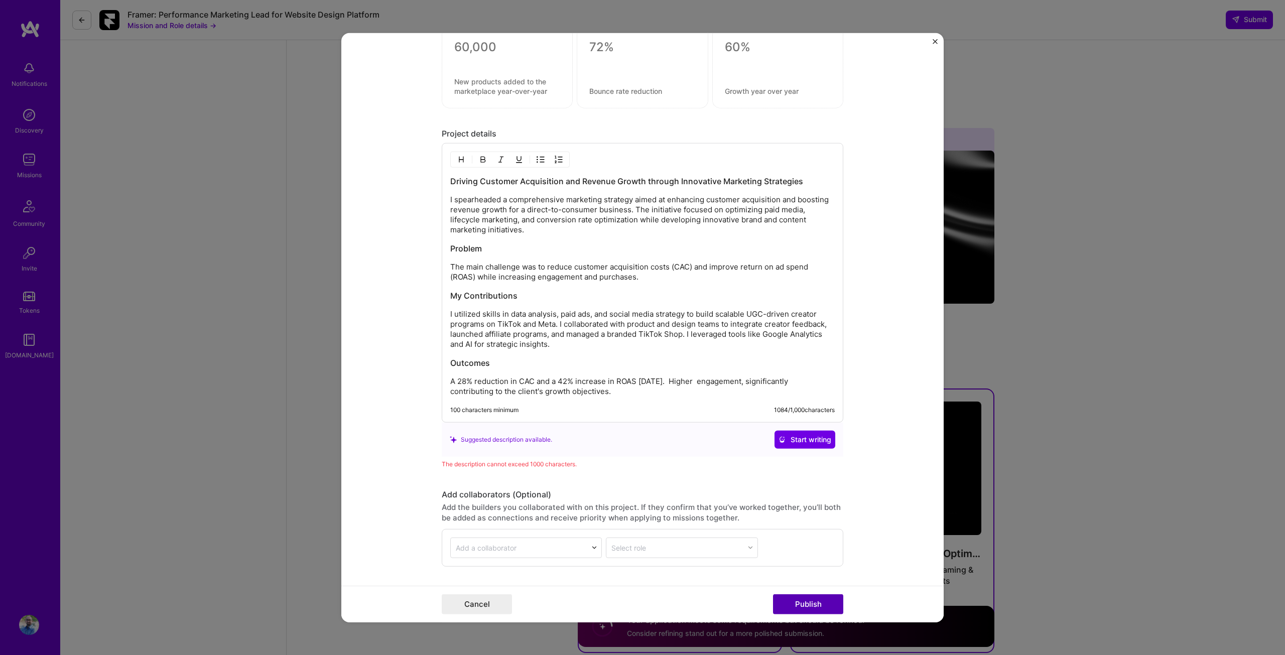
scroll to position [1170, 0]
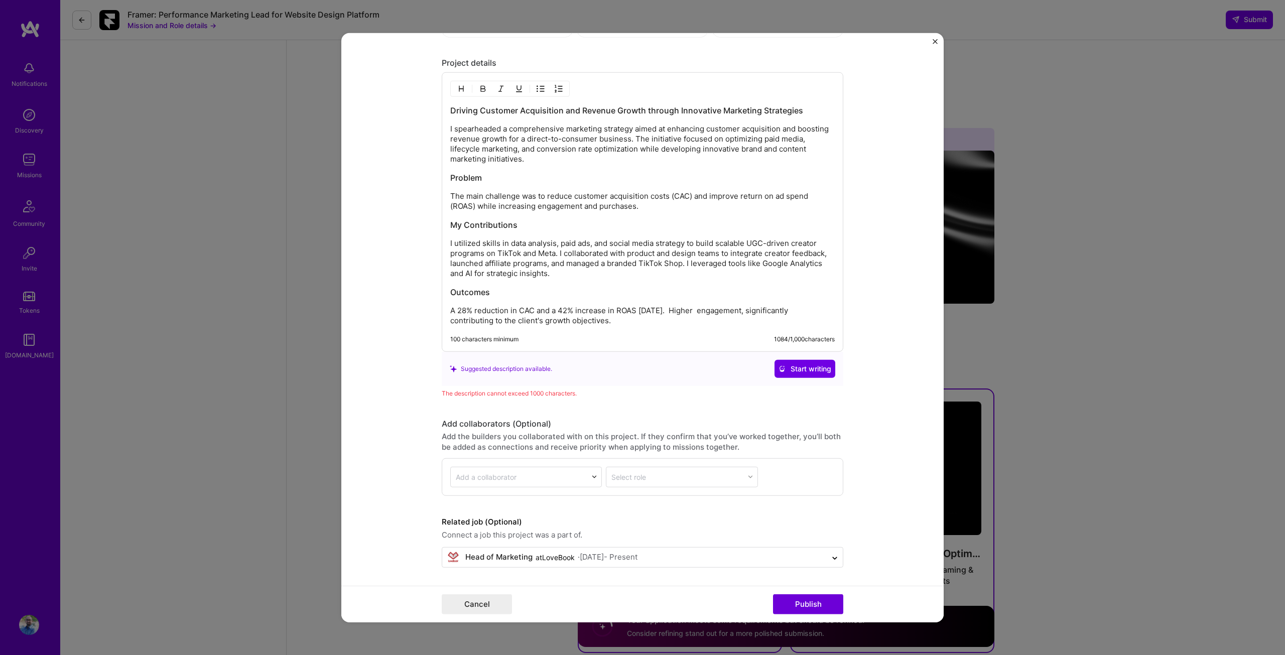
click at [588, 365] on div "Suggested description available. Start writing" at bounding box center [642, 369] width 385 height 18
click at [579, 335] on div "100 characters minimum 1084 / 1,000 characters" at bounding box center [642, 339] width 384 height 8
drag, startPoint x: 622, startPoint y: 324, endPoint x: 465, endPoint y: 181, distance: 212.1
click at [465, 181] on div "Driving Customer Acquisition and Revenue Growth through Innovative Marketing St…" at bounding box center [642, 215] width 384 height 221
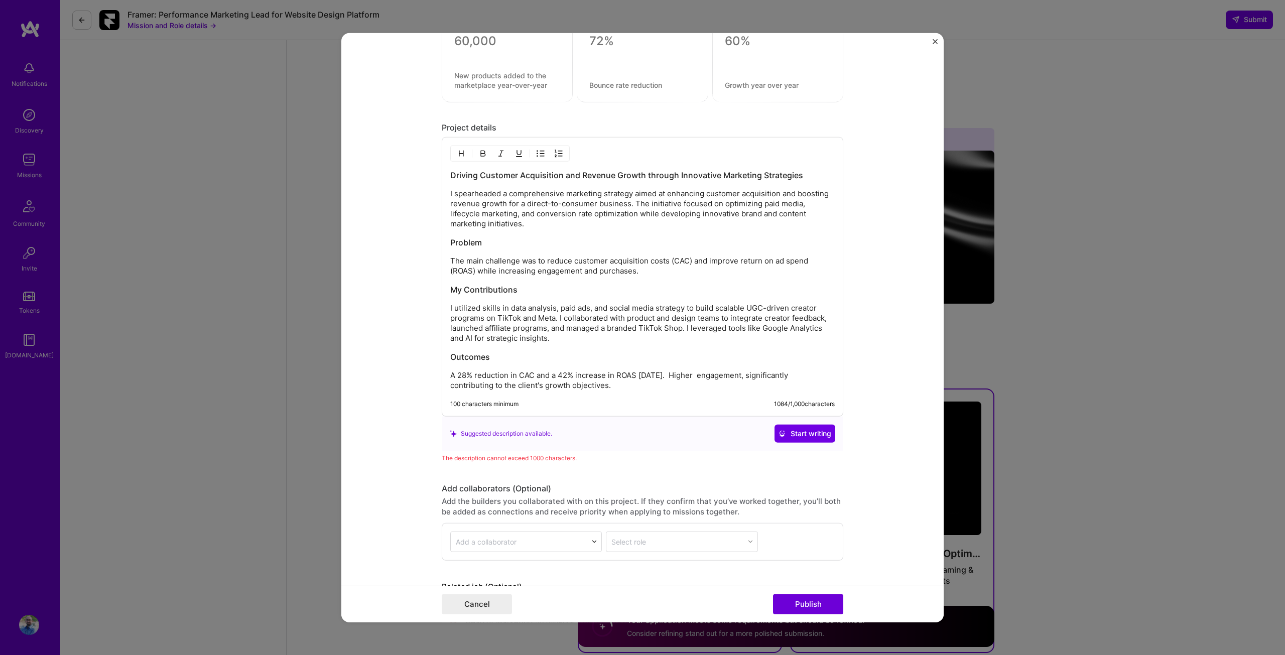
scroll to position [1104, 0]
click at [450, 177] on h3 "Driving Customer Acquisition and Revenue Growth through Innovative Marketing St…" at bounding box center [642, 176] width 384 height 11
drag, startPoint x: 446, startPoint y: 177, endPoint x: 797, endPoint y: 150, distance: 352.3
click at [797, 150] on div "Driving Customer Acquisition and Revenue Growth through Innovative Marketing St…" at bounding box center [642, 278] width 401 height 280
click at [812, 602] on button "Publish" at bounding box center [808, 604] width 70 height 20
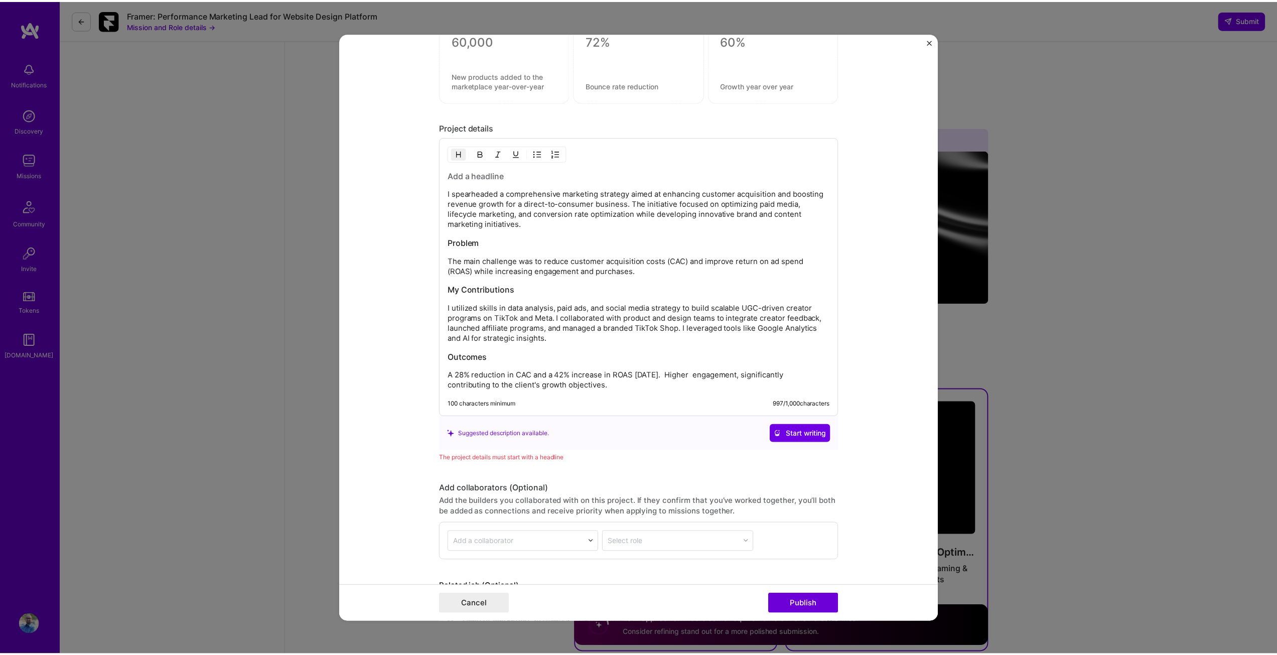
scroll to position [1106, 0]
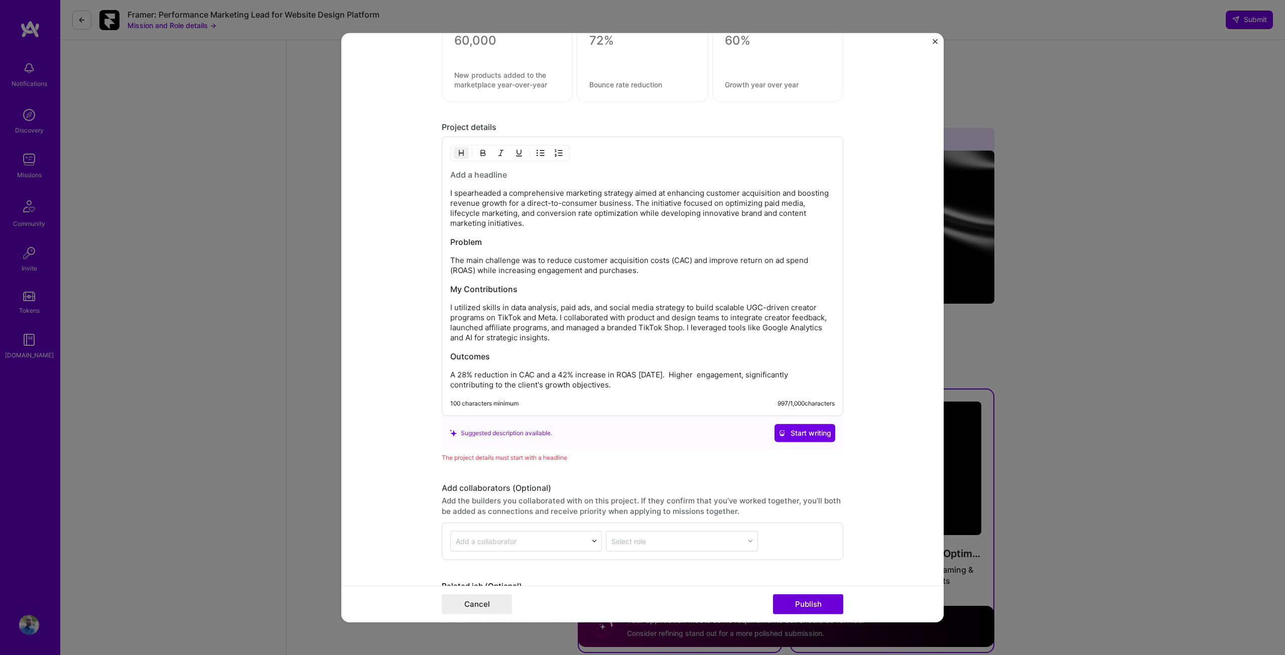
drag, startPoint x: 452, startPoint y: 174, endPoint x: 573, endPoint y: 178, distance: 121.0
click at [573, 178] on h3 at bounding box center [642, 174] width 384 height 11
drag, startPoint x: 454, startPoint y: 194, endPoint x: 441, endPoint y: 195, distance: 12.6
click at [442, 195] on div "DTC growth Project I spearheaded a comprehensive marketing strategy aimed at en…" at bounding box center [642, 276] width 401 height 280
drag, startPoint x: 558, startPoint y: 192, endPoint x: 495, endPoint y: 192, distance: 62.2
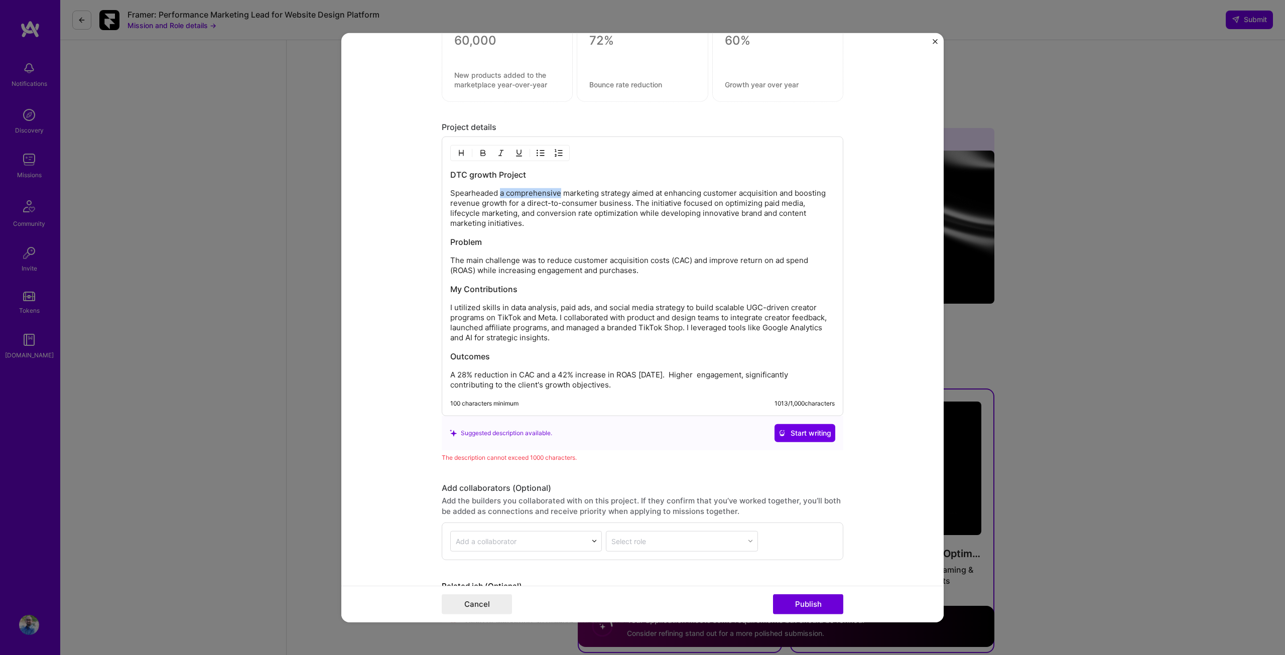
click at [495, 192] on p "Spearheaded a comprehensive marketing strategy aimed at enhancing customer acqu…" at bounding box center [642, 208] width 384 height 40
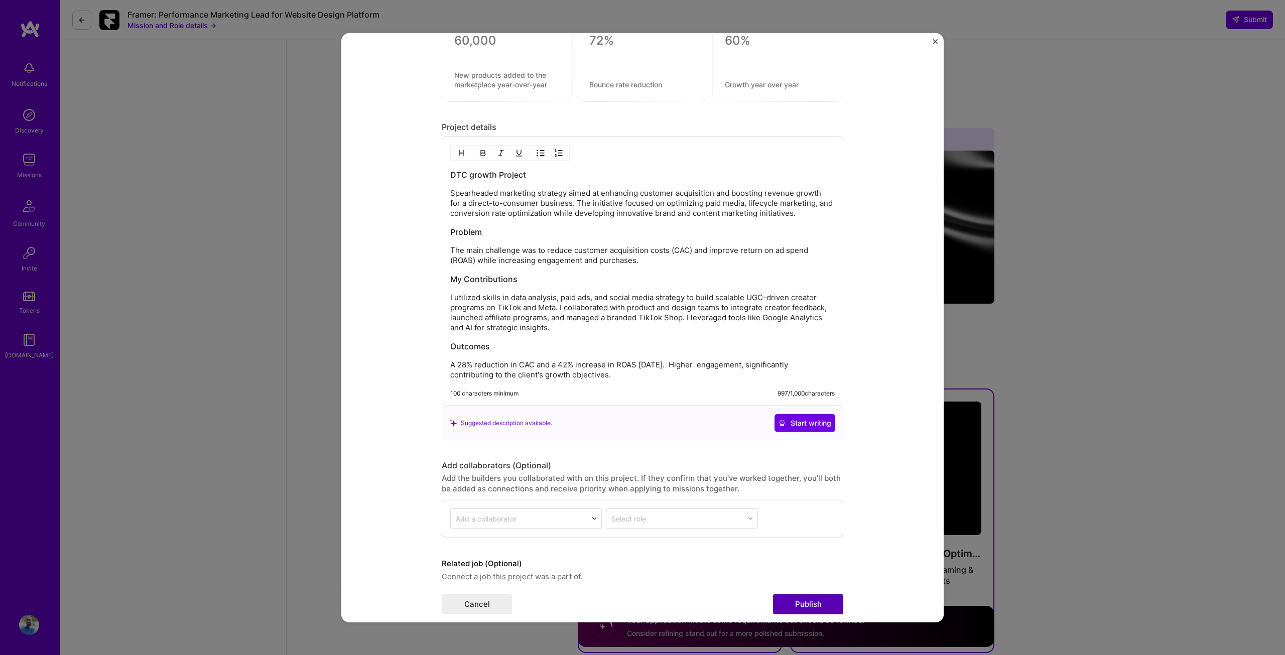
click at [806, 608] on button "Publish" at bounding box center [808, 604] width 70 height 20
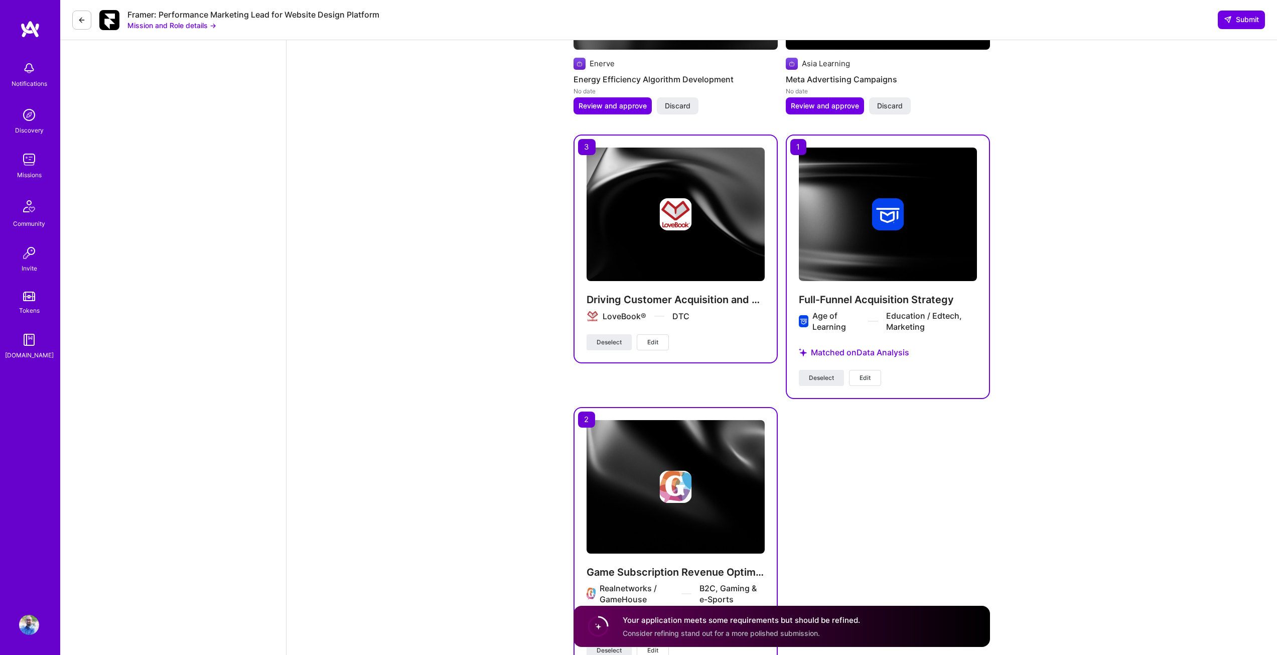
scroll to position [1307, 0]
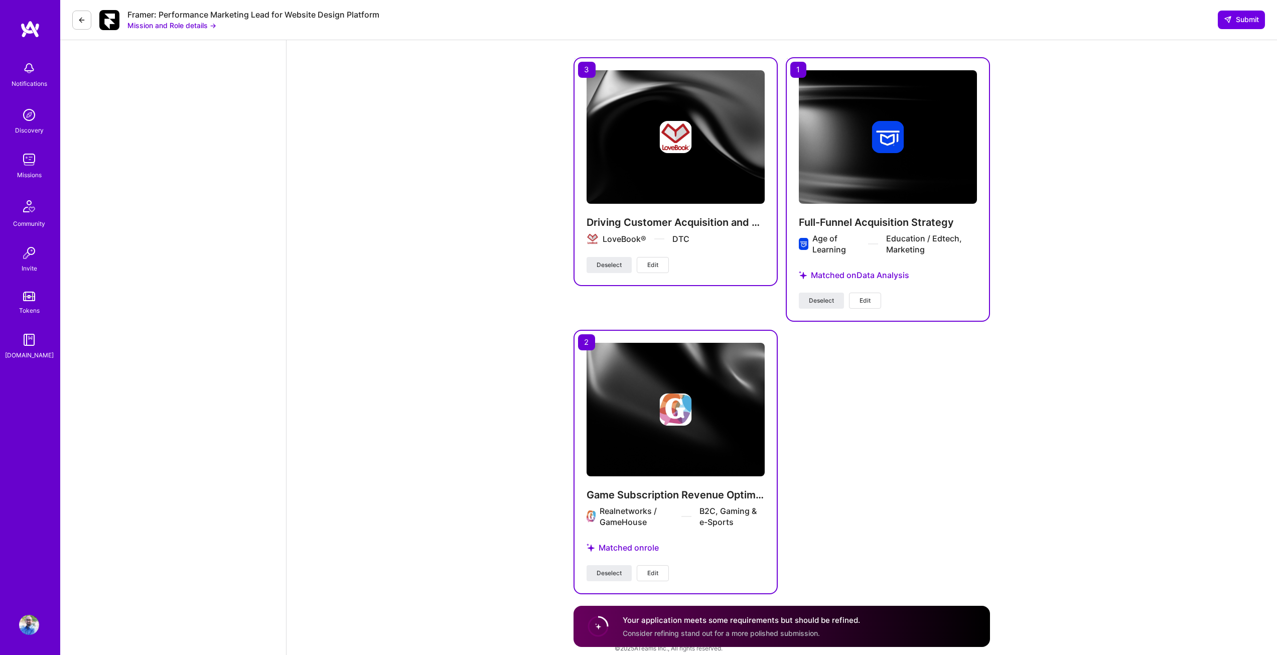
click at [805, 628] on span "Consider refining stand out for a more polished submission." at bounding box center [721, 632] width 197 height 9
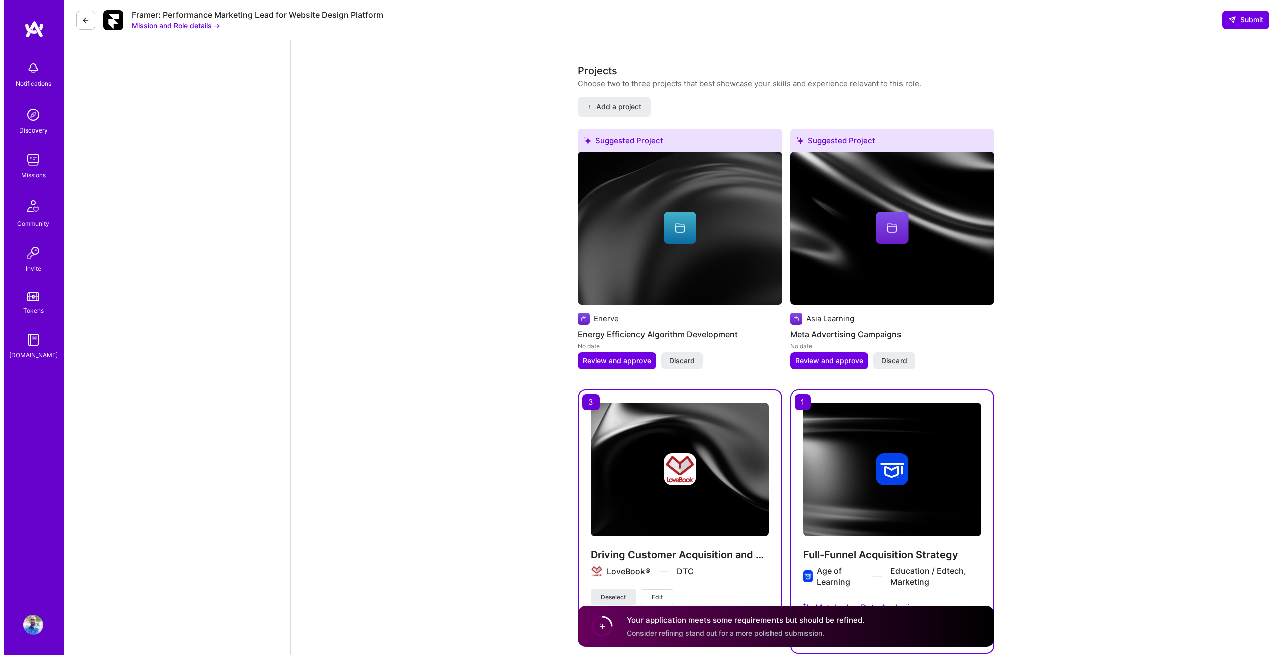
scroll to position [974, 0]
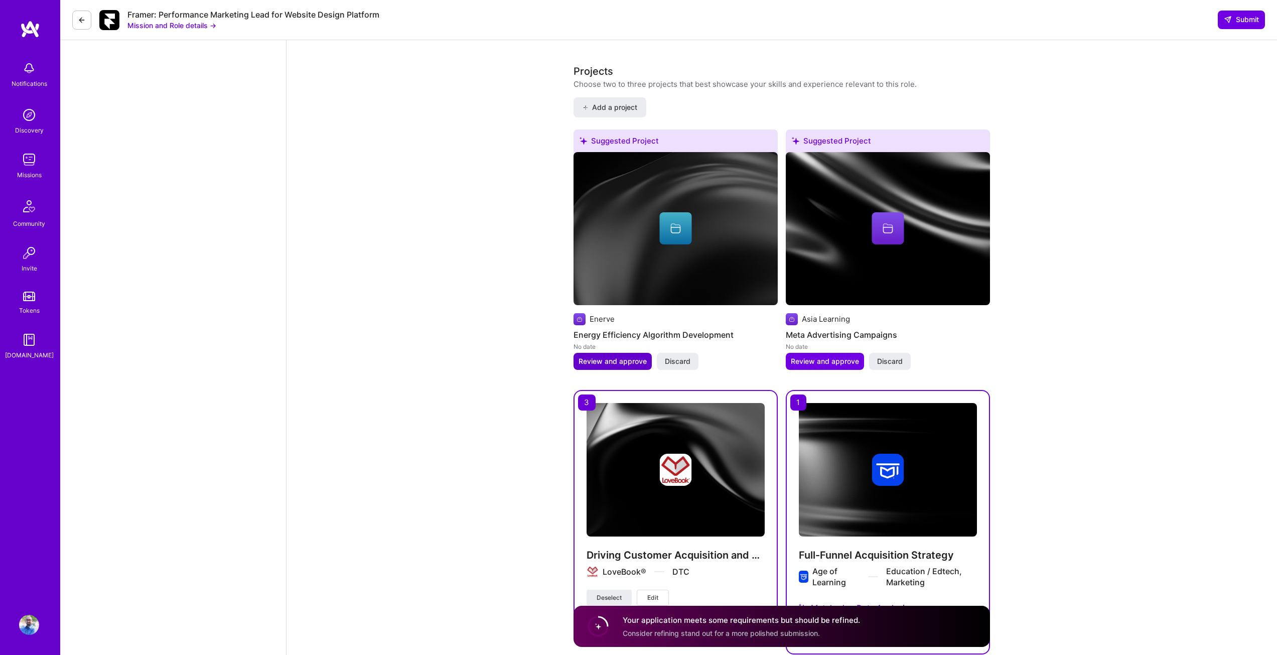
click at [631, 356] on span "Review and approve" at bounding box center [613, 361] width 68 height 10
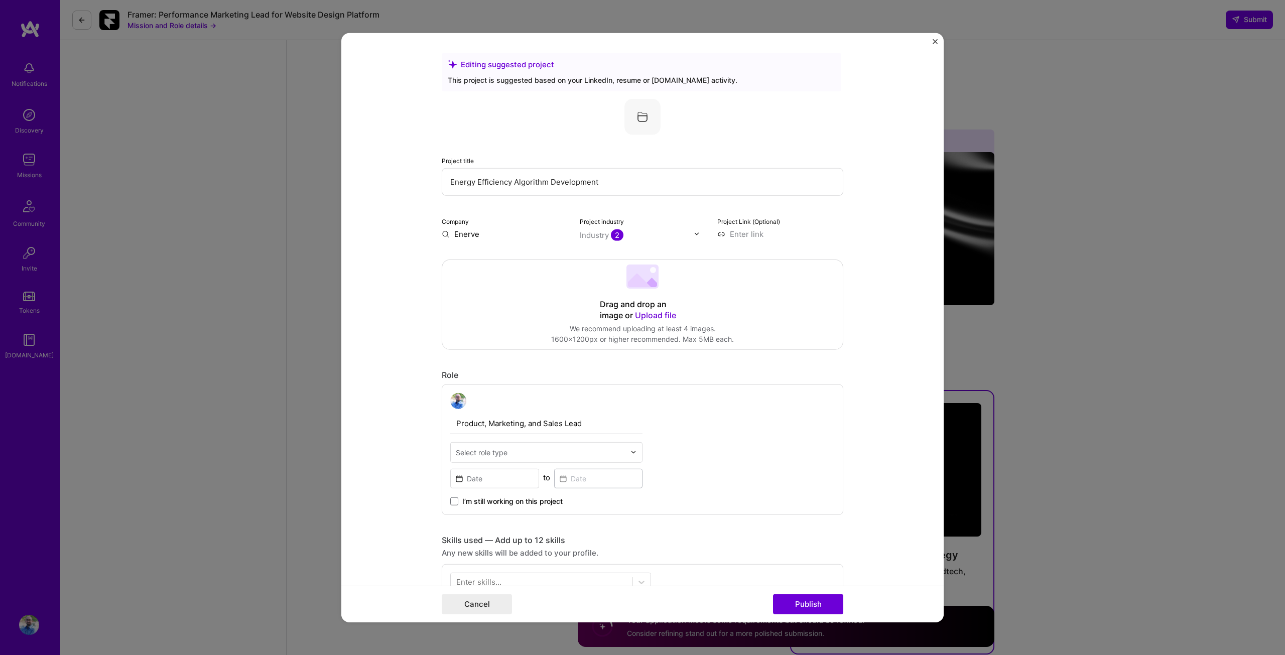
click at [536, 186] on input "Energy Efficiency Algorithm Development" at bounding box center [642, 182] width 401 height 28
click at [506, 229] on input "Enerve" at bounding box center [505, 233] width 126 height 11
type input "Enervee"
click at [484, 262] on span "[DOMAIN_NAME]" at bounding box center [496, 263] width 49 height 8
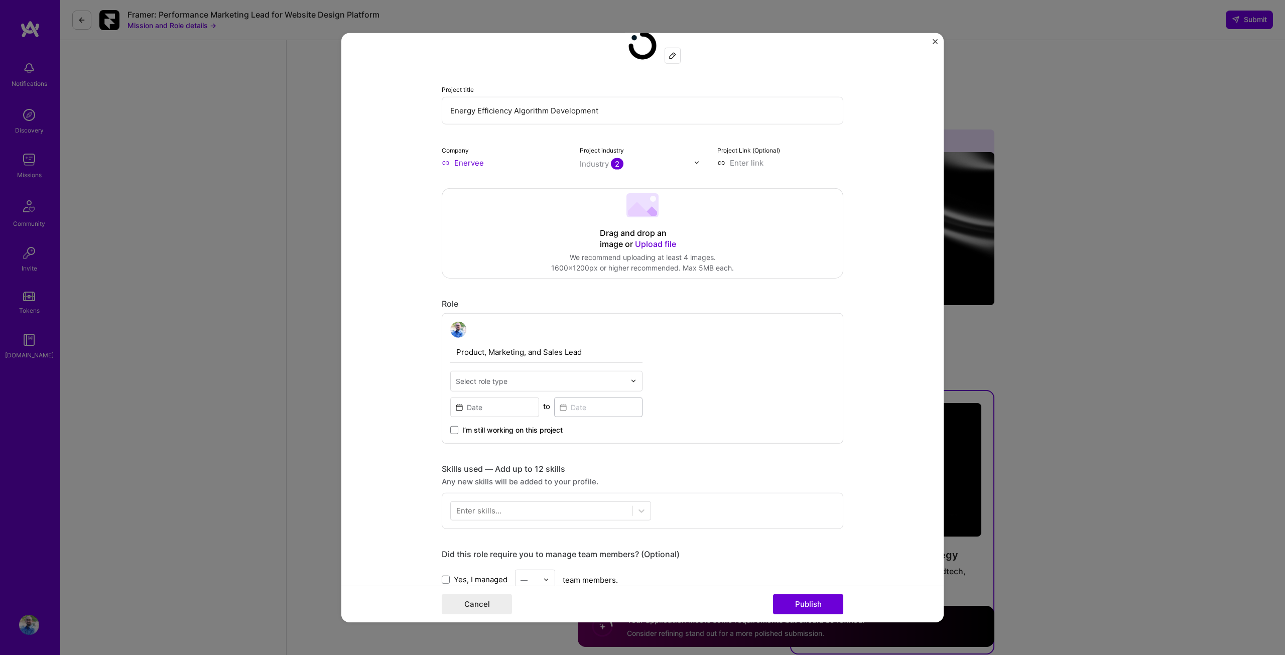
scroll to position [72, 0]
click at [623, 374] on div "Select role type" at bounding box center [541, 380] width 180 height 20
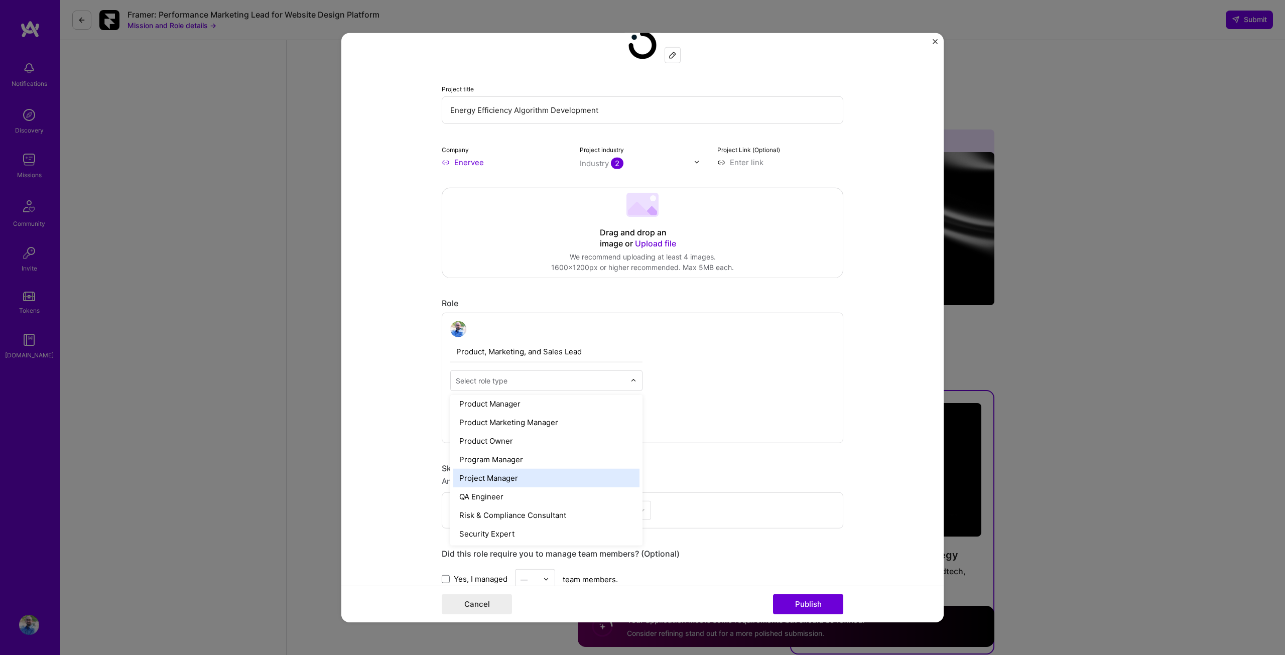
scroll to position [938, 0]
click at [544, 432] on div "Product Owner" at bounding box center [546, 434] width 186 height 19
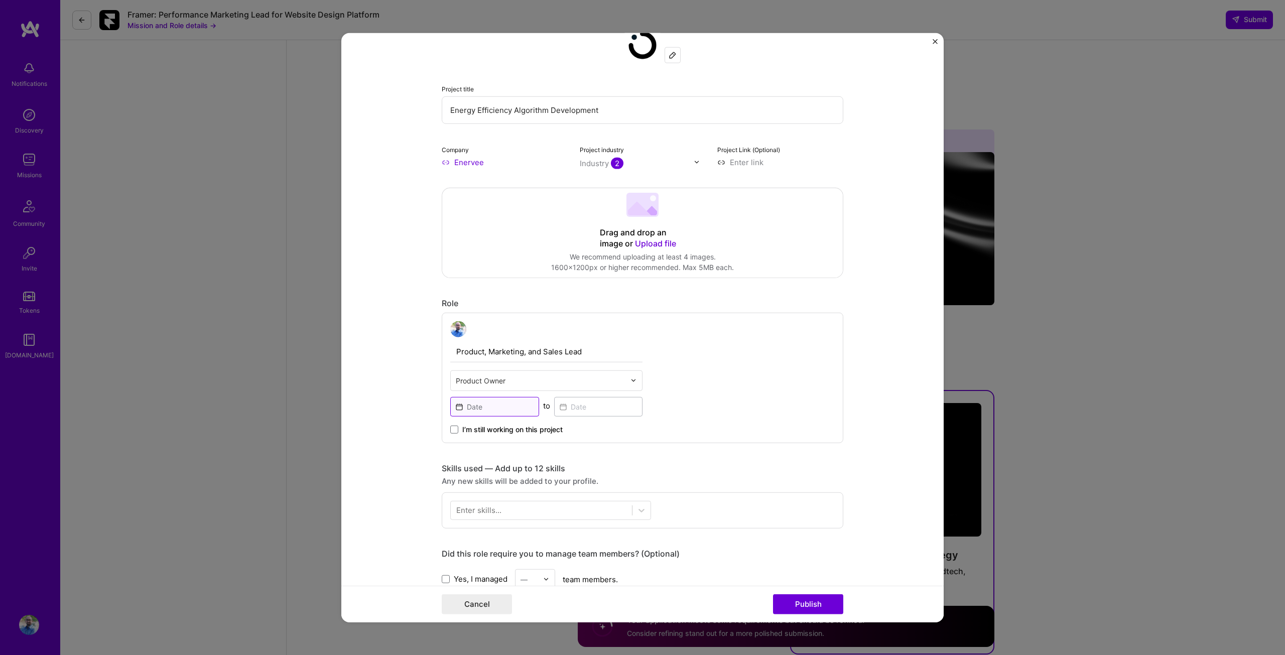
click at [469, 412] on input at bounding box center [494, 406] width 89 height 20
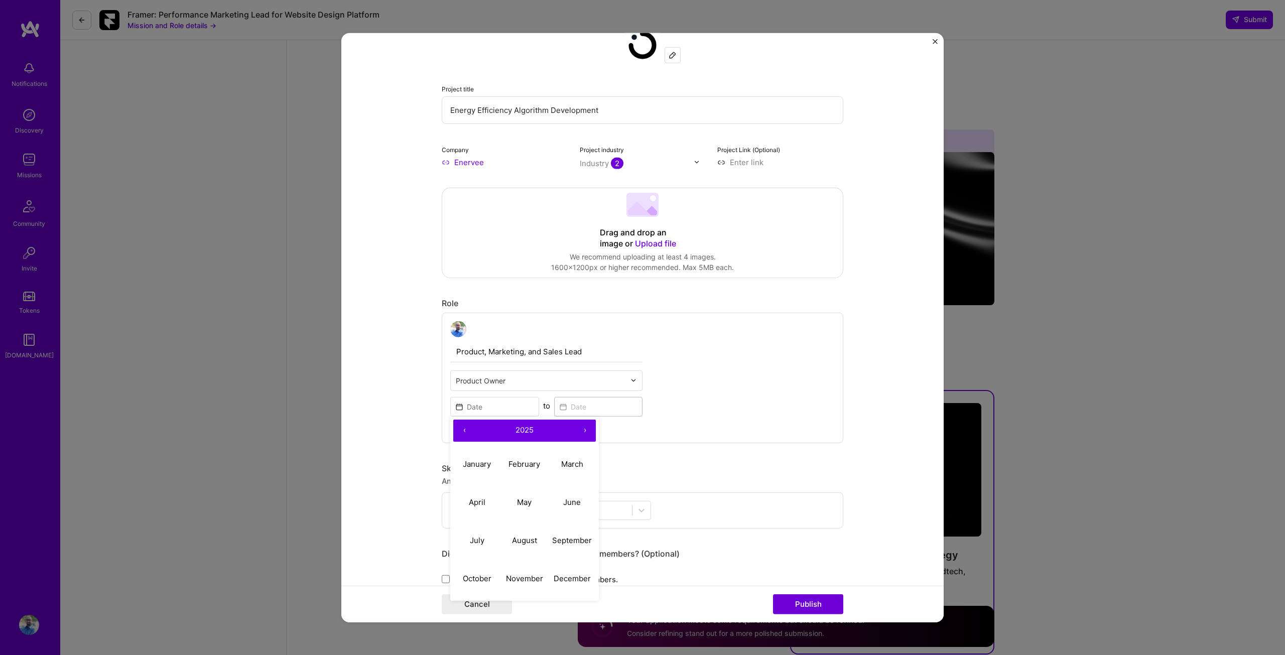
click at [463, 431] on button "‹" at bounding box center [464, 430] width 22 height 22
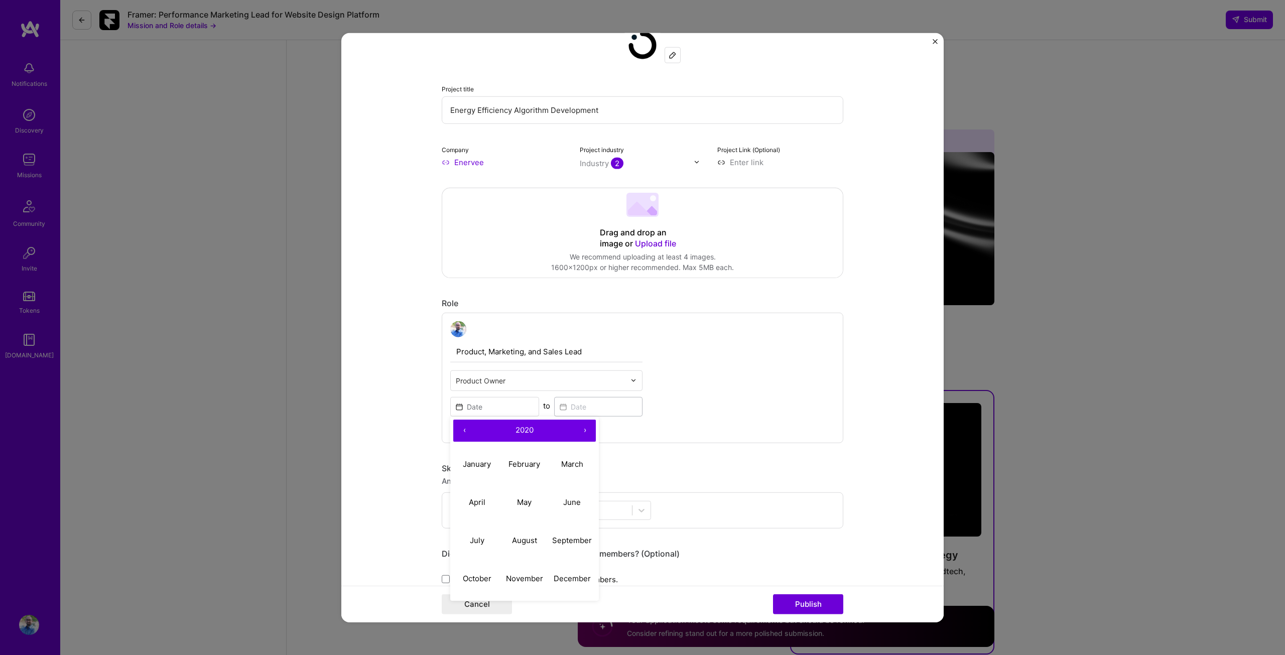
click at [463, 431] on button "‹" at bounding box center [464, 430] width 22 height 22
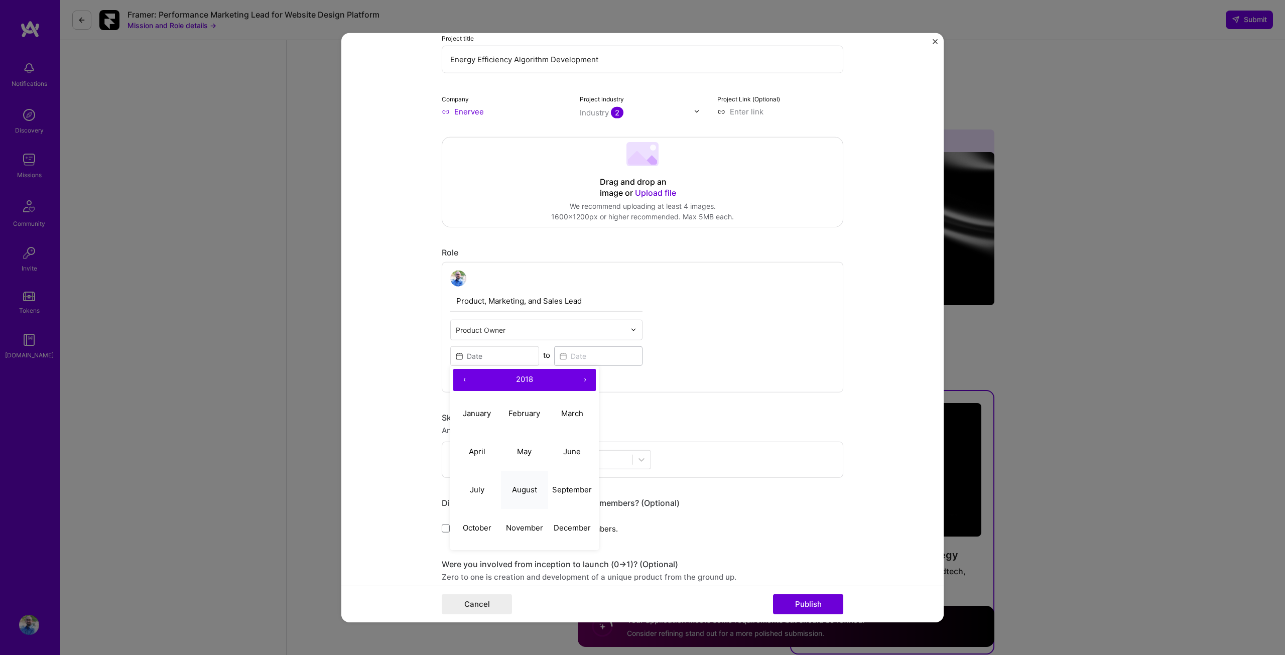
scroll to position [123, 0]
click at [557, 528] on abbr "December" at bounding box center [571, 527] width 37 height 10
type input "[DATE]"
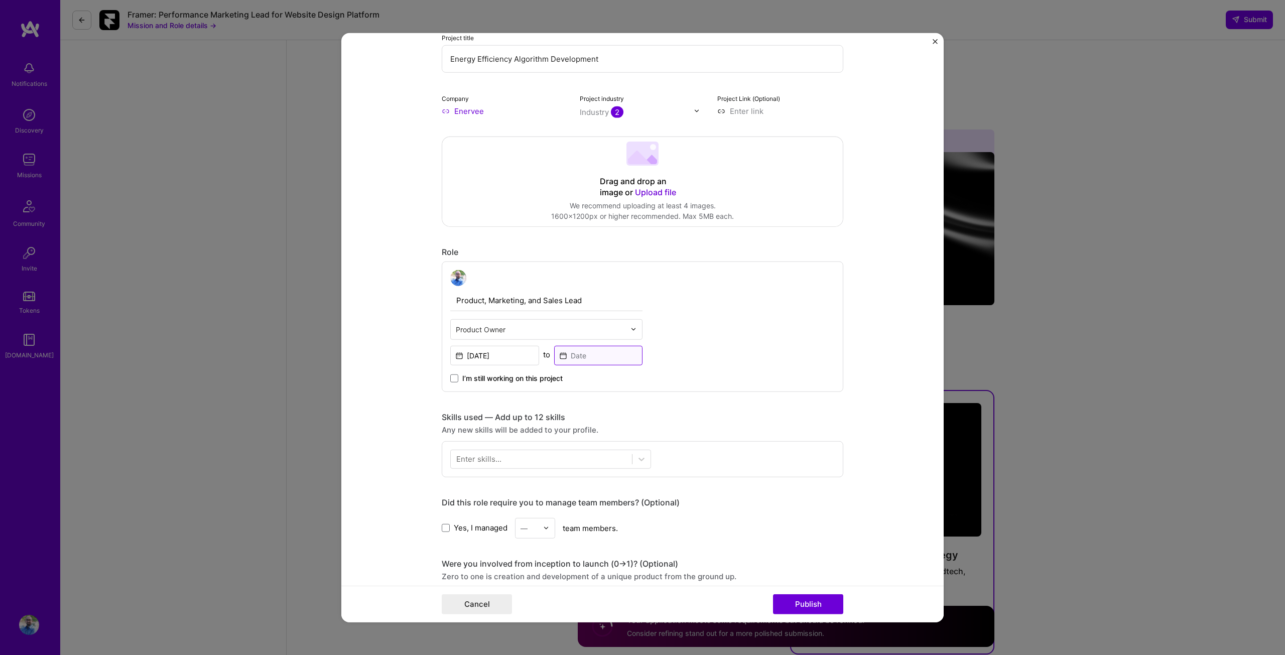
click at [562, 354] on input at bounding box center [598, 355] width 89 height 20
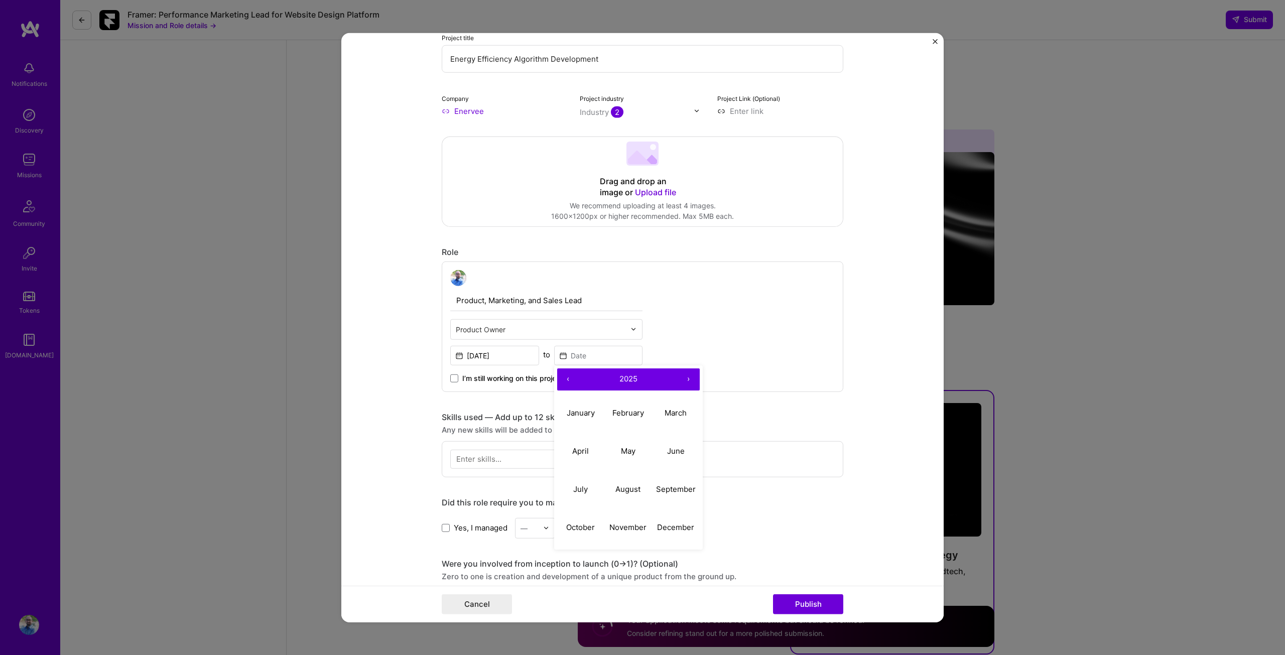
click at [565, 374] on button "‹" at bounding box center [568, 379] width 22 height 22
click at [575, 410] on abbr "January" at bounding box center [581, 413] width 28 height 10
type input "[DATE]"
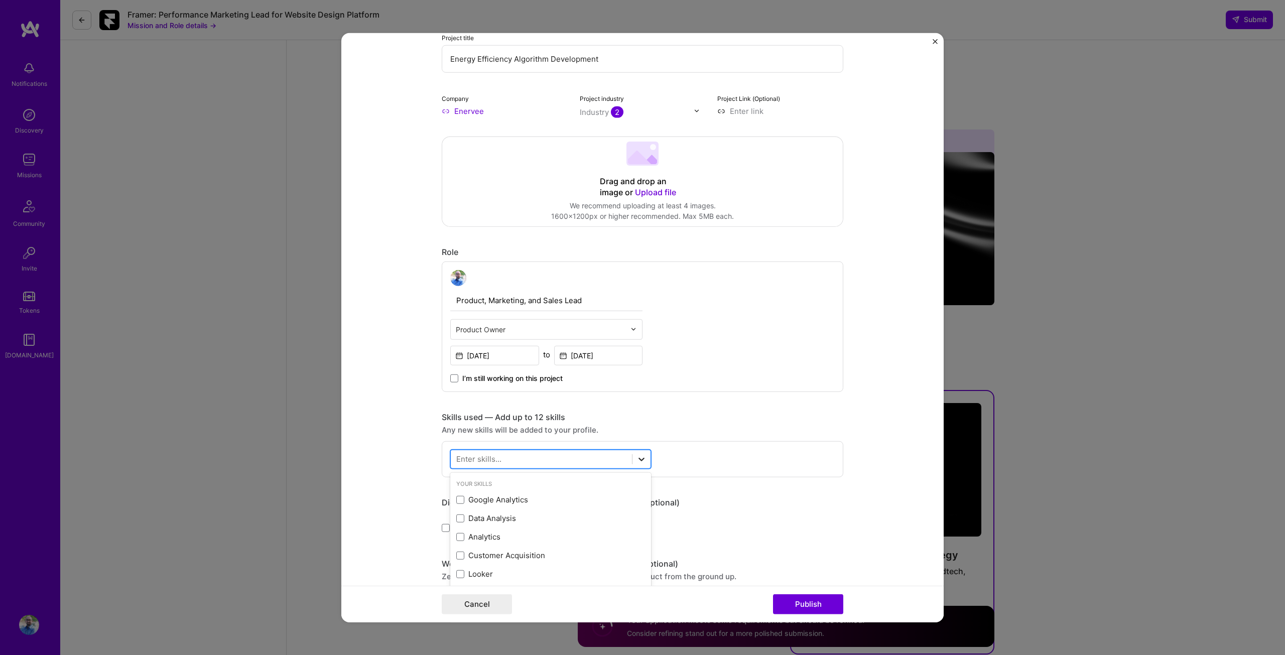
click at [636, 462] on icon at bounding box center [641, 459] width 10 height 10
click at [587, 518] on div "Data Analysis" at bounding box center [550, 518] width 189 height 11
click at [574, 558] on div "Customer Acquisition" at bounding box center [550, 555] width 189 height 11
click at [521, 515] on div "Looker" at bounding box center [550, 514] width 189 height 11
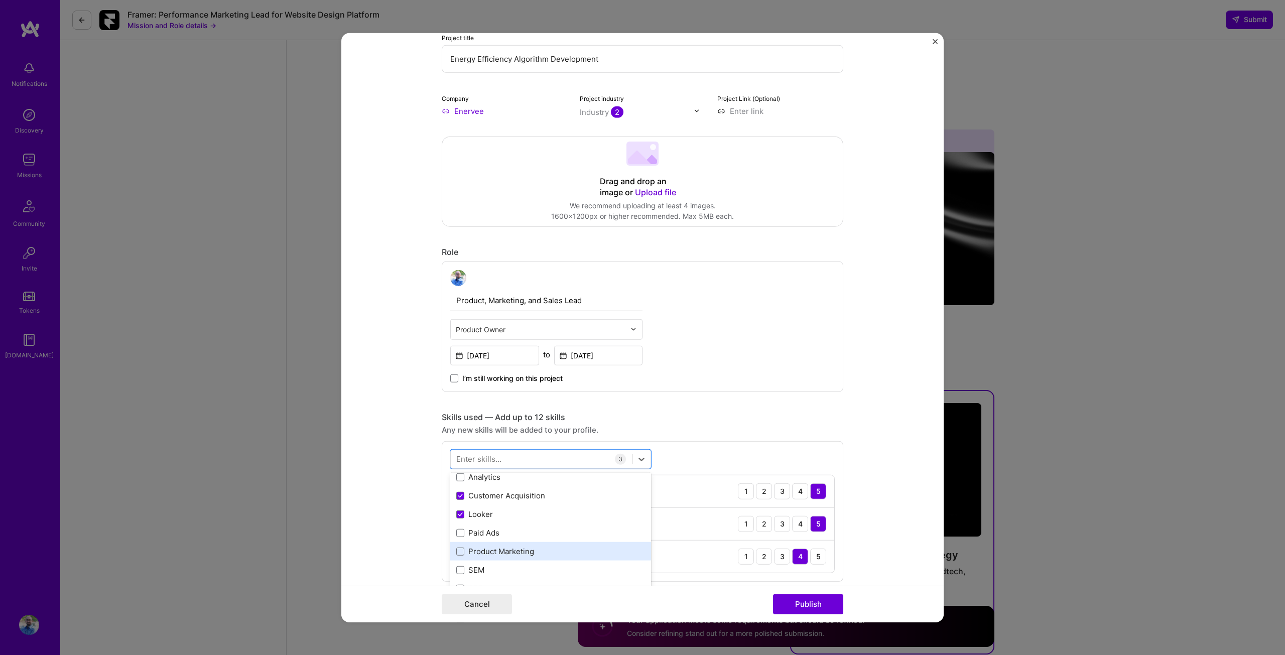
click at [533, 548] on div "Product Marketing" at bounding box center [550, 551] width 189 height 11
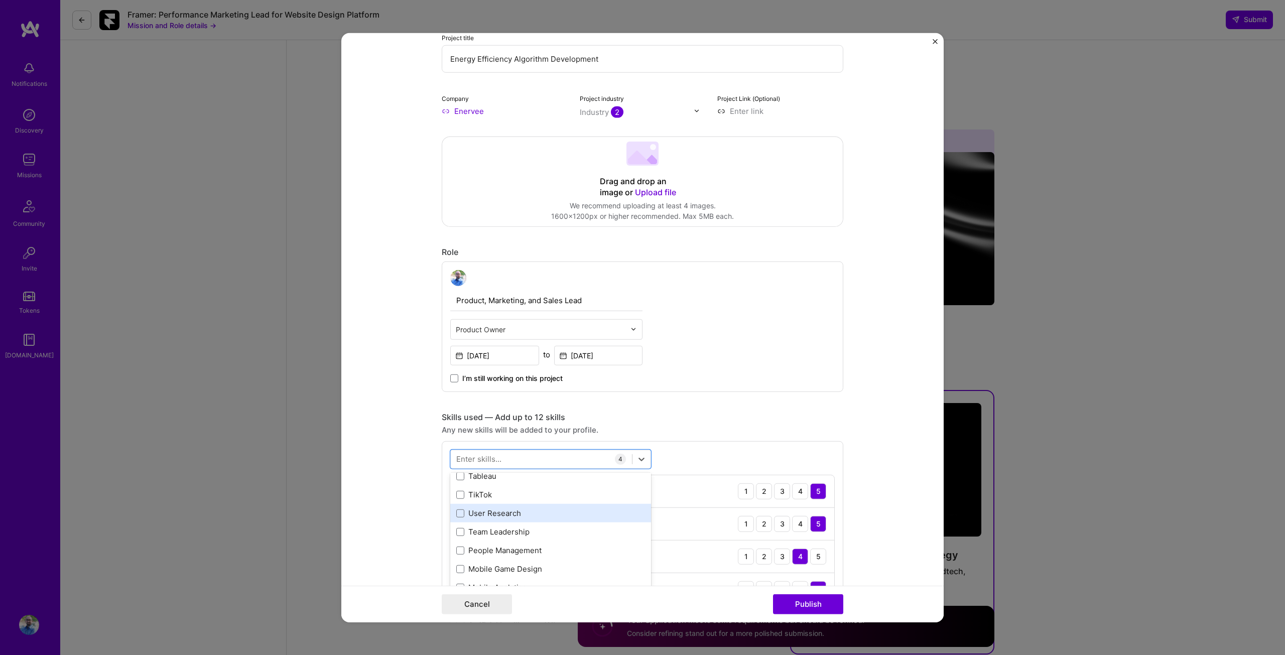
click at [543, 514] on div "User Research" at bounding box center [550, 513] width 189 height 11
click at [543, 532] on div "Team Leadership" at bounding box center [550, 531] width 189 height 11
click at [543, 548] on div "People Management" at bounding box center [550, 550] width 189 height 11
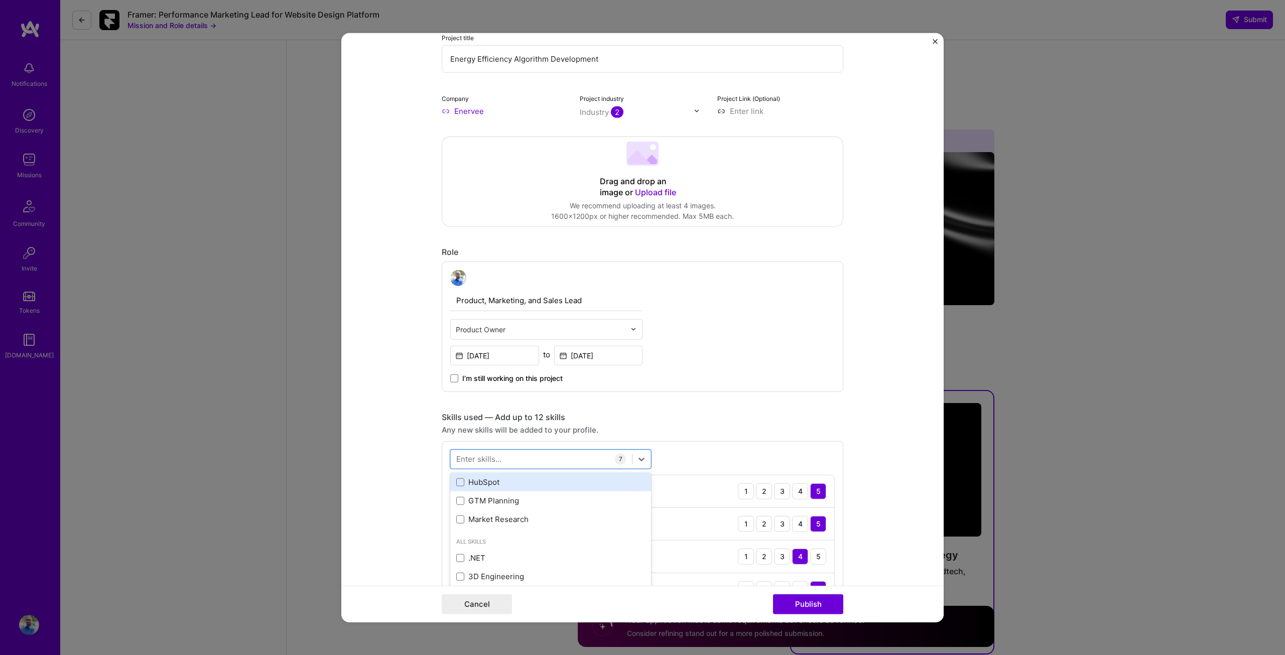
click at [555, 487] on div "HubSpot" at bounding box center [550, 482] width 189 height 11
click at [460, 487] on span at bounding box center [460, 484] width 8 height 8
click at [0, 0] on input "checkbox" at bounding box center [0, 0] width 0 height 0
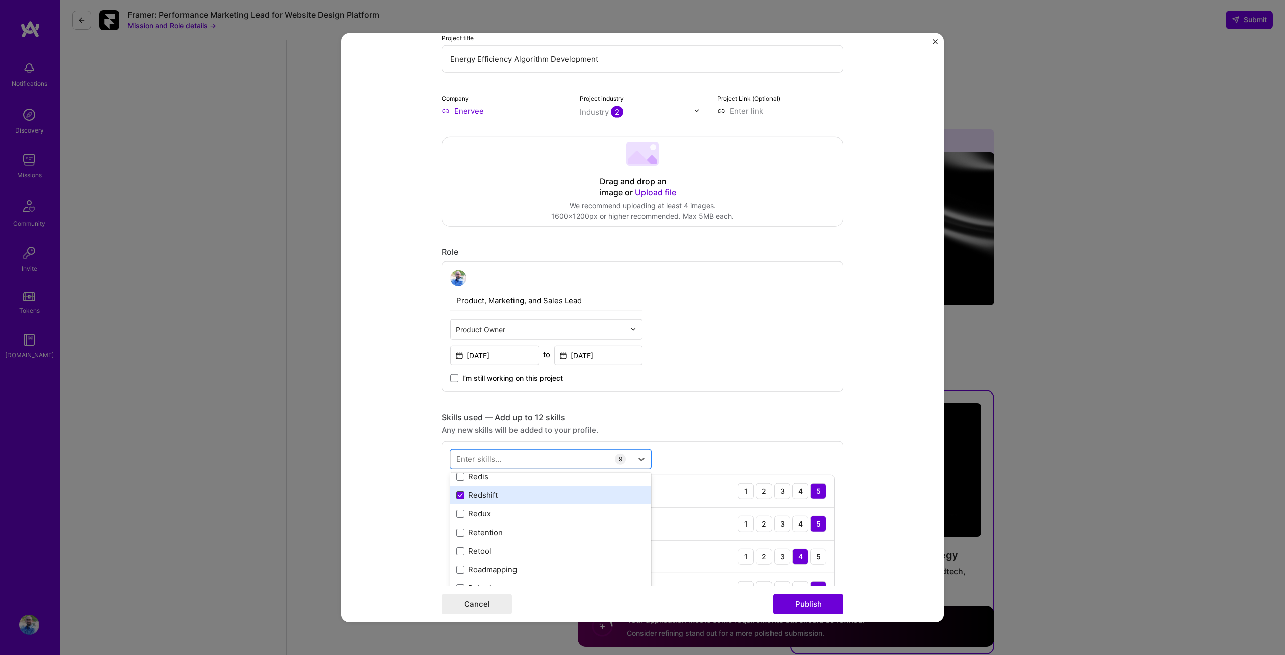
click at [458, 495] on icon at bounding box center [460, 495] width 5 height 4
click at [0, 0] on input "checkbox" at bounding box center [0, 0] width 0 height 0
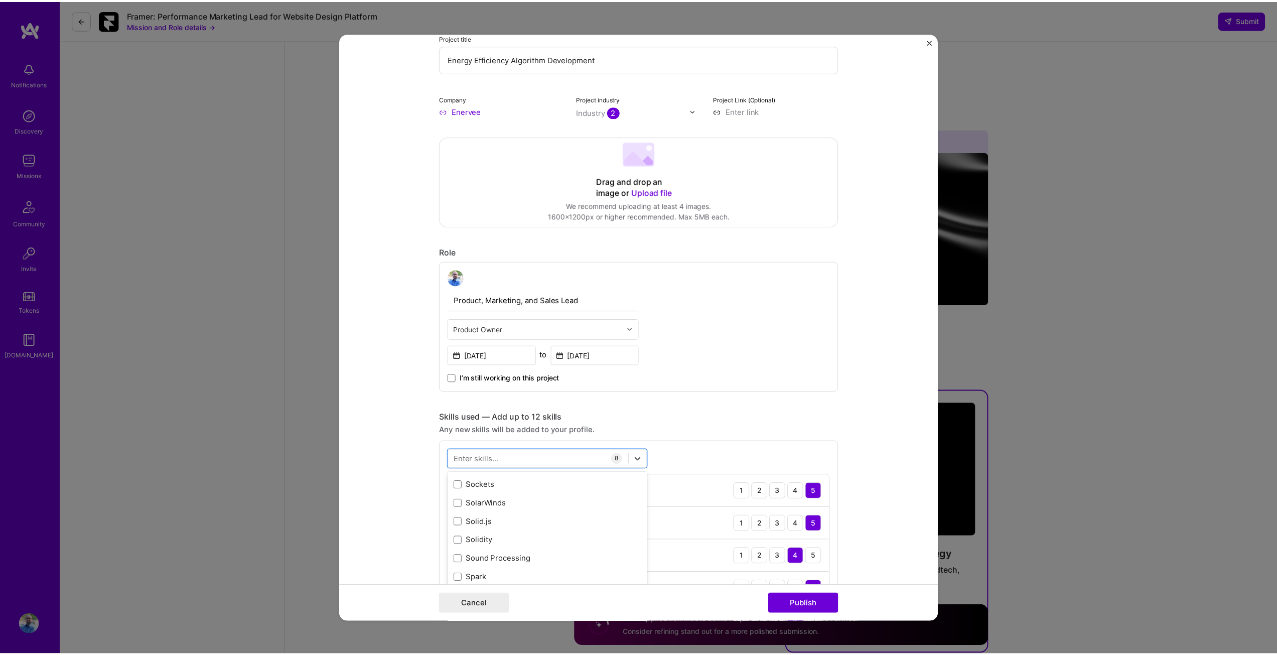
scroll to position [5809, 0]
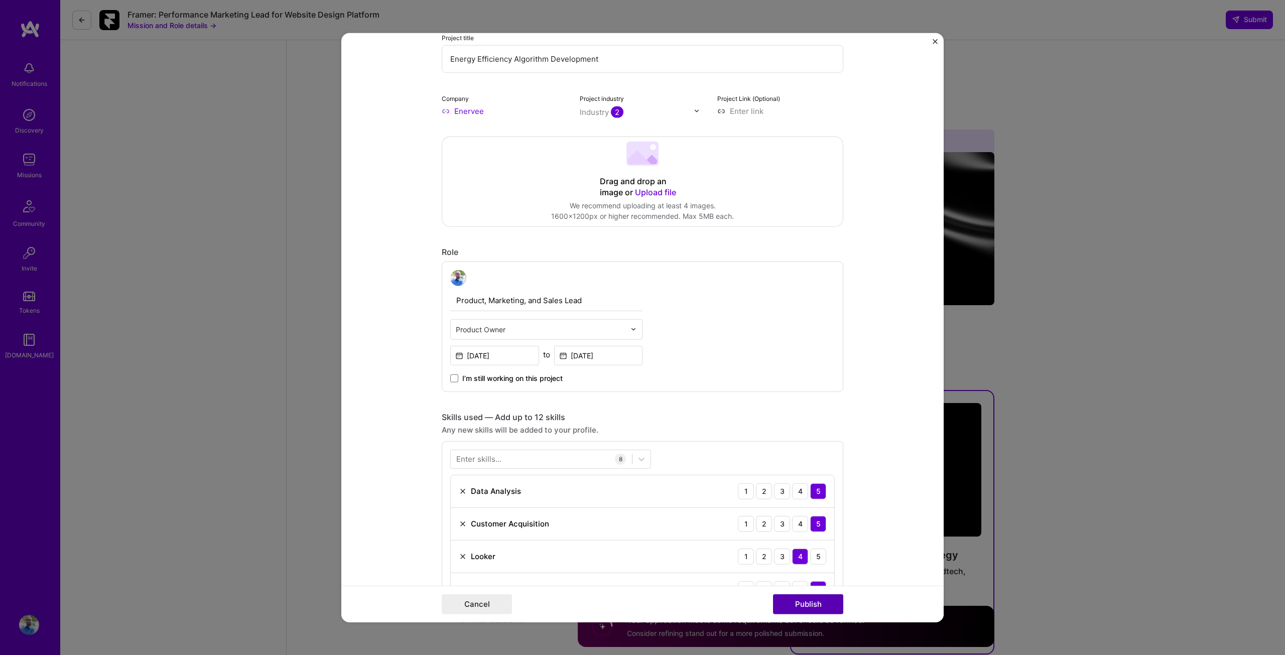
click at [818, 610] on button "Publish" at bounding box center [808, 604] width 70 height 20
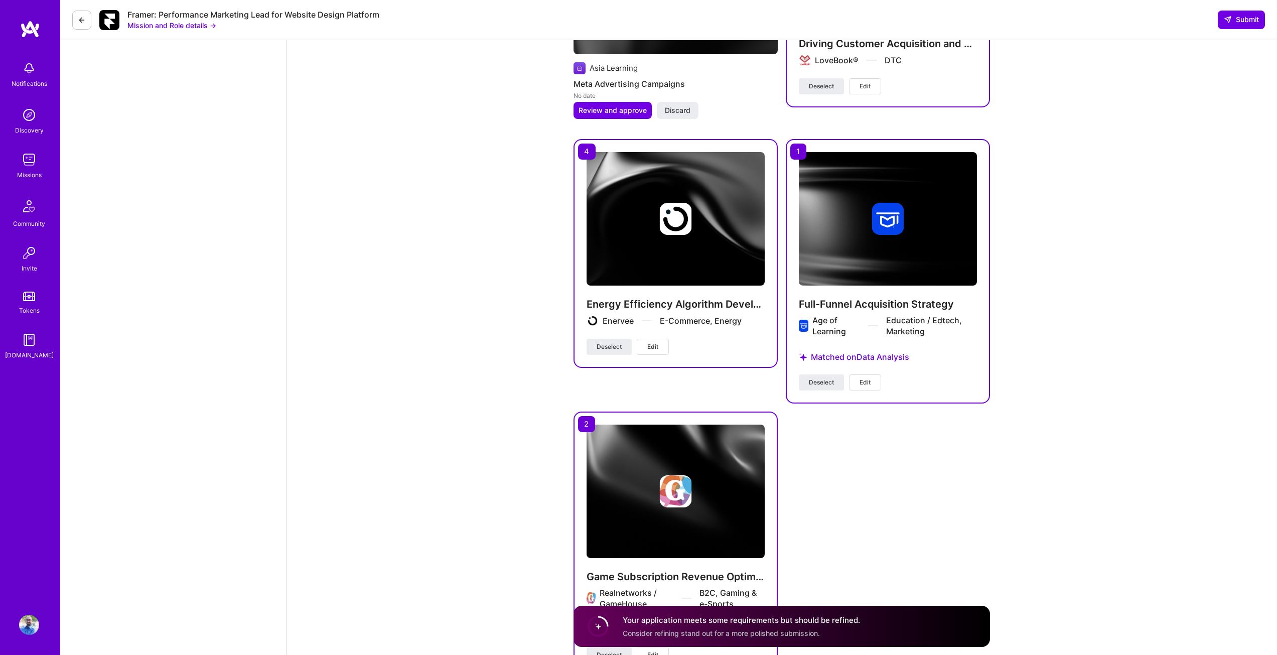
scroll to position [1307, 0]
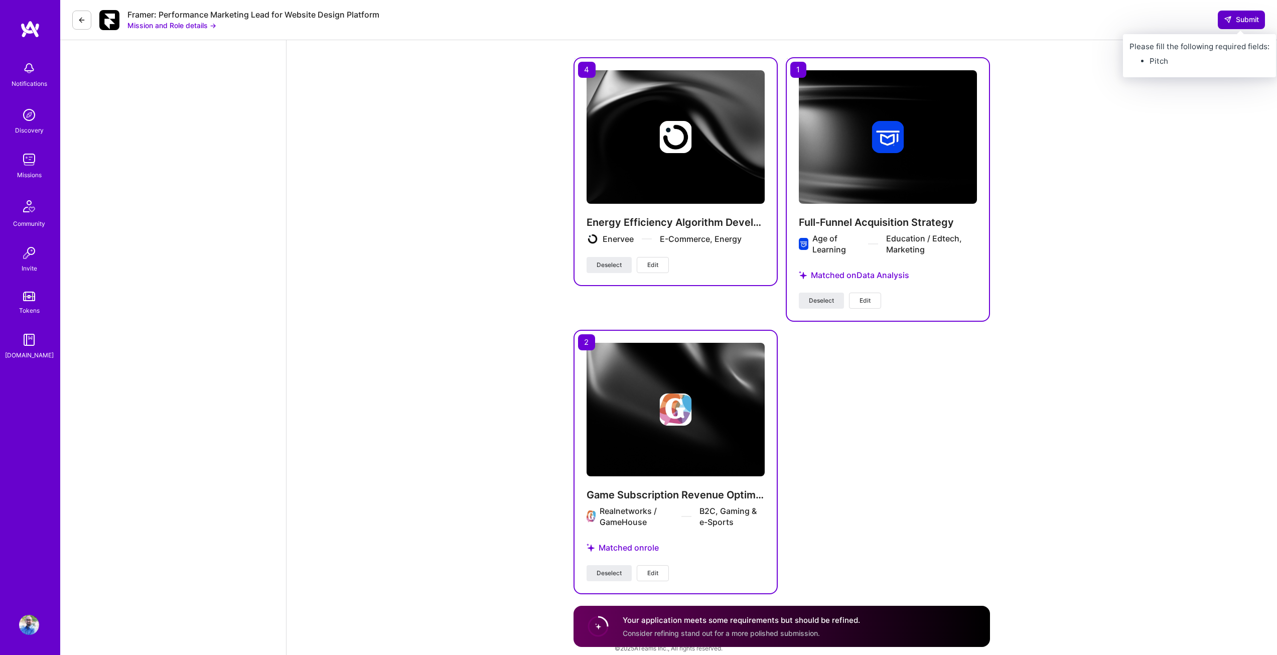
click at [1233, 21] on span "Submit" at bounding box center [1241, 20] width 35 height 10
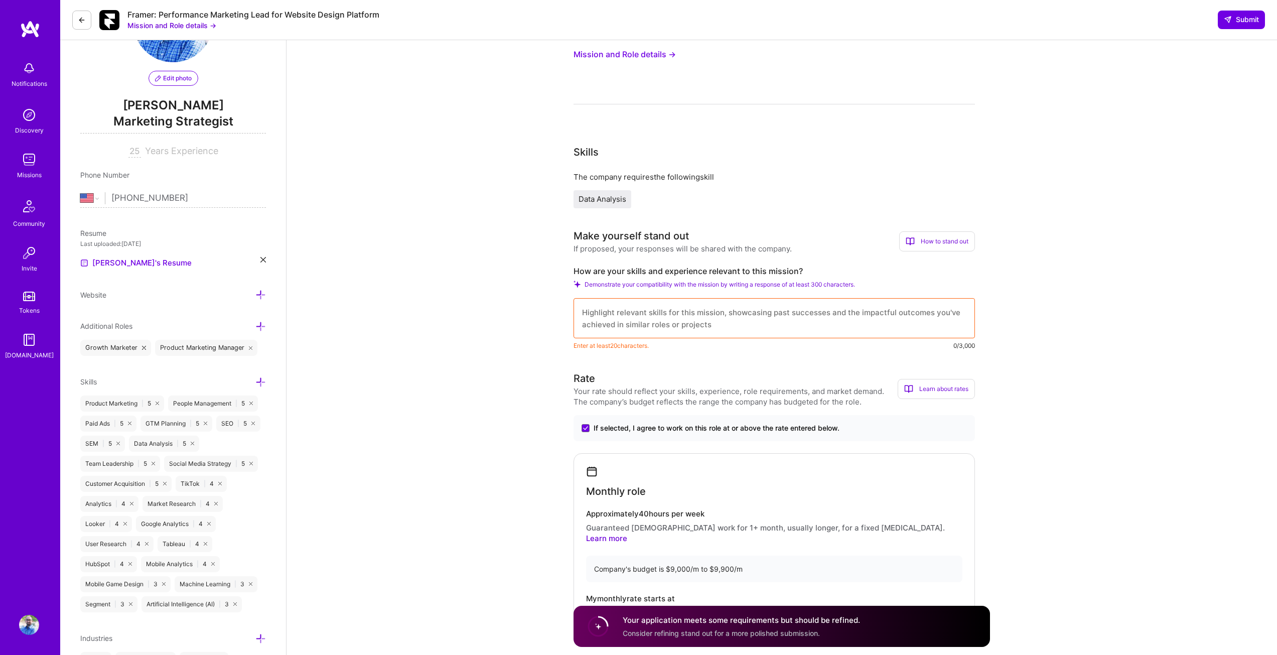
scroll to position [78, 0]
drag, startPoint x: 572, startPoint y: 269, endPoint x: 717, endPoint y: 329, distance: 156.6
copy div "How are your skills and experience relevant to this mission? Demonstrate your c…"
click at [581, 312] on textarea at bounding box center [774, 319] width 401 height 40
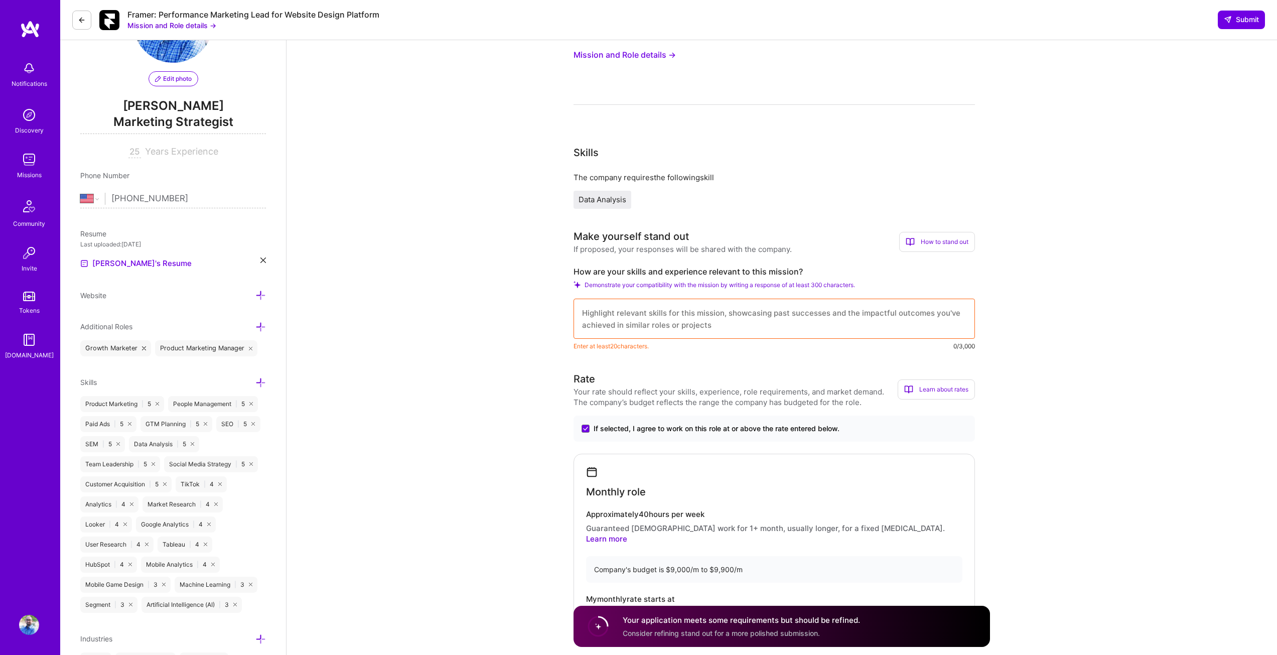
drag, startPoint x: 581, startPoint y: 312, endPoint x: 698, endPoint y: 350, distance: 123.3
click at [698, 350] on div "Enter at least 20 characters. 0/3,000" at bounding box center [774, 325] width 401 height 53
drag, startPoint x: 714, startPoint y: 330, endPoint x: 661, endPoint y: 293, distance: 64.3
click at [661, 293] on div "How are your skills and experience relevant to this mission? Demonstrate your c…" at bounding box center [774, 308] width 401 height 85
paste textarea "L ipsum d sitame conse adipis el seddoei T9I, utla-etdol magnaaliqu enimadm ven…"
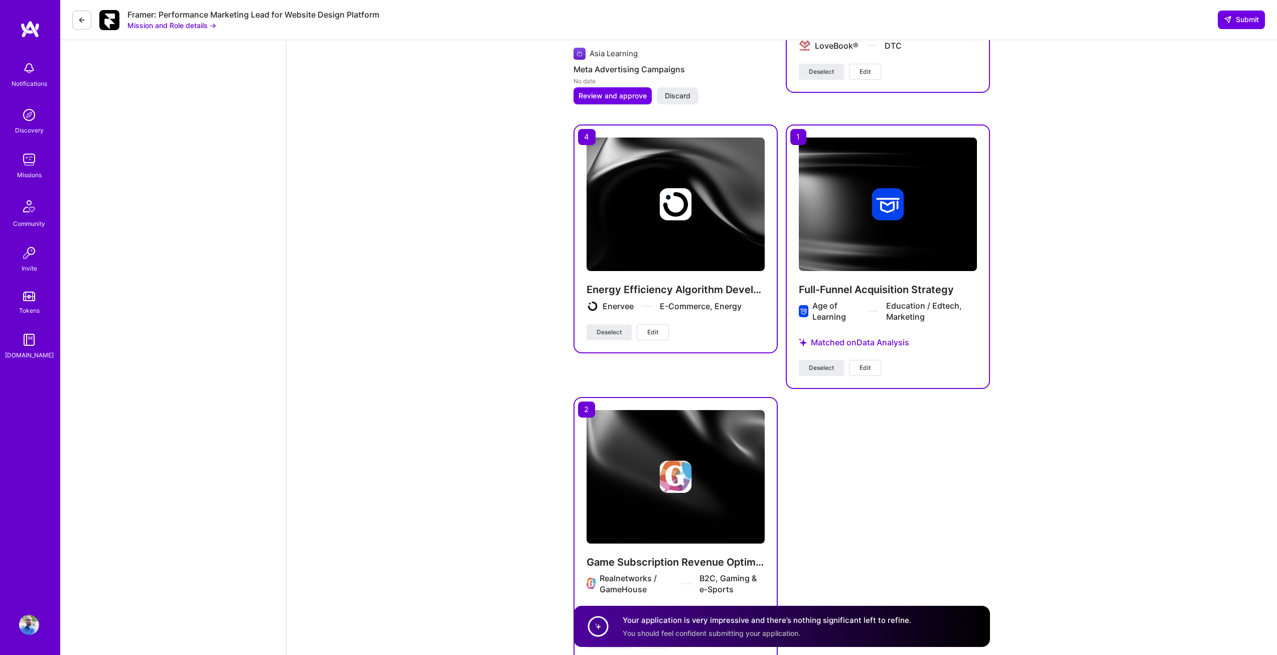
scroll to position [1735, 0]
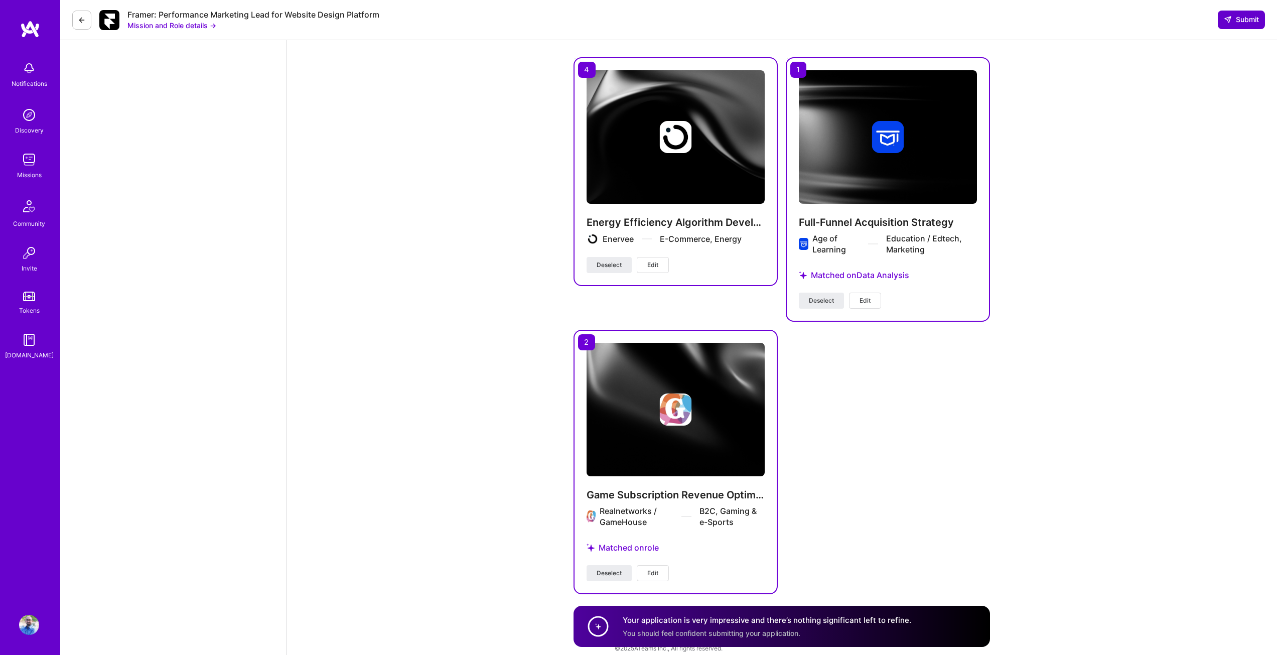
type textarea "L ipsum d sitame conse adipis el seddoei T9I, utla-etdol magnaaliqu enimadm ven…"
click at [1243, 19] on span "Submit" at bounding box center [1241, 20] width 35 height 10
